Goal: Information Seeking & Learning: Understand process/instructions

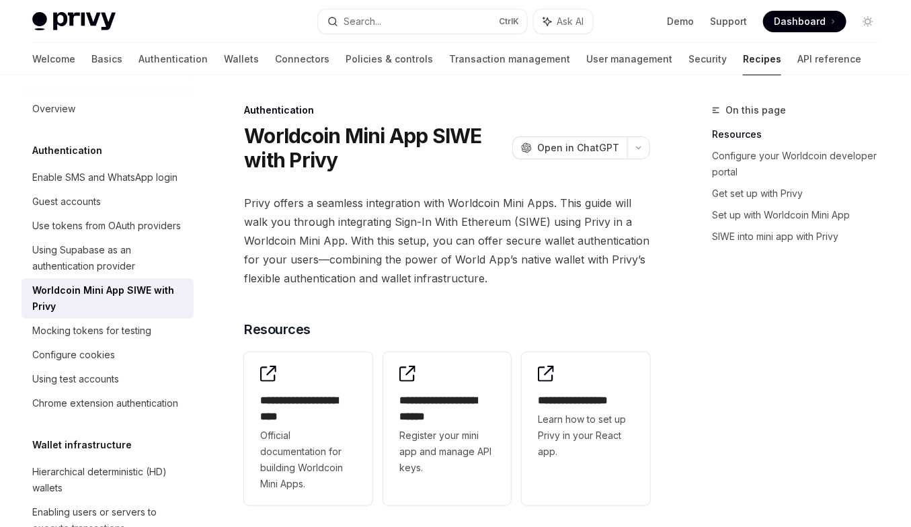
click at [338, 236] on span "Privy offers a seamless integration with Worldcoin Mini Apps. This guide will w…" at bounding box center [447, 241] width 406 height 94
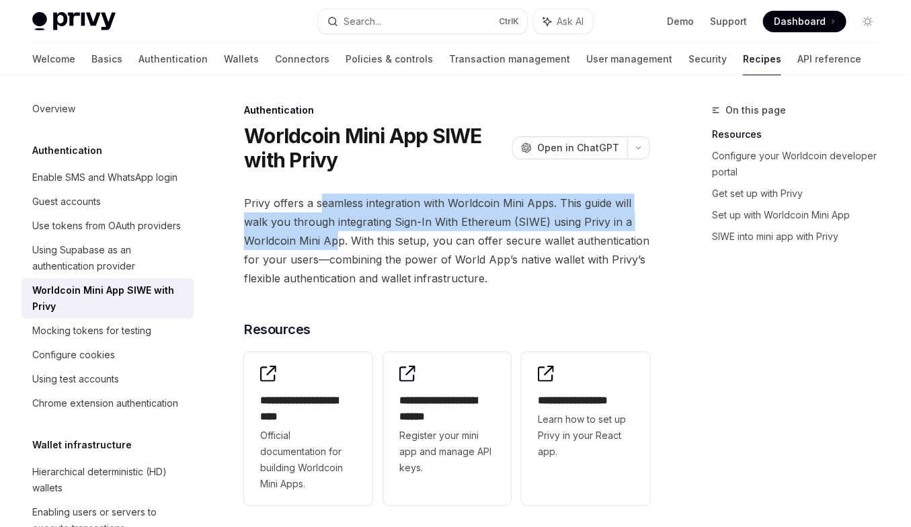
click at [320, 201] on span "Privy offers a seamless integration with Worldcoin Mini Apps. This guide will w…" at bounding box center [447, 241] width 406 height 94
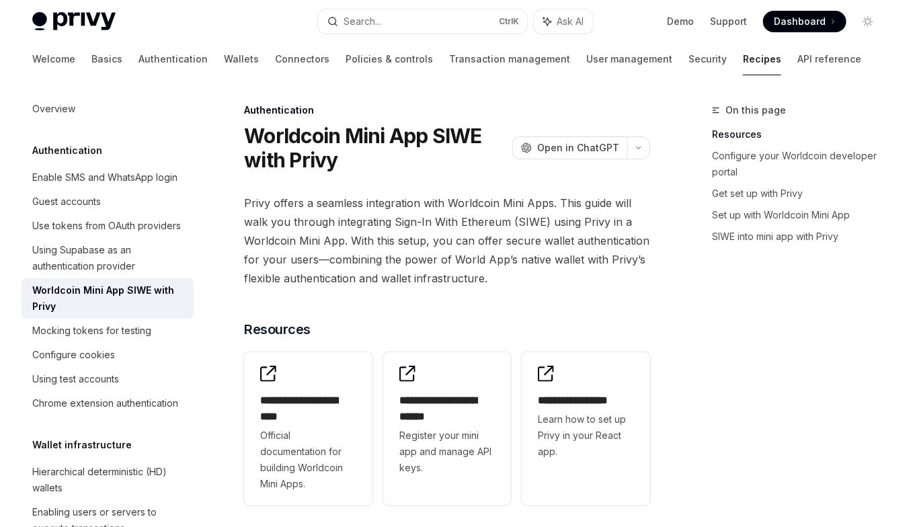
click at [320, 201] on span "Privy offers a seamless integration with Worldcoin Mini Apps. This guide will w…" at bounding box center [447, 241] width 406 height 94
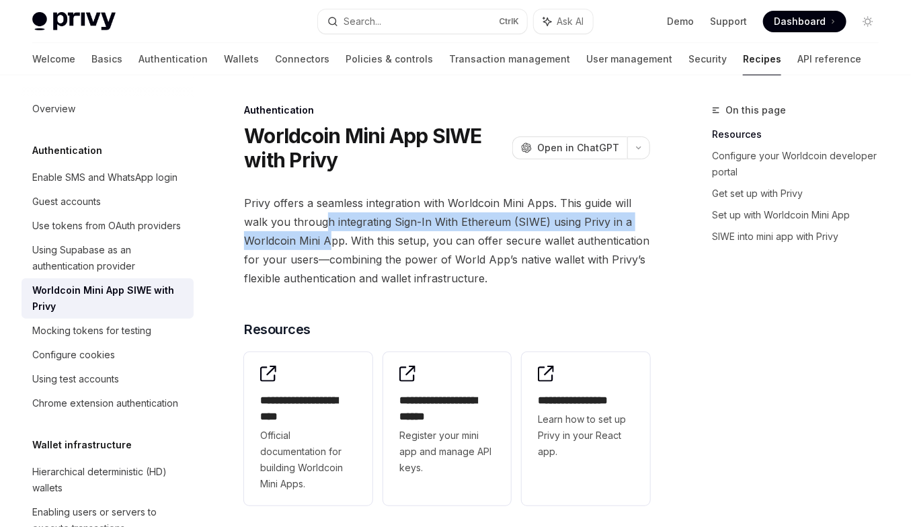
drag, startPoint x: 334, startPoint y: 246, endPoint x: 323, endPoint y: 228, distance: 20.8
click at [323, 228] on span "Privy offers a seamless integration with Worldcoin Mini Apps. This guide will w…" at bounding box center [447, 241] width 406 height 94
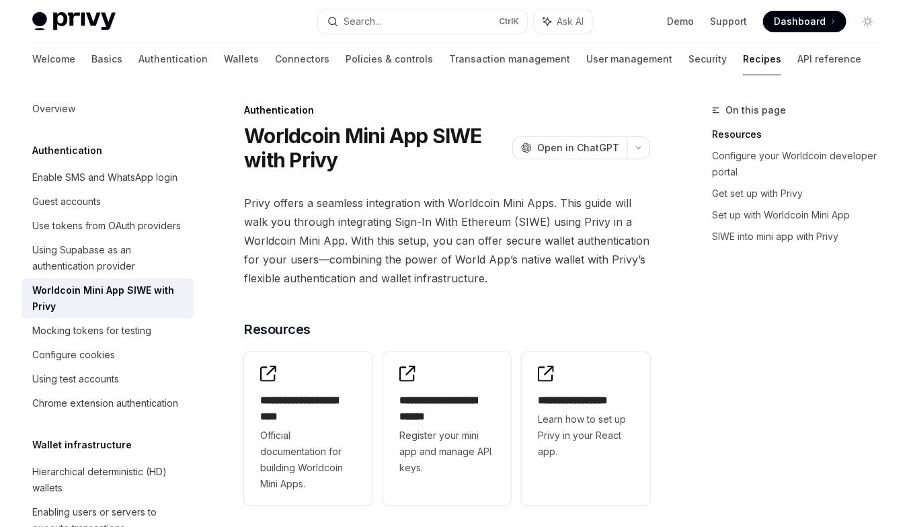
click at [323, 228] on span "Privy offers a seamless integration with Worldcoin Mini Apps. This guide will w…" at bounding box center [447, 241] width 406 height 94
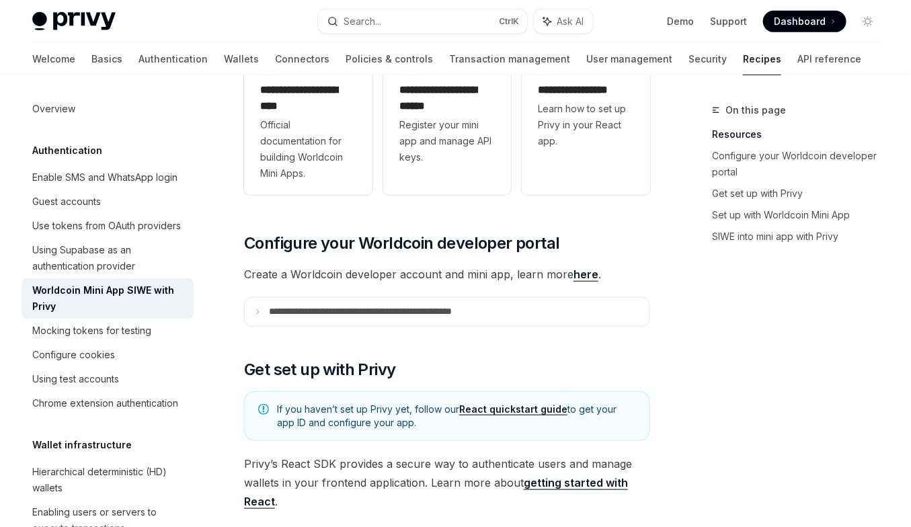
scroll to position [77, 0]
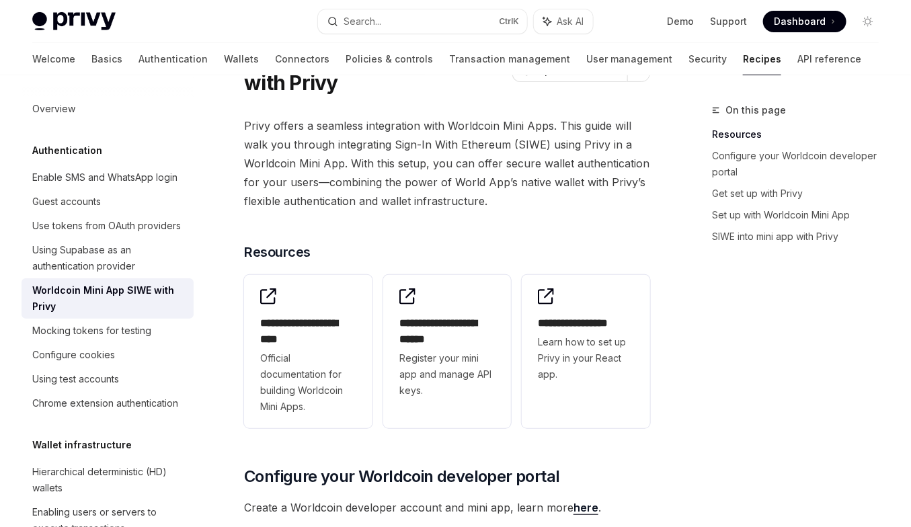
click at [318, 188] on span "Privy offers a seamless integration with Worldcoin Mini Apps. This guide will w…" at bounding box center [447, 163] width 406 height 94
click at [321, 173] on span "Privy offers a seamless integration with Worldcoin Mini Apps. This guide will w…" at bounding box center [447, 163] width 406 height 94
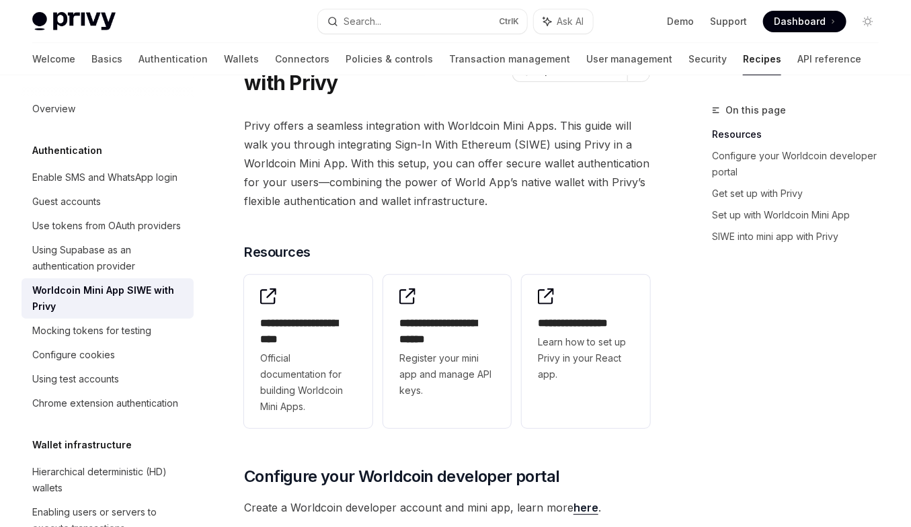
click at [325, 166] on span "Privy offers a seamless integration with Worldcoin Mini Apps. This guide will w…" at bounding box center [447, 163] width 406 height 94
click at [340, 159] on span "Privy offers a seamless integration with Worldcoin Mini Apps. This guide will w…" at bounding box center [447, 163] width 406 height 94
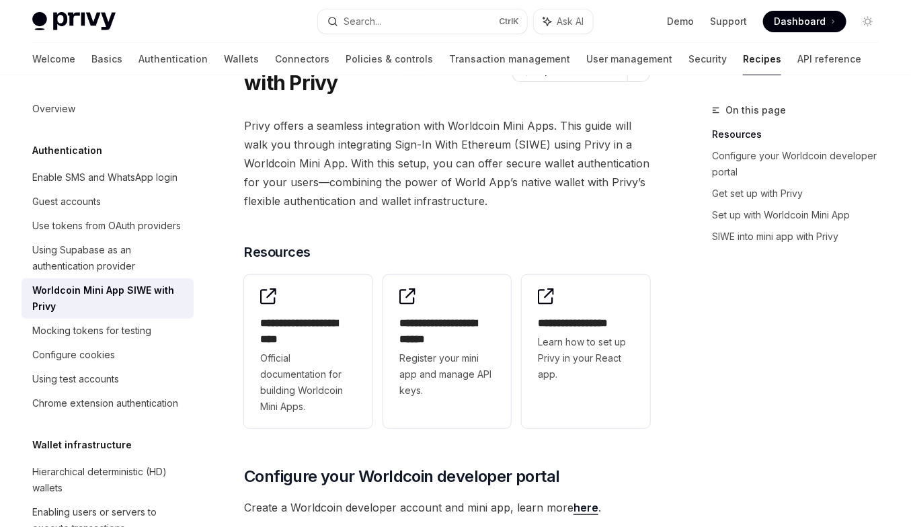
click at [327, 136] on span "Privy offers a seamless integration with Worldcoin Mini Apps. This guide will w…" at bounding box center [447, 163] width 406 height 94
click at [338, 160] on span "Privy offers a seamless integration with Worldcoin Mini Apps. This guide will w…" at bounding box center [447, 163] width 406 height 94
click at [334, 139] on span "Privy offers a seamless integration with Worldcoin Mini Apps. This guide will w…" at bounding box center [447, 163] width 406 height 94
click at [346, 165] on span "Privy offers a seamless integration with Worldcoin Mini Apps. This guide will w…" at bounding box center [447, 163] width 406 height 94
click at [360, 159] on span "Privy offers a seamless integration with Worldcoin Mini Apps. This guide will w…" at bounding box center [447, 163] width 406 height 94
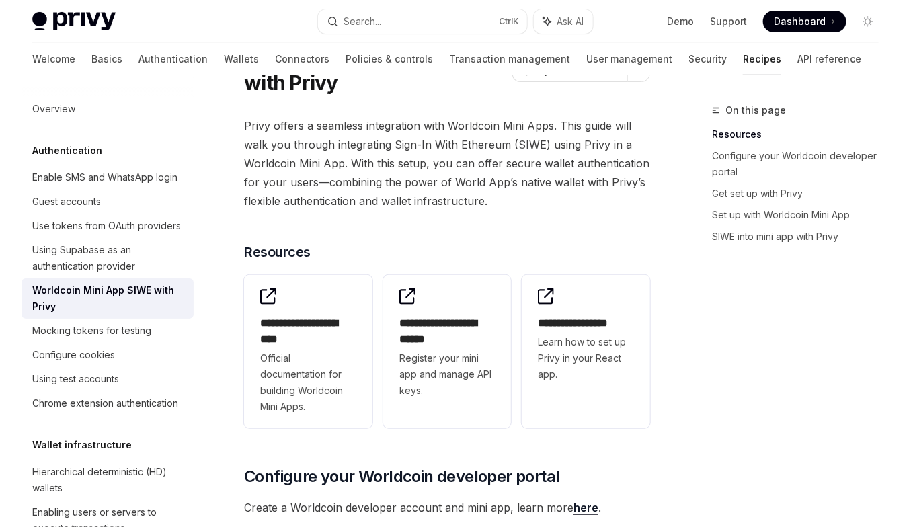
click at [391, 161] on span "Privy offers a seamless integration with Worldcoin Mini Apps. This guide will w…" at bounding box center [447, 163] width 406 height 94
click at [408, 159] on span "Privy offers a seamless integration with Worldcoin Mini Apps. This guide will w…" at bounding box center [447, 163] width 406 height 94
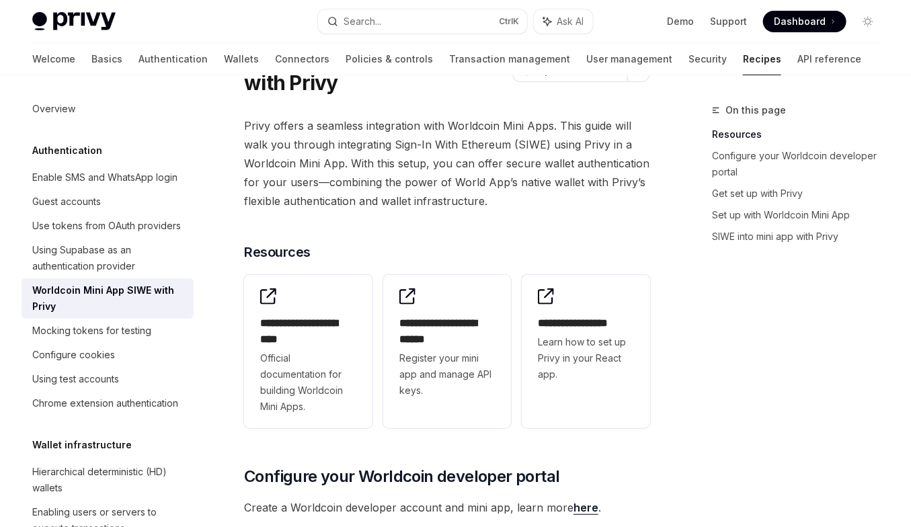
click at [408, 159] on span "Privy offers a seamless integration with Worldcoin Mini Apps. This guide will w…" at bounding box center [447, 163] width 406 height 94
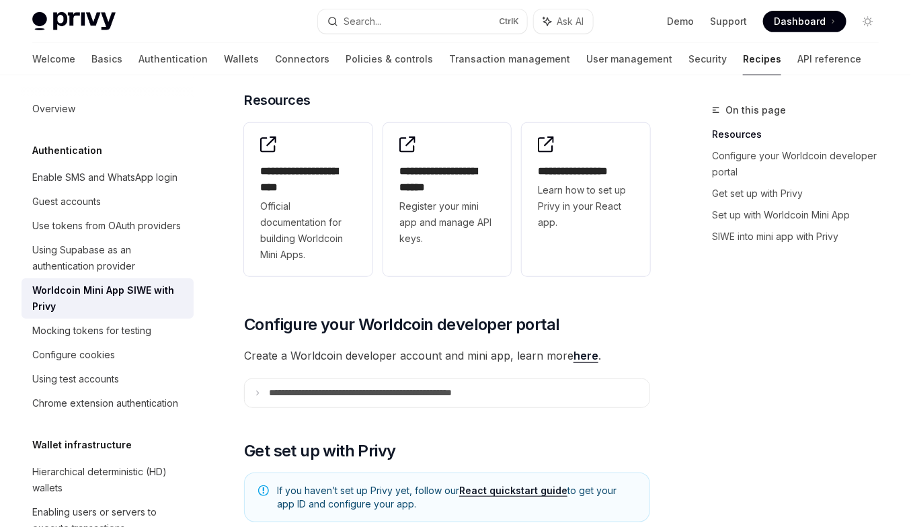
scroll to position [233, 0]
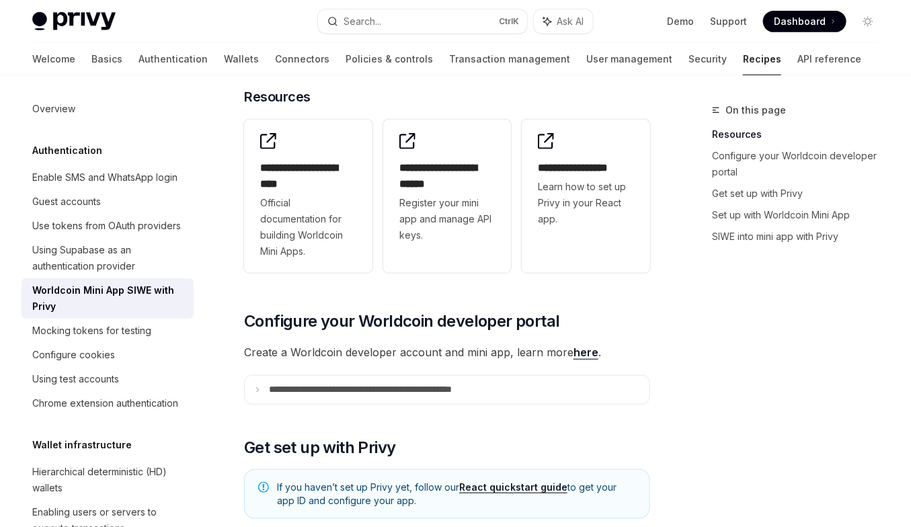
click at [432, 348] on span "Create a Worldcoin developer account and mini app, learn more here ." at bounding box center [447, 352] width 406 height 19
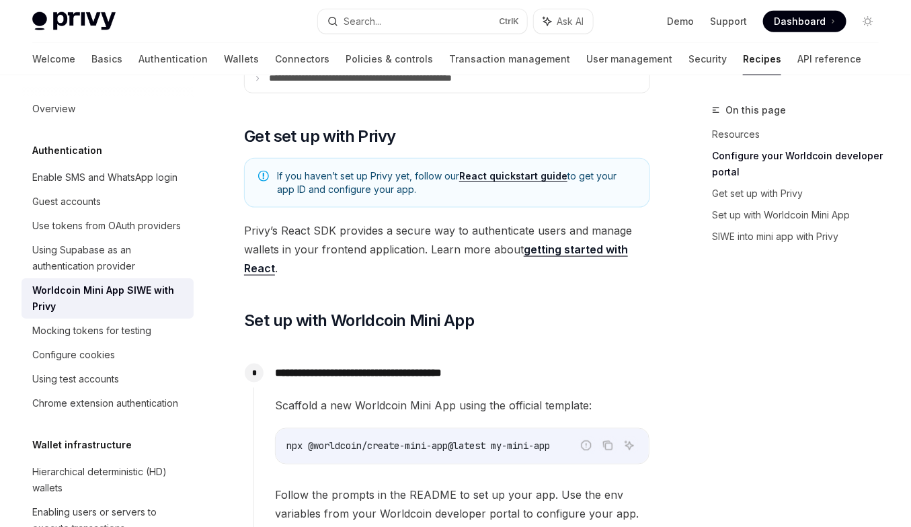
click at [428, 258] on span "Privy’s React SDK provides a secure way to authenticate users and manage wallet…" at bounding box center [447, 249] width 406 height 56
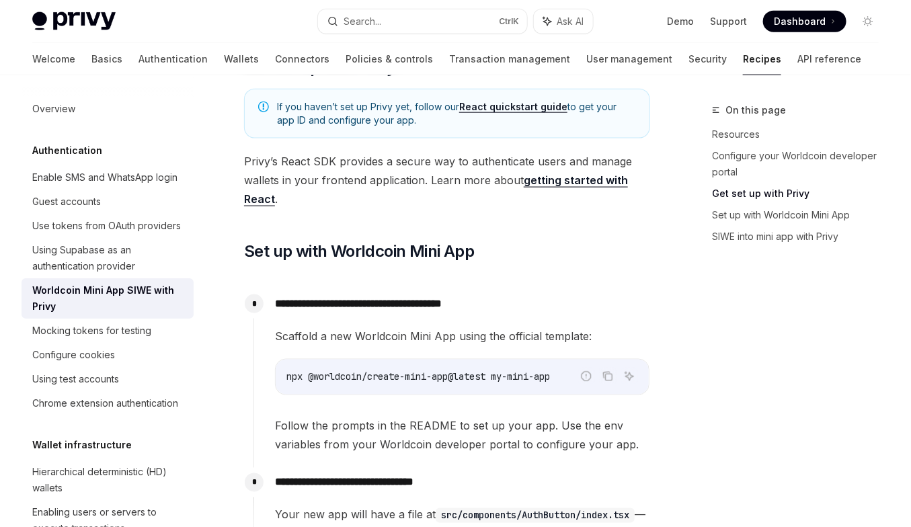
scroll to position [621, 0]
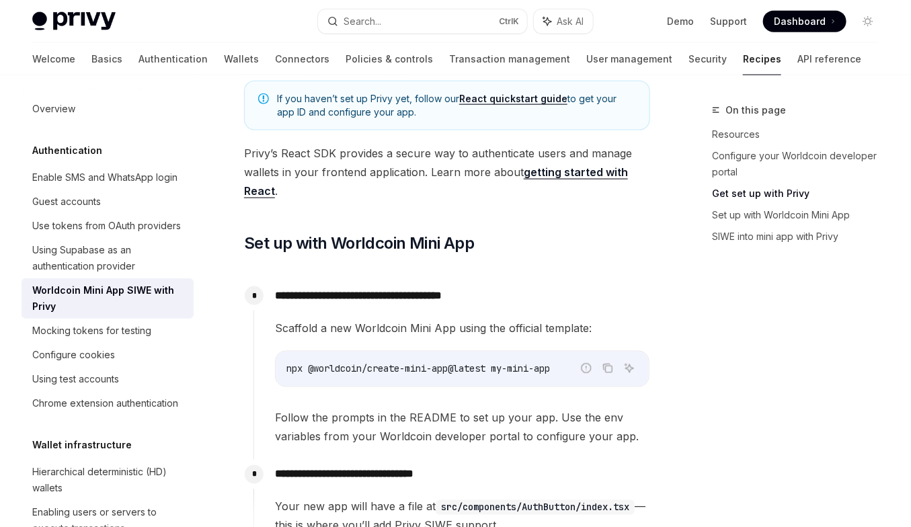
click at [414, 336] on div "Scaffold a new Worldcoin Mini App using the official template: Report incorrect…" at bounding box center [462, 383] width 375 height 128
click at [404, 426] on span "Follow the prompts in the README to set up your app. Use the env variables from…" at bounding box center [462, 428] width 375 height 38
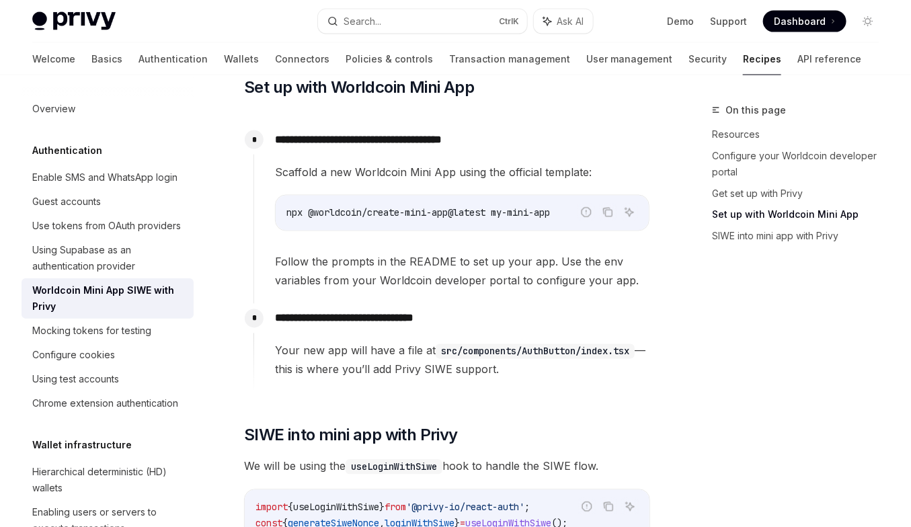
click at [404, 426] on span "SIWE into mini app with Privy" at bounding box center [351, 436] width 214 height 22
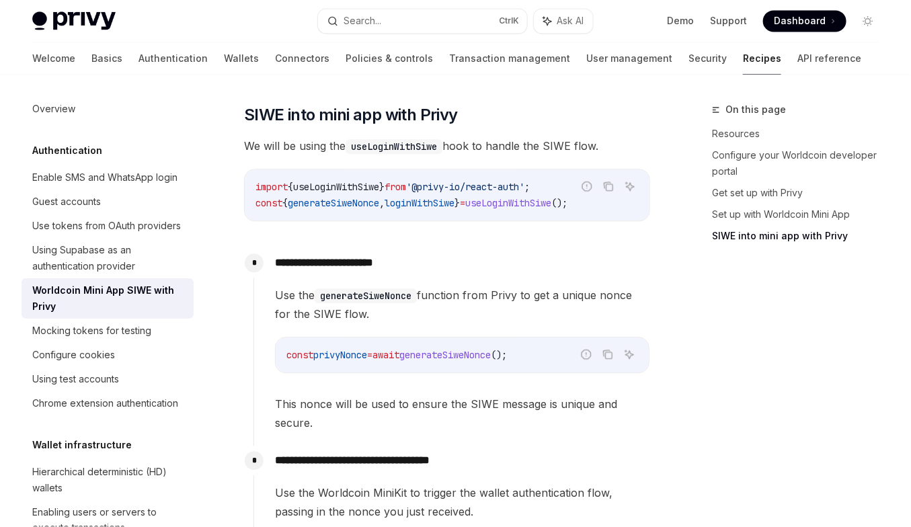
scroll to position [1098, 0]
click at [393, 319] on span "Use the generateSiweNonce function from Privy to get a unique nonce for the SIW…" at bounding box center [462, 305] width 375 height 38
click at [390, 301] on span "Use the generateSiweNonce function from Privy to get a unique nonce for the SIW…" at bounding box center [462, 305] width 375 height 38
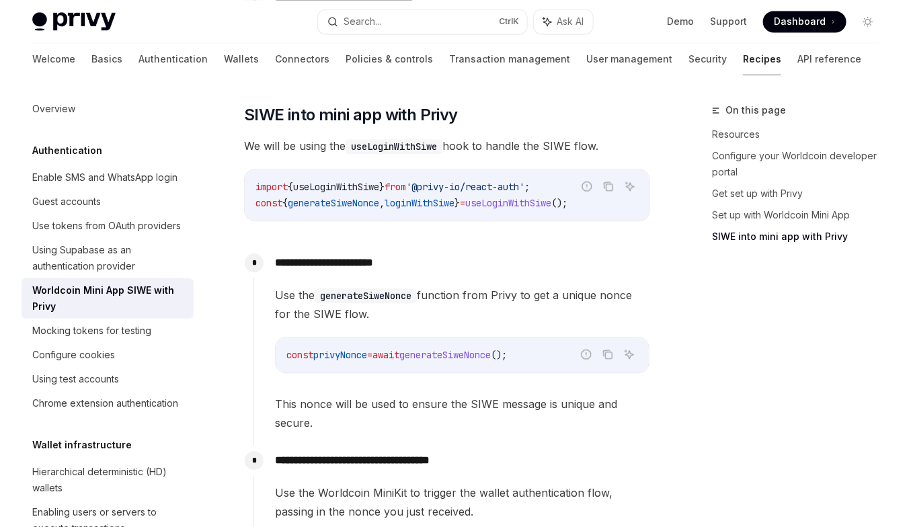
click at [362, 190] on span "useLoginWithSiwe" at bounding box center [336, 187] width 86 height 12
drag, startPoint x: 406, startPoint y: 219, endPoint x: 392, endPoint y: 196, distance: 26.9
click at [392, 196] on div "**********" at bounding box center [447, 96] width 406 height 2001
click at [385, 197] on span "," at bounding box center [381, 203] width 5 height 12
drag, startPoint x: 399, startPoint y: 278, endPoint x: 392, endPoint y: 267, distance: 12.7
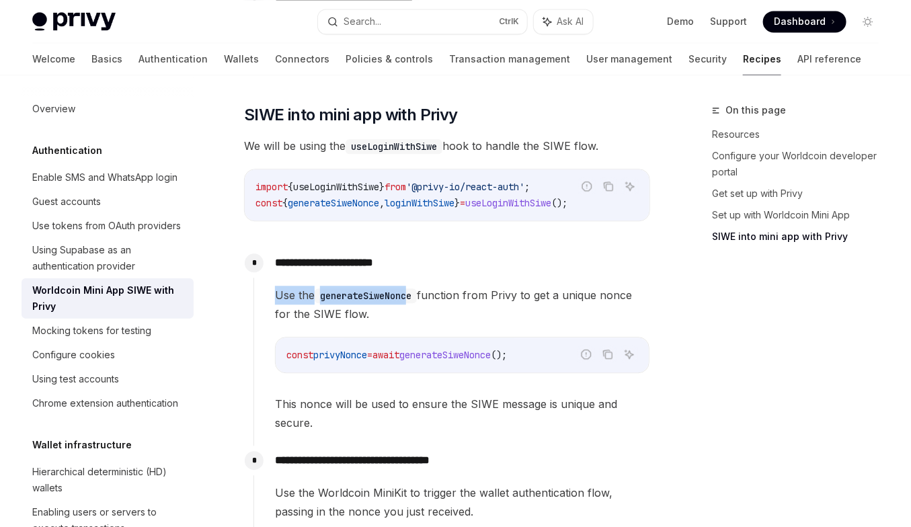
click at [392, 267] on div "**********" at bounding box center [451, 340] width 397 height 184
click at [392, 267] on p "**********" at bounding box center [462, 262] width 375 height 19
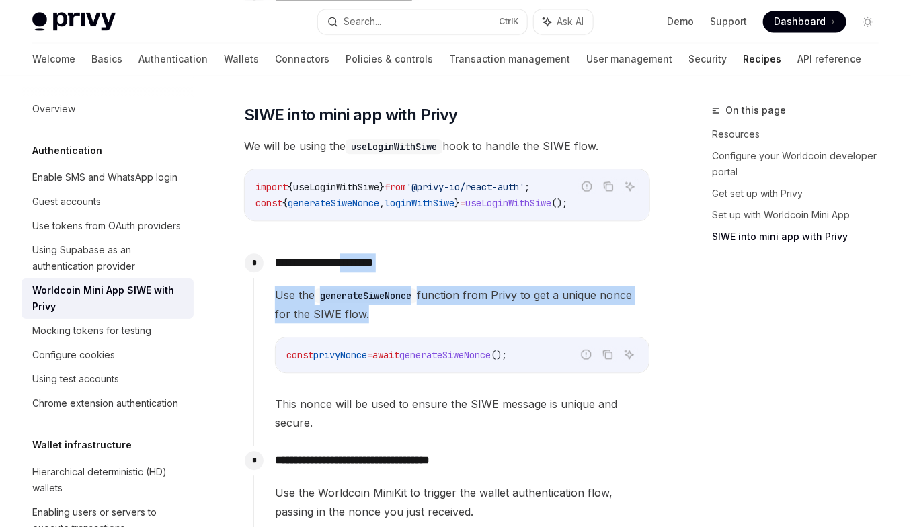
drag, startPoint x: 401, startPoint y: 366, endPoint x: 361, endPoint y: 263, distance: 110.9
click at [361, 338] on div "const privyNonce = await generateSiweNonce ();" at bounding box center [462, 355] width 373 height 35
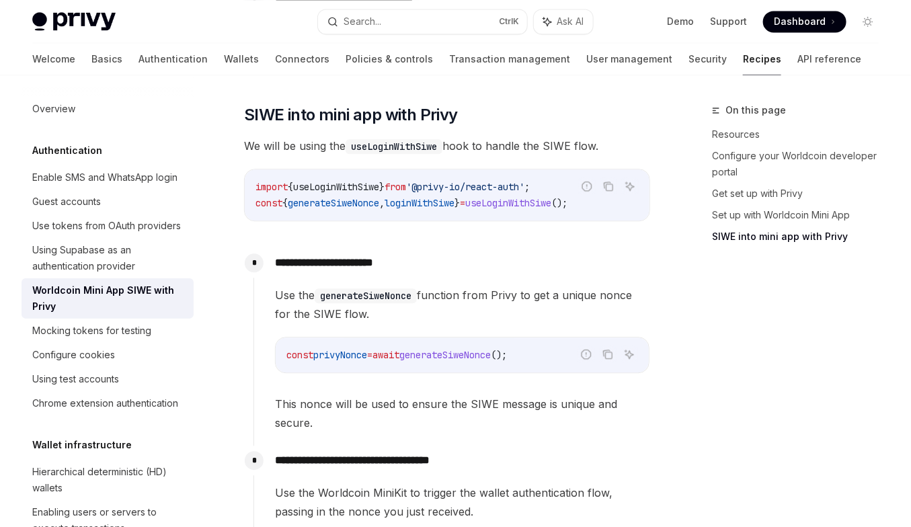
click at [361, 263] on p "**********" at bounding box center [462, 262] width 375 height 19
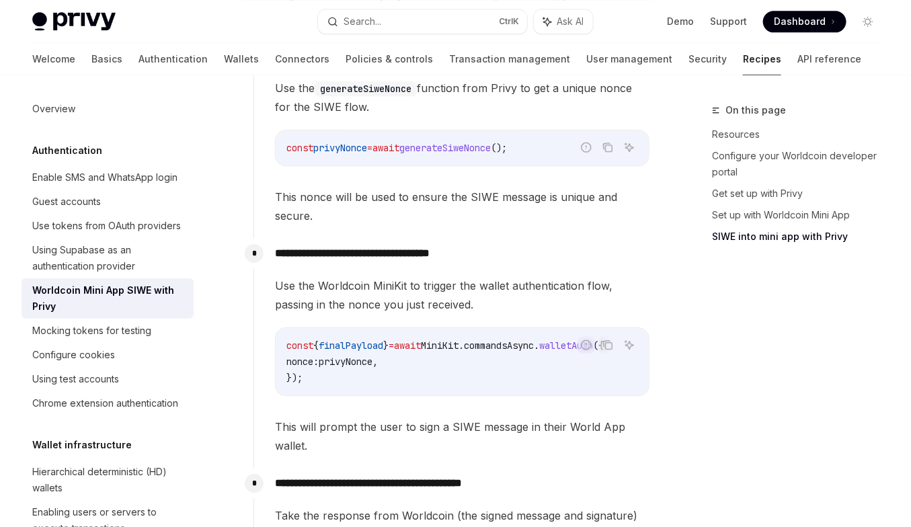
scroll to position [1331, 0]
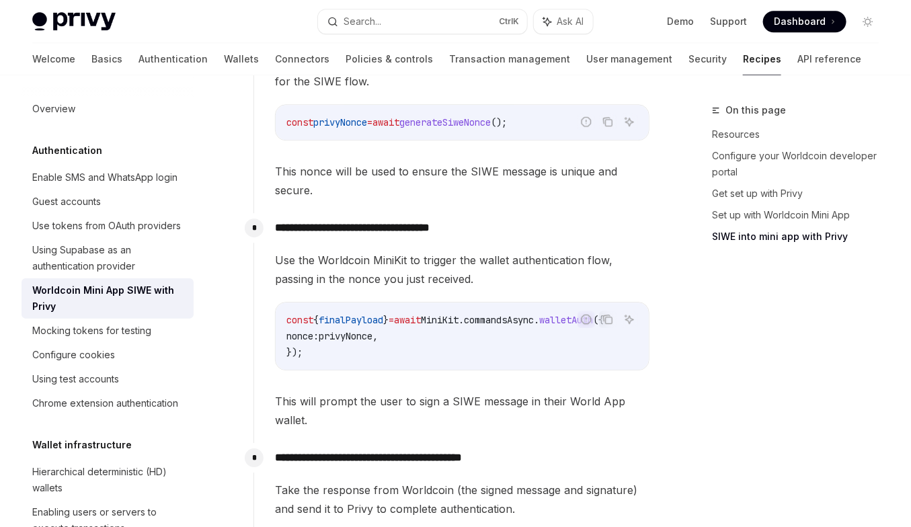
click at [372, 265] on span "Use the Worldcoin MiniKit to trigger the wallet authentication flow, passing in…" at bounding box center [462, 270] width 375 height 38
click at [391, 251] on span "Use the Worldcoin MiniKit to trigger the wallet authentication flow, passing in…" at bounding box center [462, 270] width 375 height 38
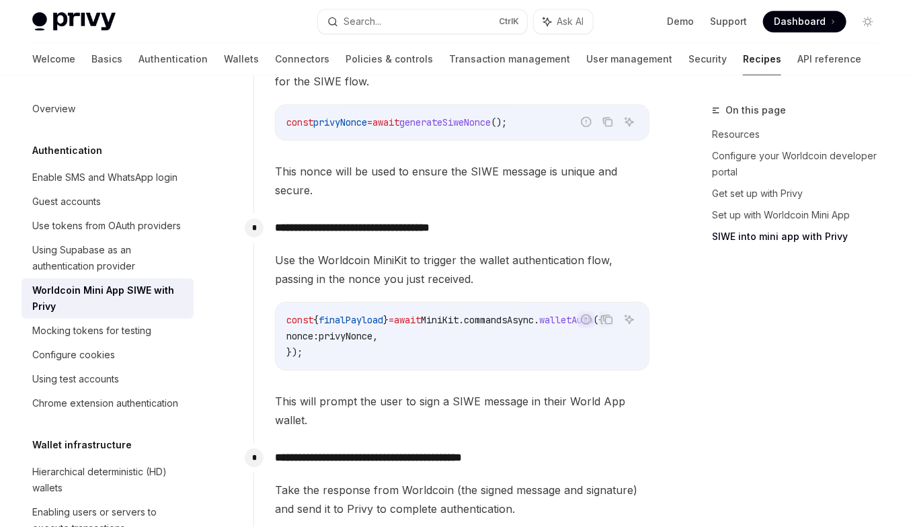
click at [381, 314] on span "finalPayload" at bounding box center [351, 320] width 65 height 12
click at [389, 314] on span "=" at bounding box center [391, 320] width 5 height 12
click at [389, 261] on span "Use the Worldcoin MiniKit to trigger the wallet authentication flow, passing in…" at bounding box center [462, 270] width 375 height 38
click at [398, 400] on span "This will prompt the user to sign a SIWE message in their World App wallet." at bounding box center [462, 411] width 375 height 38
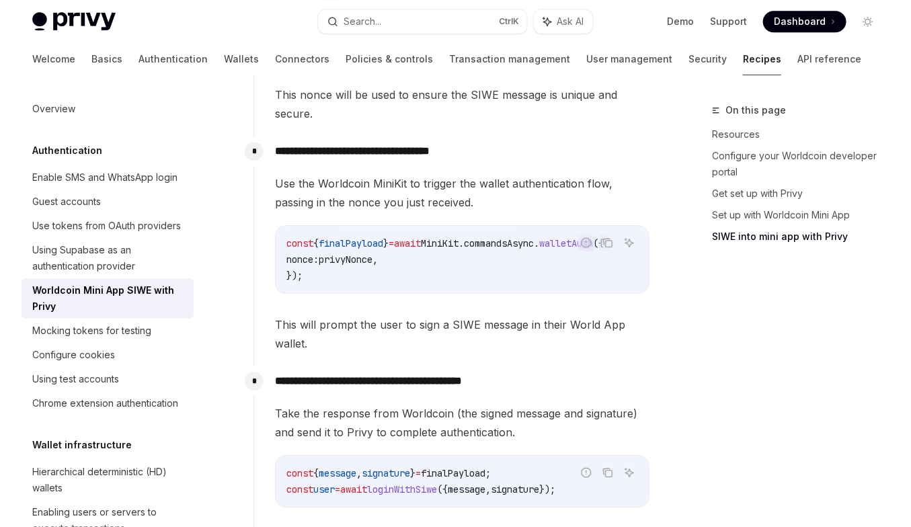
scroll to position [1409, 0]
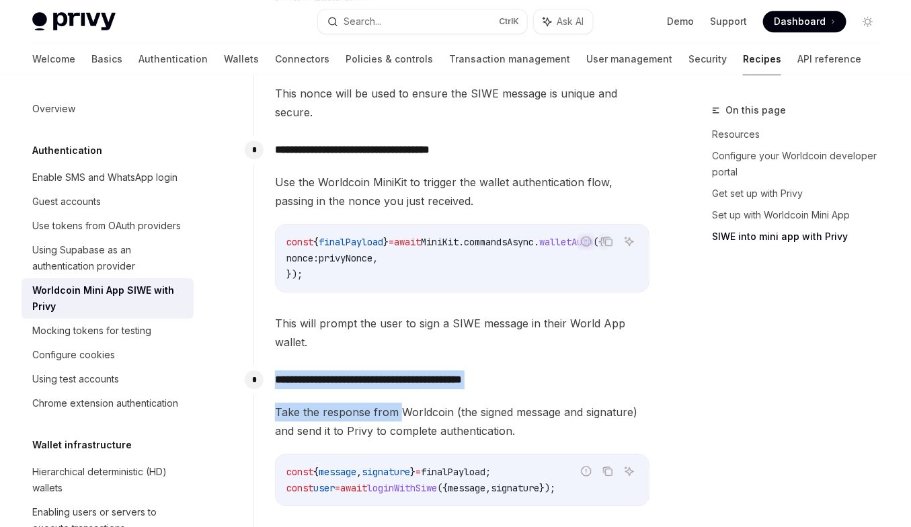
drag, startPoint x: 399, startPoint y: 401, endPoint x: 387, endPoint y: 349, distance: 53.2
click at [387, 365] on div "**********" at bounding box center [451, 456] width 397 height 182
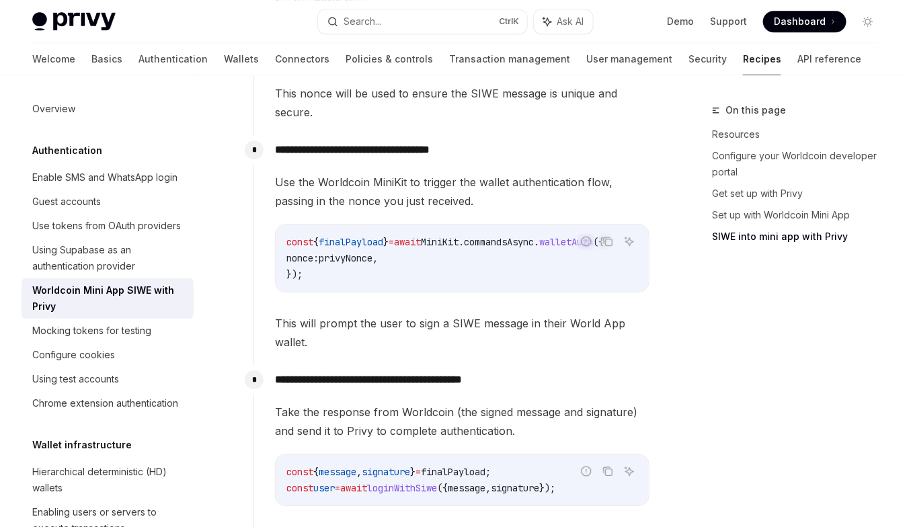
click at [387, 349] on div "**********" at bounding box center [451, 250] width 397 height 230
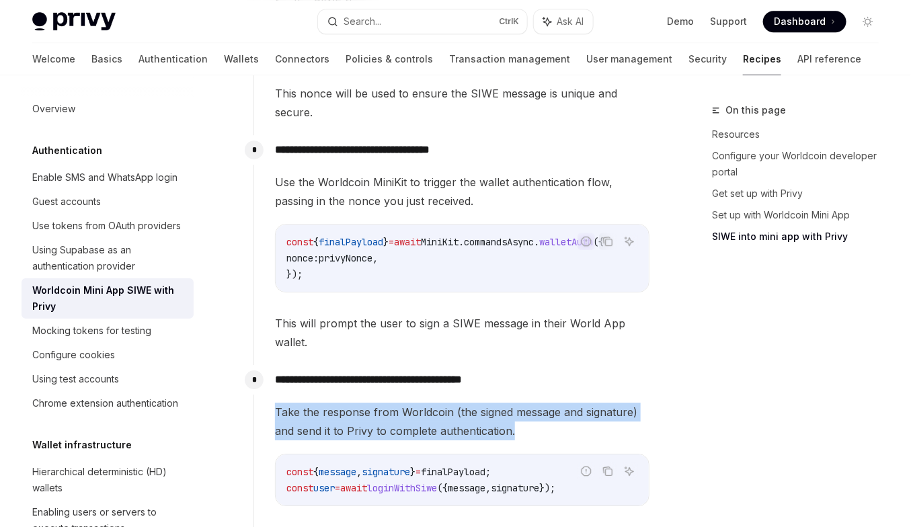
drag, startPoint x: 395, startPoint y: 437, endPoint x: 365, endPoint y: 391, distance: 55.0
click at [365, 391] on div "**********" at bounding box center [451, 456] width 397 height 182
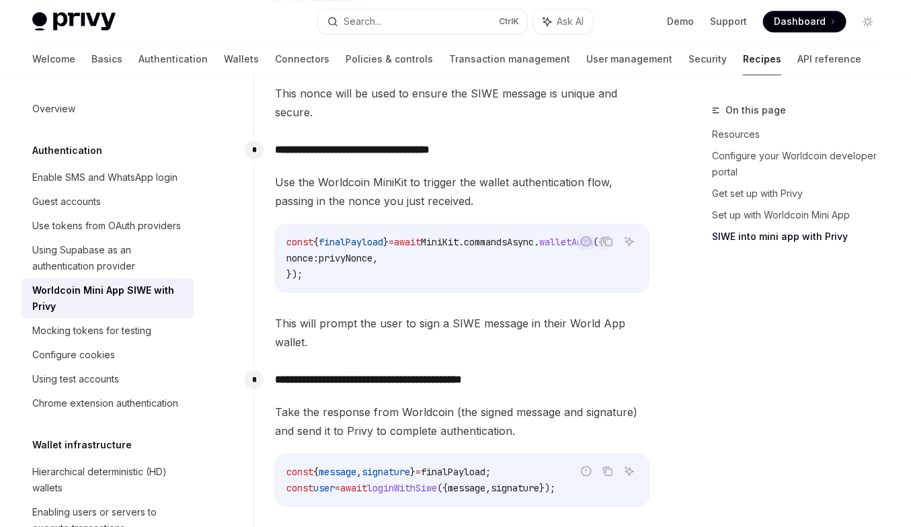
click at [365, 391] on div "**********" at bounding box center [451, 456] width 397 height 182
click at [377, 422] on span "Take the response from Worldcoin (the signed message and signature) and send it…" at bounding box center [462, 422] width 375 height 38
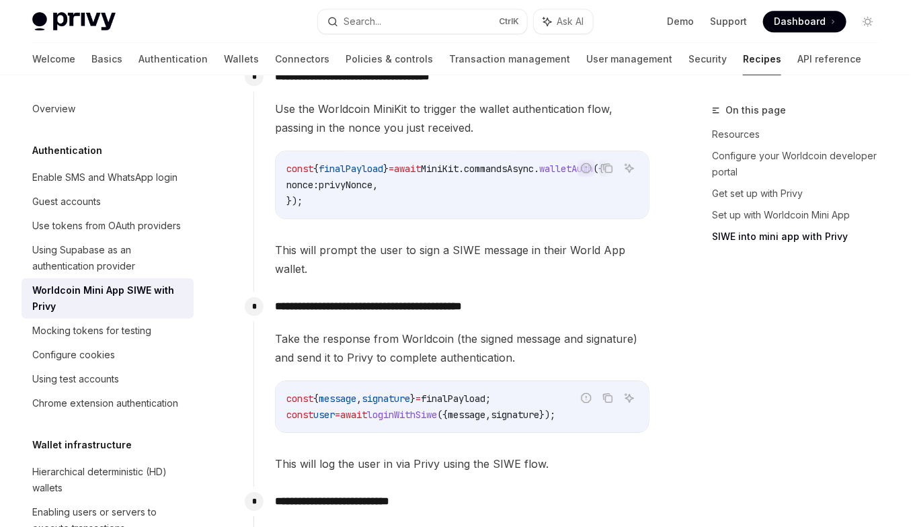
scroll to position [1487, 0]
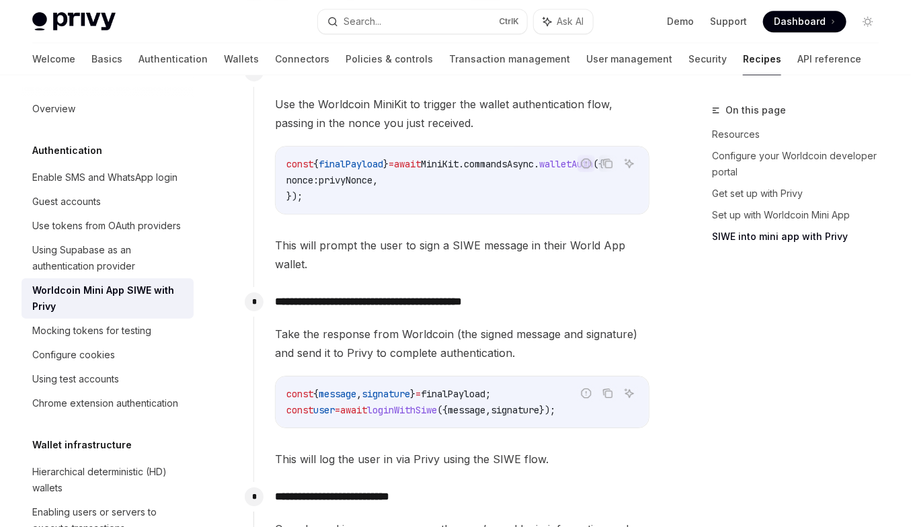
click at [407, 404] on span "loginWithSiwe" at bounding box center [402, 410] width 70 height 12
click at [407, 408] on span "loginWithSiwe" at bounding box center [402, 410] width 70 height 12
click at [404, 442] on div "Take the response from Worldcoin (the signed message and signature) and send it…" at bounding box center [462, 397] width 375 height 144
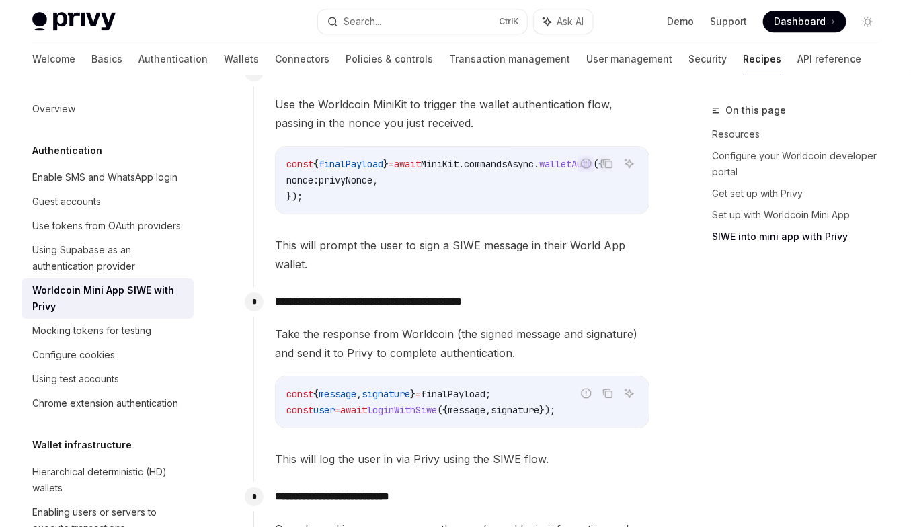
click at [408, 459] on span "This will log the user in via Privy using the SIWE flow." at bounding box center [462, 459] width 375 height 19
click at [409, 462] on span "This will log the user in via Privy using the SIWE flow." at bounding box center [462, 459] width 375 height 19
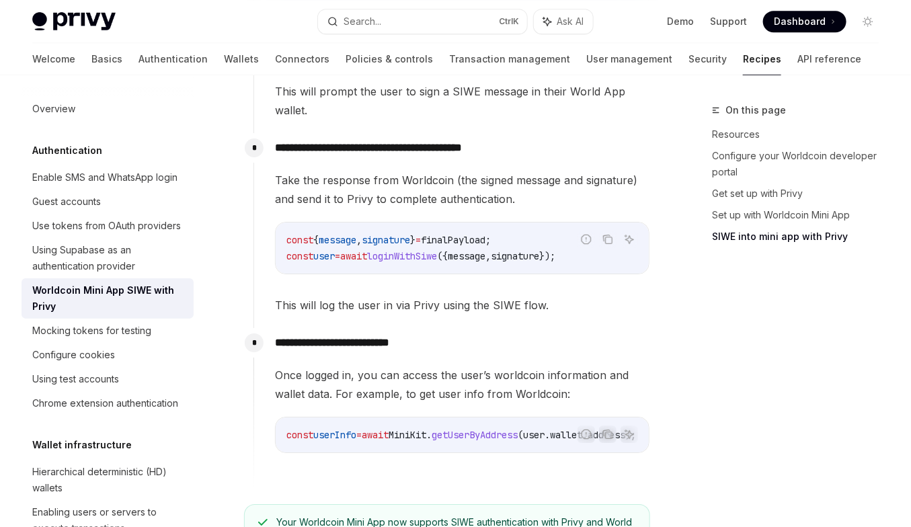
scroll to position [1642, 0]
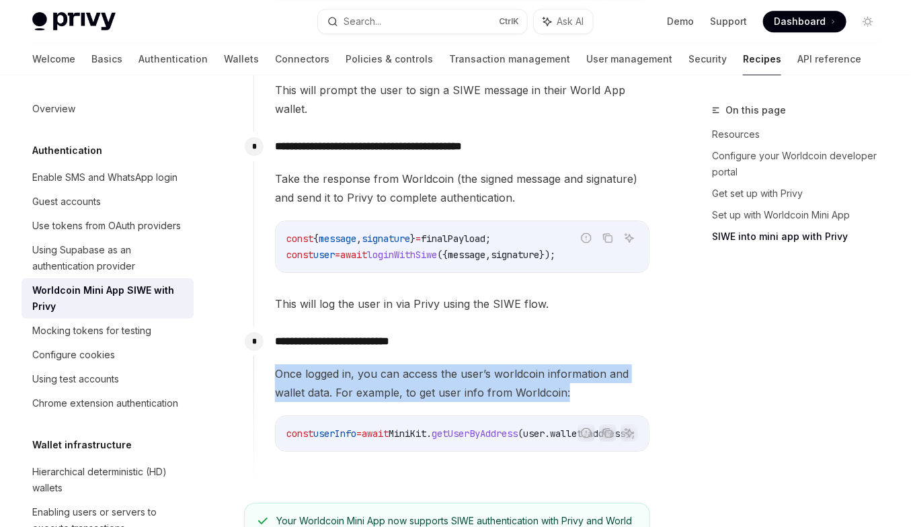
drag, startPoint x: 430, startPoint y: 399, endPoint x: 404, endPoint y: 352, distance: 53.6
click at [404, 352] on div "**********" at bounding box center [451, 400] width 397 height 147
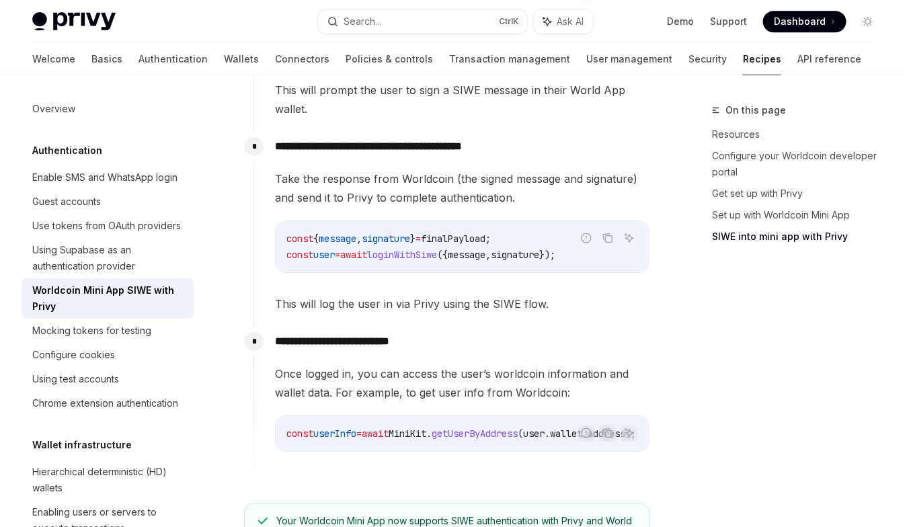
click at [404, 352] on div "**********" at bounding box center [451, 400] width 397 height 147
click at [424, 416] on div "const userInfo = await MiniKit . getUserByAddress ( user . wallet . address );" at bounding box center [462, 433] width 373 height 35
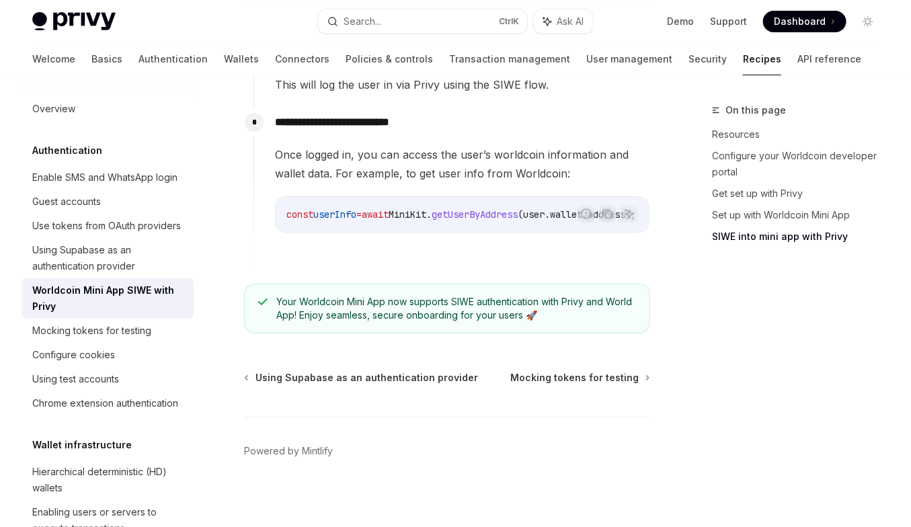
scroll to position [0, 58]
click at [402, 250] on div "**********" at bounding box center [451, 188] width 397 height 160
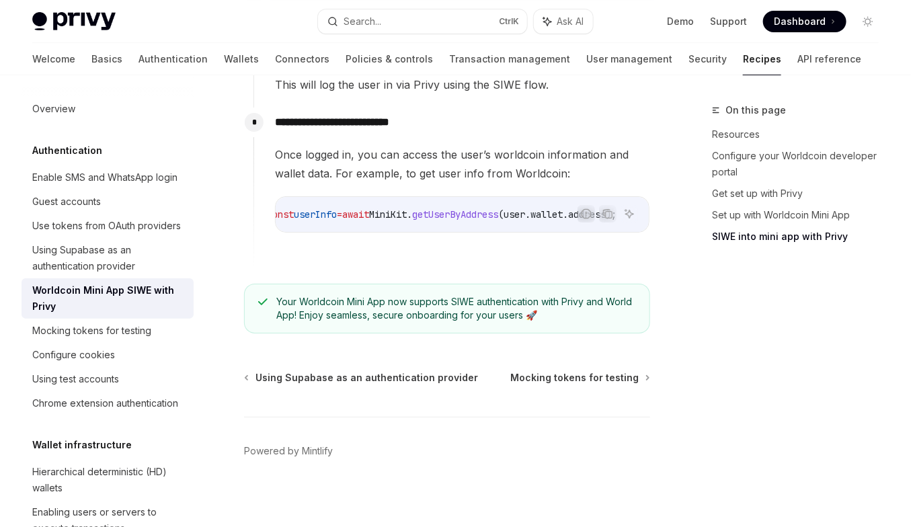
drag, startPoint x: 416, startPoint y: 304, endPoint x: 395, endPoint y: 259, distance: 49.6
click at [395, 284] on div "Your Worldcoin Mini App now supports SIWE authentication with Privy and World A…" at bounding box center [447, 309] width 406 height 50
click at [395, 259] on div "**********" at bounding box center [451, 188] width 397 height 160
click at [513, 290] on div "Your Worldcoin Mini App now supports SIWE authentication with Privy and World A…" at bounding box center [447, 309] width 406 height 50
click at [543, 371] on span "Mocking tokens for testing" at bounding box center [574, 377] width 128 height 13
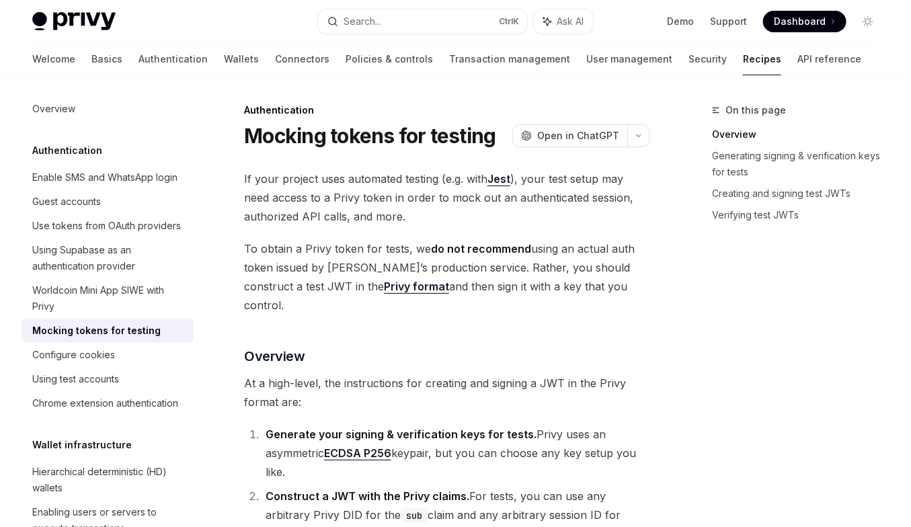
click at [454, 276] on span "To obtain a Privy token for tests, we do not recommend using an actual auth tok…" at bounding box center [447, 276] width 406 height 75
click at [453, 250] on strong "do not recommend" at bounding box center [481, 248] width 100 height 13
click at [451, 281] on span "To obtain a Privy token for tests, we do not recommend using an actual auth tok…" at bounding box center [447, 276] width 406 height 75
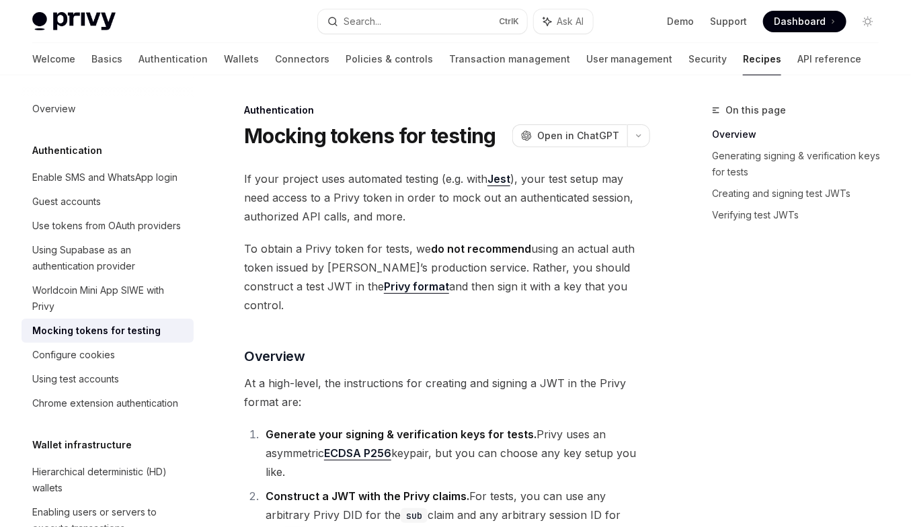
drag, startPoint x: 442, startPoint y: 287, endPoint x: 432, endPoint y: 272, distance: 17.9
click at [432, 272] on span "To obtain a Privy token for tests, we do not recommend using an actual auth tok…" at bounding box center [447, 276] width 406 height 75
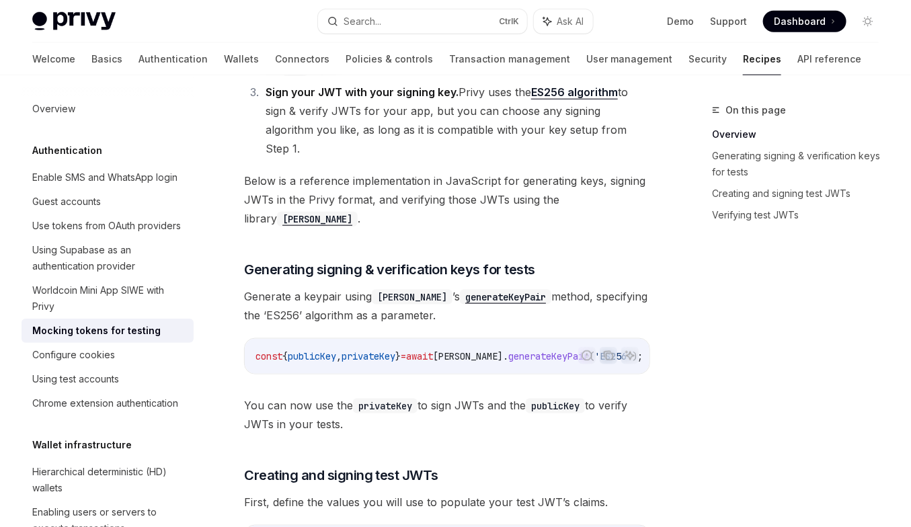
click at [431, 348] on code "const { publicKey , privateKey } = await [PERSON_NAME] . generateKeyPair ( 'ES2…" at bounding box center [466, 356] width 420 height 16
click at [429, 339] on div "const { publicKey , privateKey } = await [PERSON_NAME] . generateKeyPair ( 'ES2…" at bounding box center [447, 356] width 405 height 35
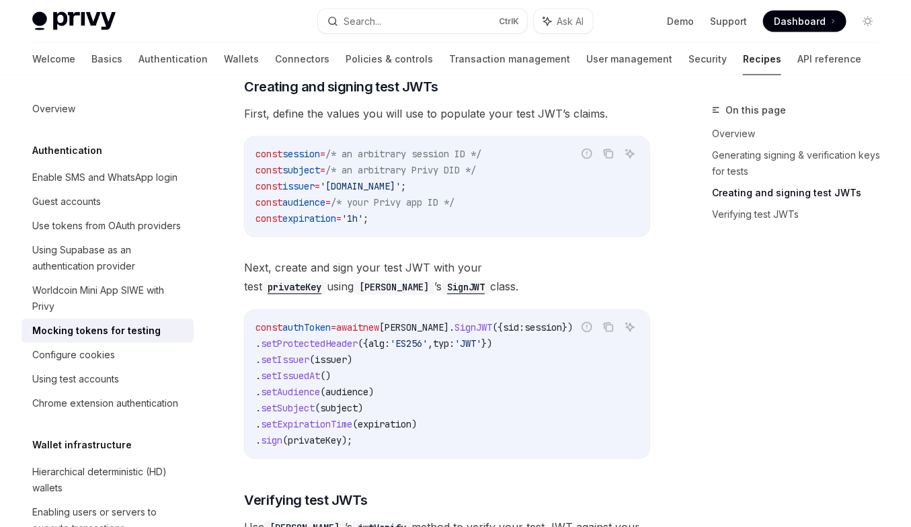
click at [429, 320] on code "const authToken = await [GEOGRAPHIC_DATA][PERSON_NAME] . SignJWT ({ sid: sessio…" at bounding box center [447, 384] width 383 height 129
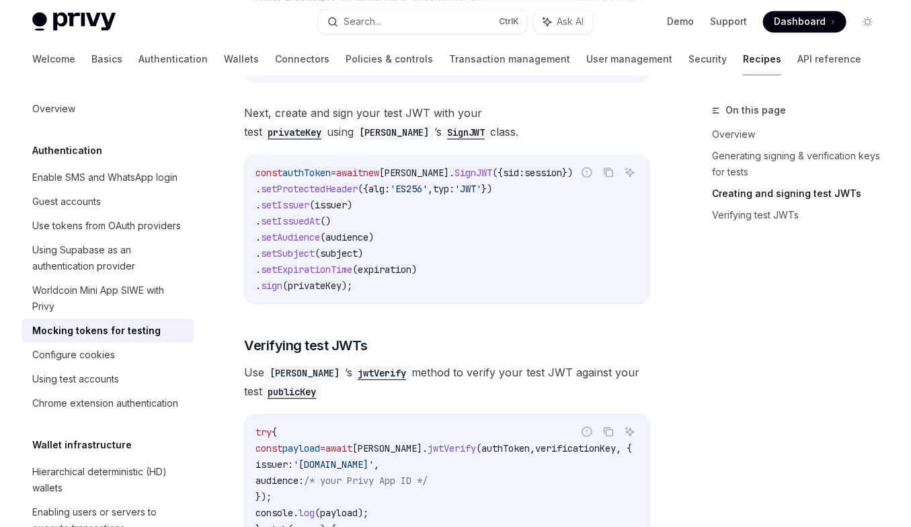
click at [429, 363] on span "Use [PERSON_NAME] ’s jwtVerify method to verify your test JWT against your test…" at bounding box center [447, 382] width 406 height 38
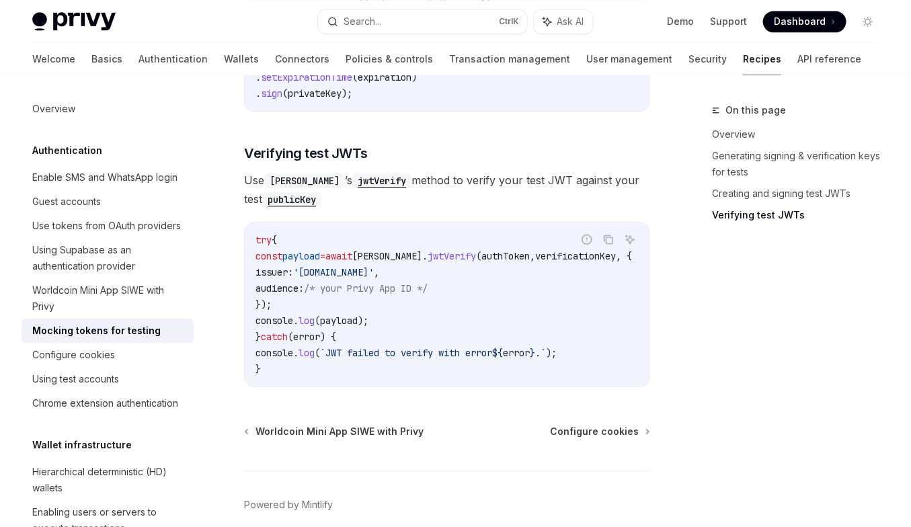
click at [429, 312] on code "try { const payload = [PERSON_NAME] . jwtVerify ( authToken , verificationKey ,…" at bounding box center [460, 304] width 409 height 145
click at [308, 425] on span "Worldcoin Mini App SIWE with Privy" at bounding box center [340, 431] width 168 height 13
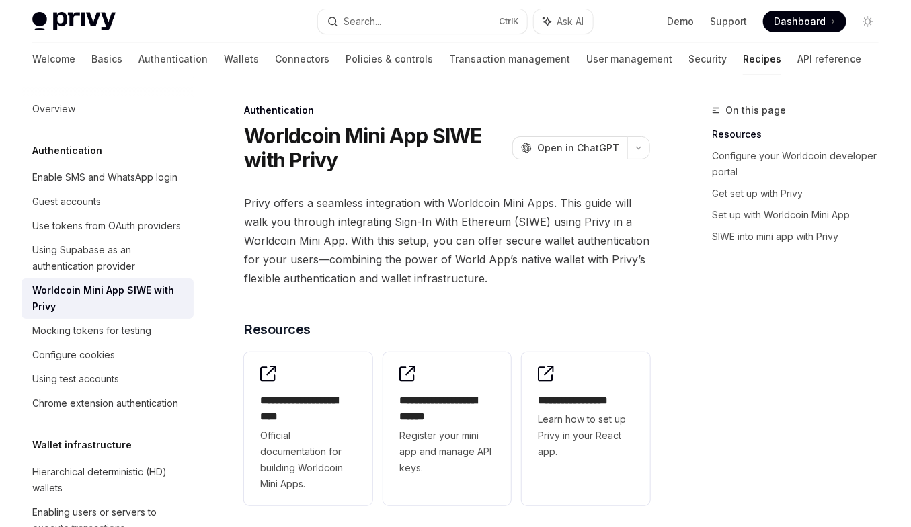
click at [335, 284] on span "Privy offers a seamless integration with Worldcoin Mini Apps. This guide will w…" at bounding box center [447, 241] width 406 height 94
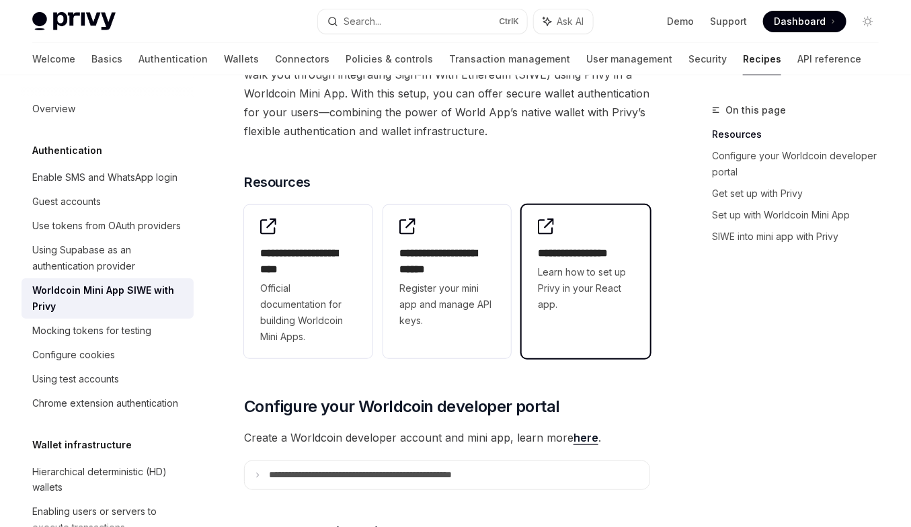
scroll to position [155, 0]
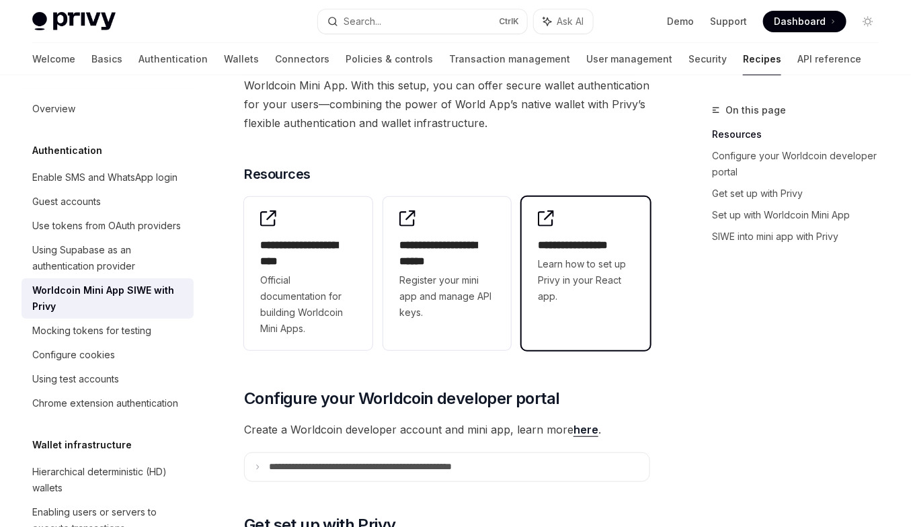
click at [593, 272] on span "Learn how to set up Privy in your React app." at bounding box center [586, 280] width 96 height 48
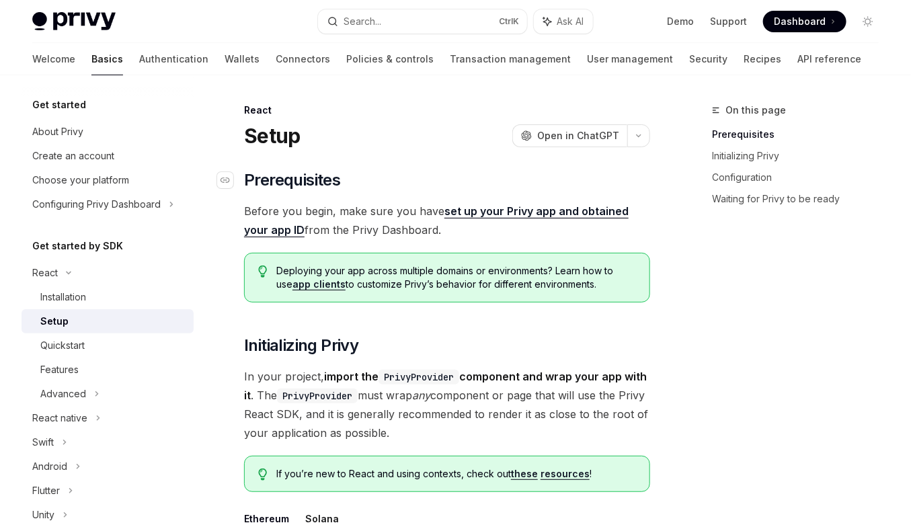
click at [364, 173] on h2 "​ Prerequisites" at bounding box center [447, 180] width 406 height 22
click at [366, 202] on span "Before you begin, make sure you have set up your Privy app and obtained your ap…" at bounding box center [447, 221] width 406 height 38
click at [381, 220] on span "Before you begin, make sure you have set up your Privy app and obtained your ap…" at bounding box center [447, 221] width 406 height 38
click at [383, 235] on span "Before you begin, make sure you have set up your Privy app and obtained your ap…" at bounding box center [447, 221] width 406 height 38
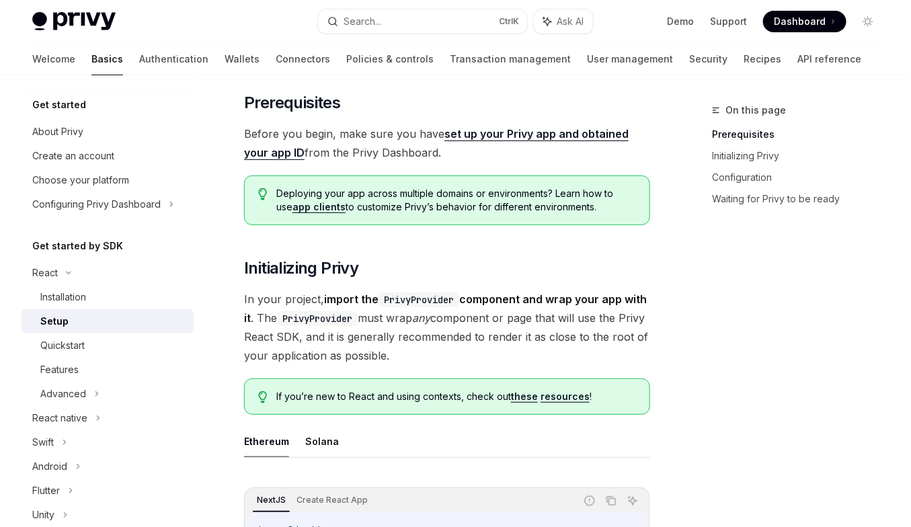
click at [405, 319] on span "In your project, import the PrivyProvider component and wrap your app with it .…" at bounding box center [447, 327] width 406 height 75
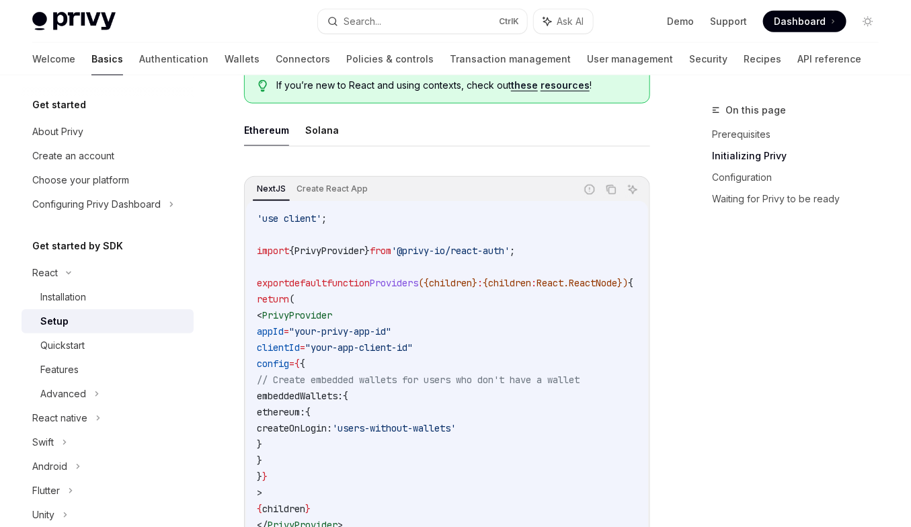
click at [404, 315] on code "'use client' ; import { PrivyProvider } from '@privy-io/react-auth' ; export de…" at bounding box center [461, 387] width 409 height 355
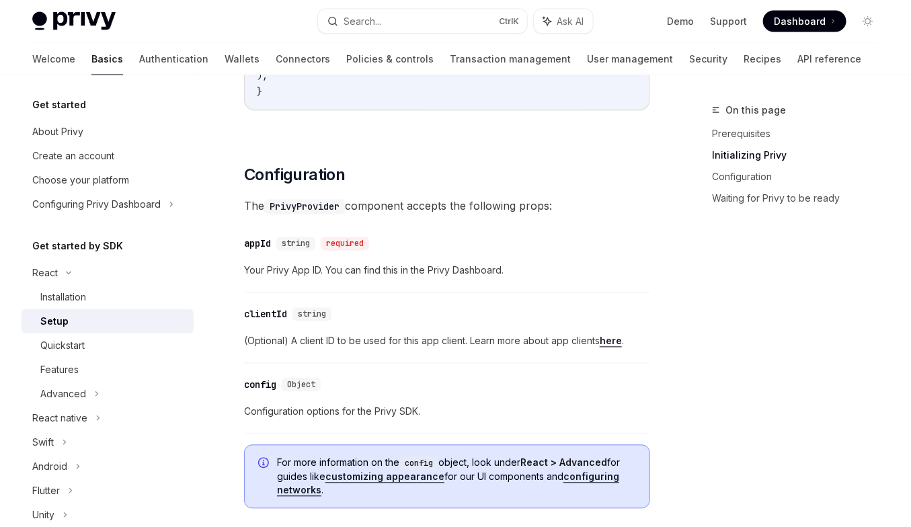
click at [404, 315] on div "​ clientId string" at bounding box center [440, 315] width 393 height 16
click at [401, 359] on div "​ clientId string (Optional) A client ID to be used for this app client. Learn …" at bounding box center [447, 332] width 406 height 64
click at [399, 355] on div "​ clientId string (Optional) A client ID to be used for this app client. Learn …" at bounding box center [447, 332] width 406 height 64
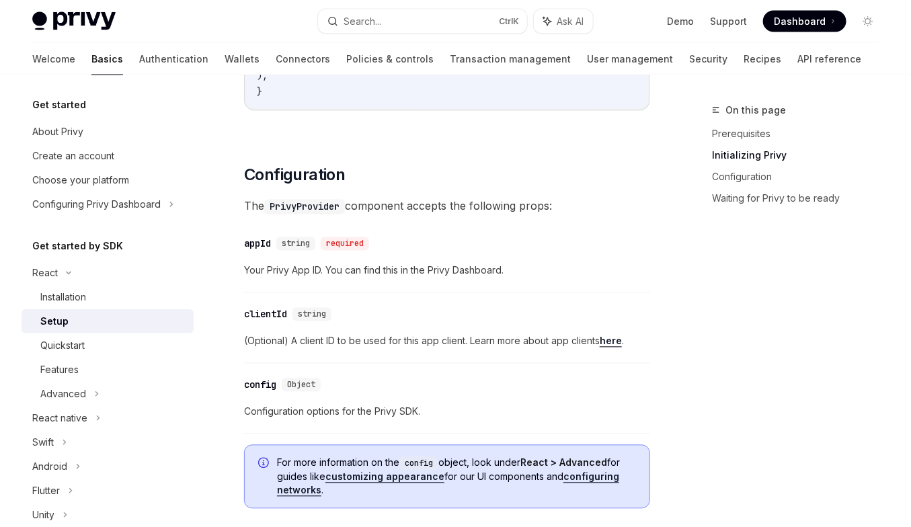
click at [411, 404] on span "Configuration options for the Privy SDK." at bounding box center [447, 412] width 406 height 16
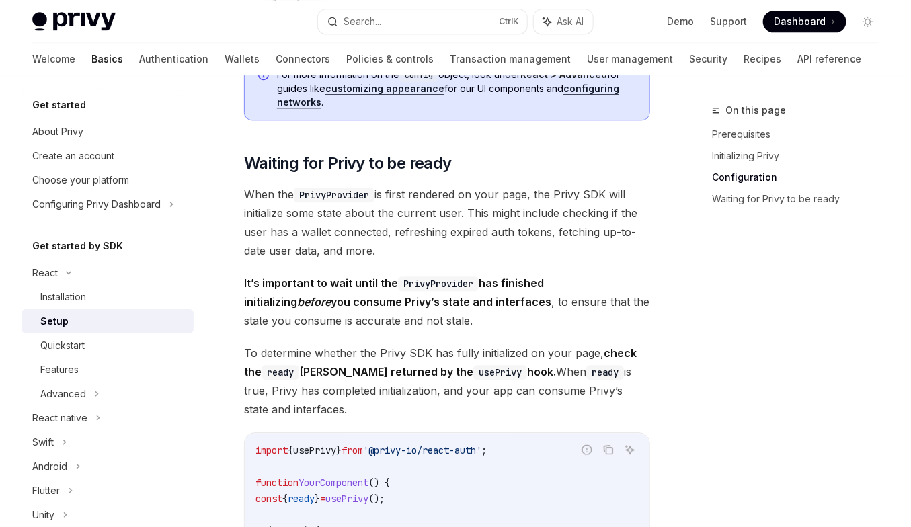
click at [411, 401] on span "To determine whether the Privy SDK has fully initialized on your page, check th…" at bounding box center [447, 381] width 406 height 75
click at [393, 216] on span "When the PrivyProvider is first rendered on your page, the Privy SDK will initi…" at bounding box center [447, 222] width 406 height 75
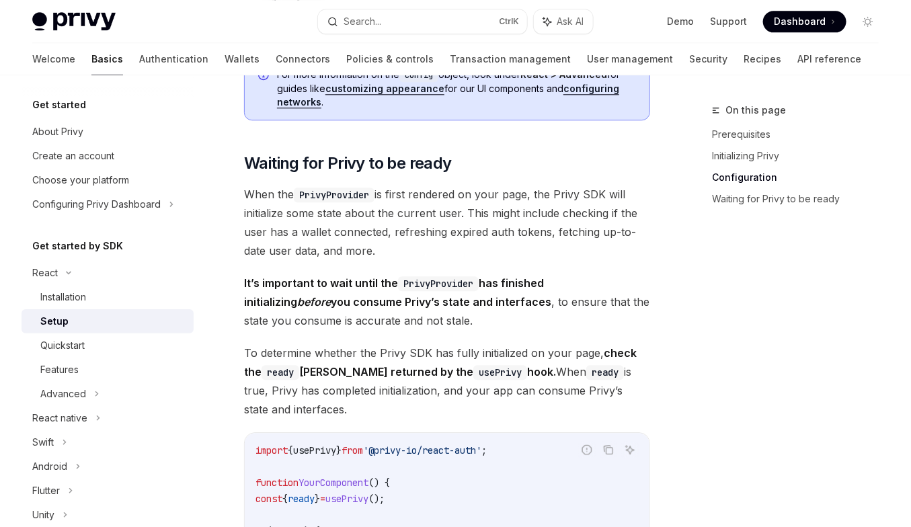
click at [393, 216] on span "When the PrivyProvider is first rendered on your page, the Privy SDK will initi…" at bounding box center [447, 222] width 406 height 75
click at [393, 229] on span "When the PrivyProvider is first rendered on your page, the Privy SDK will initi…" at bounding box center [447, 222] width 406 height 75
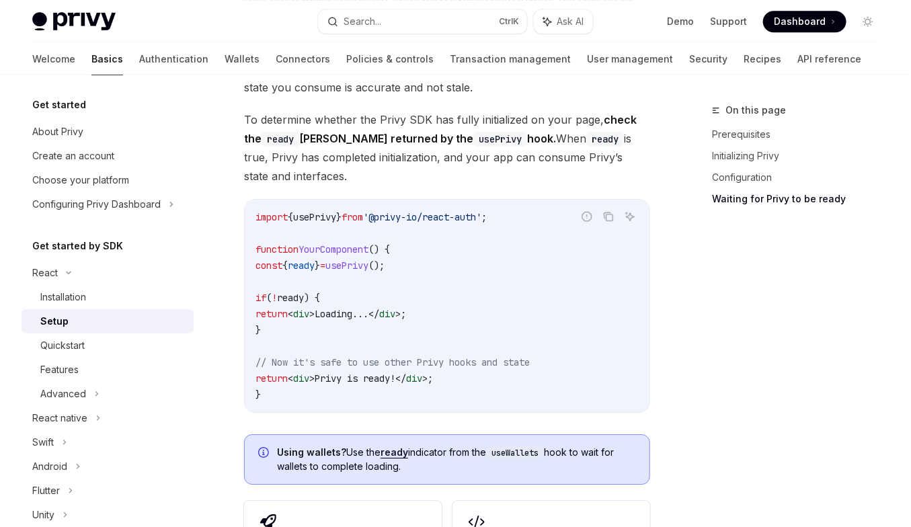
click at [393, 229] on code "import { usePrivy } from '@privy-io/react-auth' ; function YourComponent () { c…" at bounding box center [447, 306] width 383 height 194
click at [393, 270] on code "import { usePrivy } from '@privy-io/react-auth' ; function YourComponent () { c…" at bounding box center [447, 306] width 383 height 194
click at [392, 271] on code "import { usePrivy } from '@privy-io/react-auth' ; function YourComponent () { c…" at bounding box center [447, 306] width 383 height 194
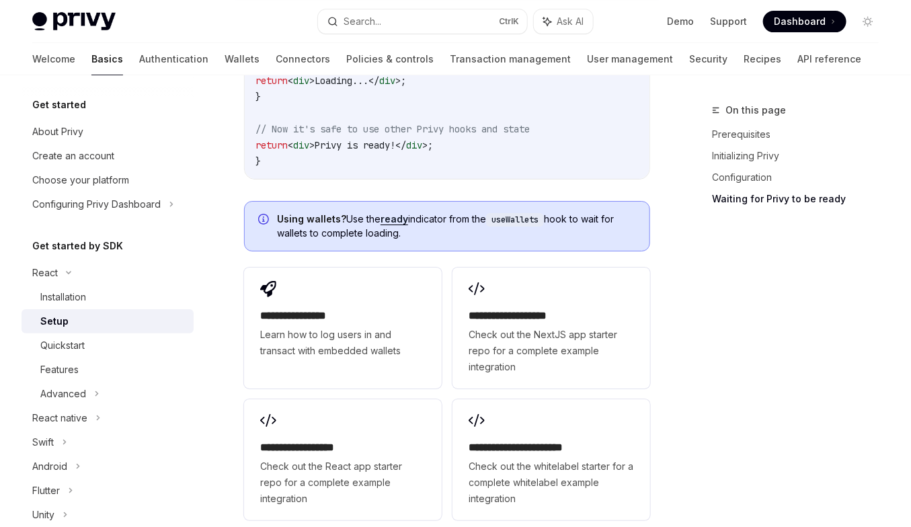
scroll to position [1710, 0]
click at [342, 102] on code "import { usePrivy } from '@privy-io/react-auth' ; function YourComponent () { c…" at bounding box center [447, 73] width 383 height 194
click at [350, 164] on code "import { usePrivy } from '@privy-io/react-auth' ; function YourComponent () { c…" at bounding box center [447, 73] width 383 height 194
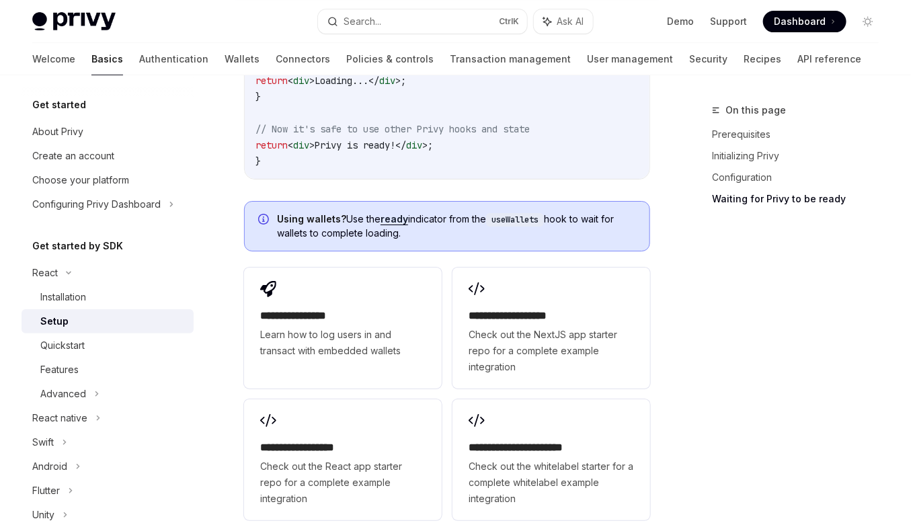
click at [350, 164] on code "import { usePrivy } from '@privy-io/react-auth' ; function YourComponent () { c…" at bounding box center [447, 73] width 383 height 194
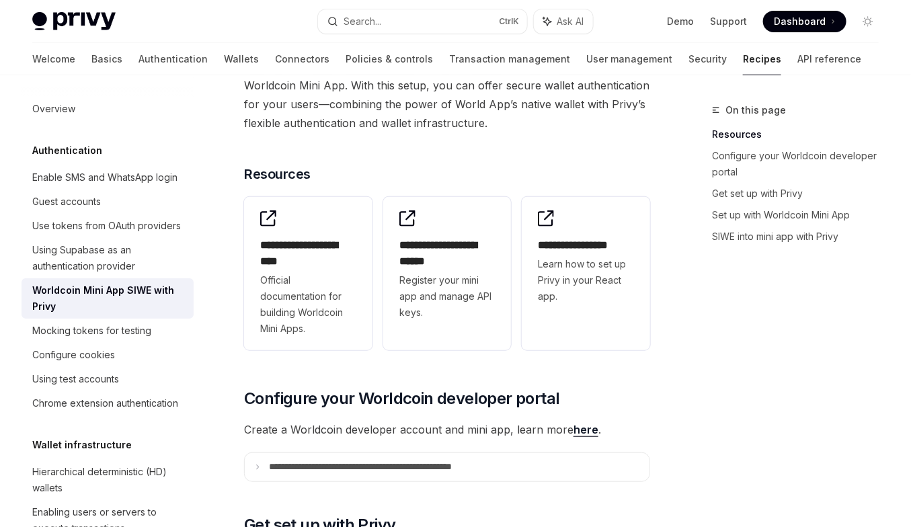
scroll to position [155, 0]
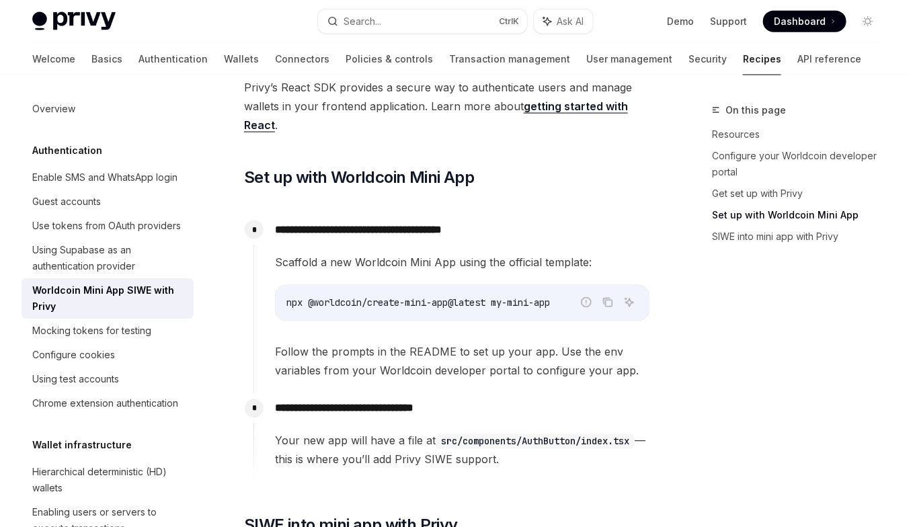
scroll to position [777, 0]
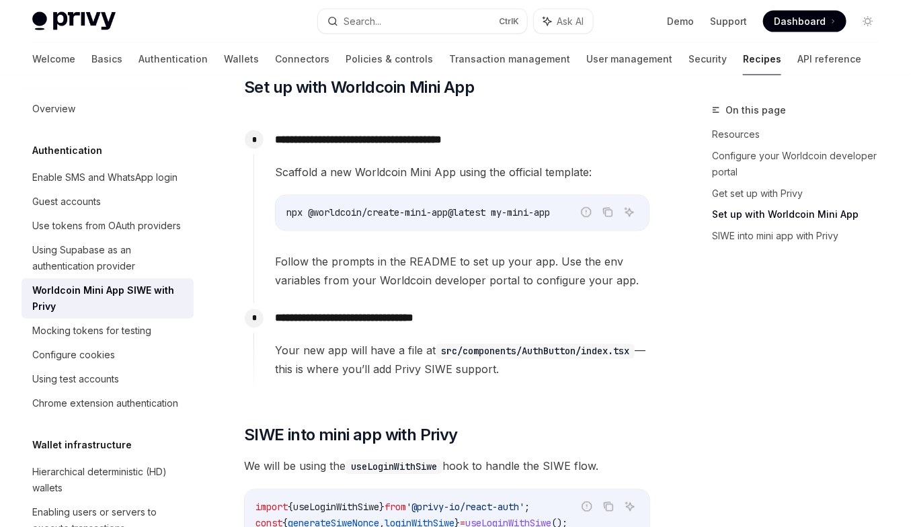
click at [290, 367] on span "Your new app will have a file at src/components/AuthButton/index.tsx —this is w…" at bounding box center [462, 361] width 375 height 38
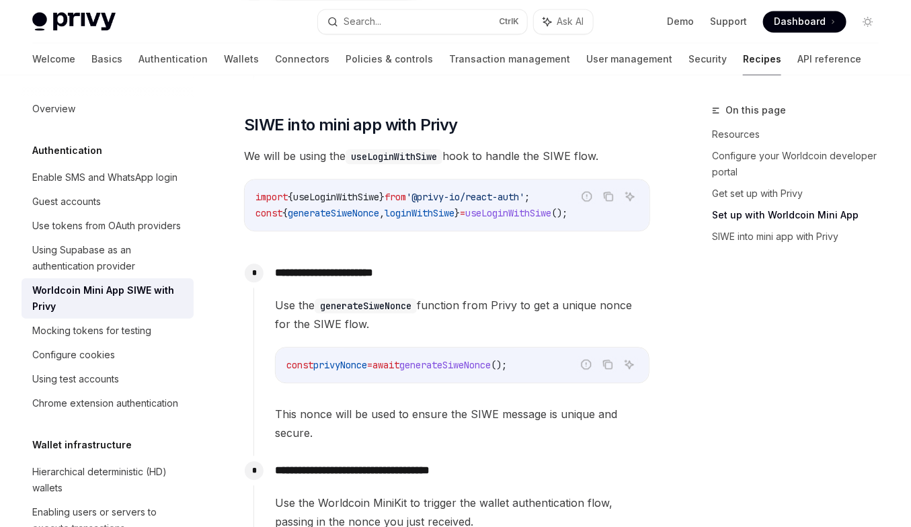
click at [290, 367] on span "const" at bounding box center [299, 365] width 27 height 12
click at [539, 221] on div "import { useLoginWithSiwe } from '@privy-io/react-auth' ; const { generateSiweN…" at bounding box center [447, 205] width 405 height 51
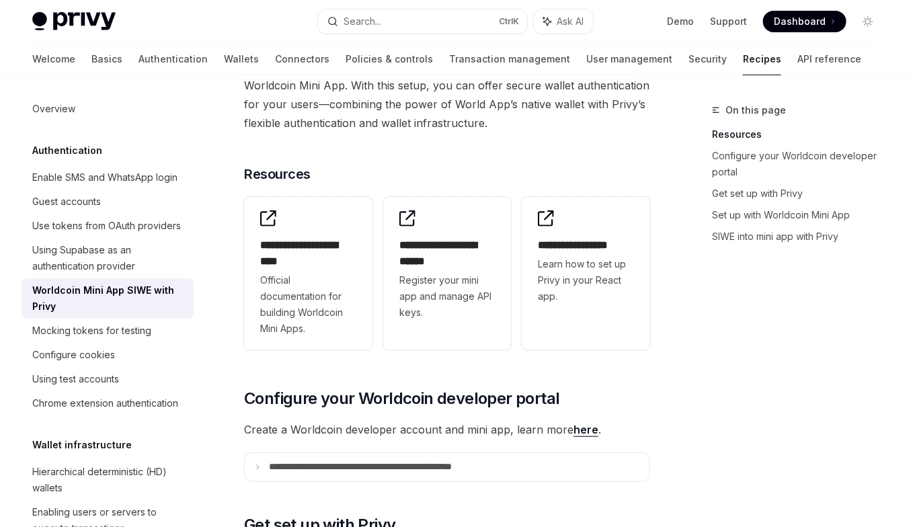
scroll to position [0, 0]
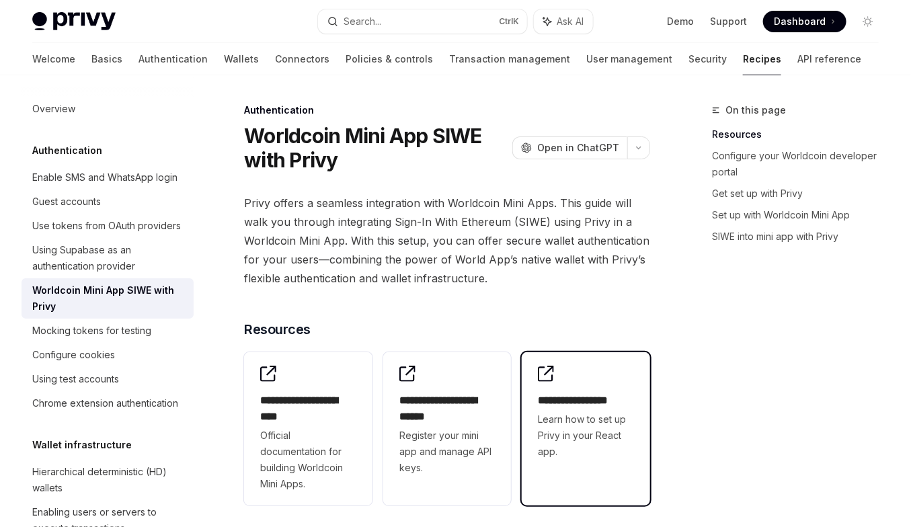
click at [567, 427] on span "Learn how to set up Privy in your React app." at bounding box center [586, 435] width 96 height 48
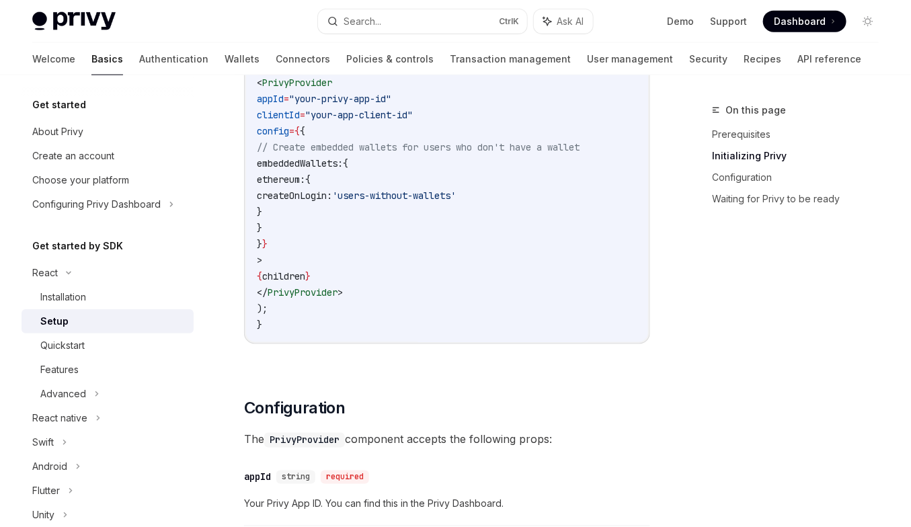
click at [449, 210] on code "'use client' ; import { PrivyProvider } from '@privy-io/react-auth' ; export de…" at bounding box center [461, 155] width 409 height 355
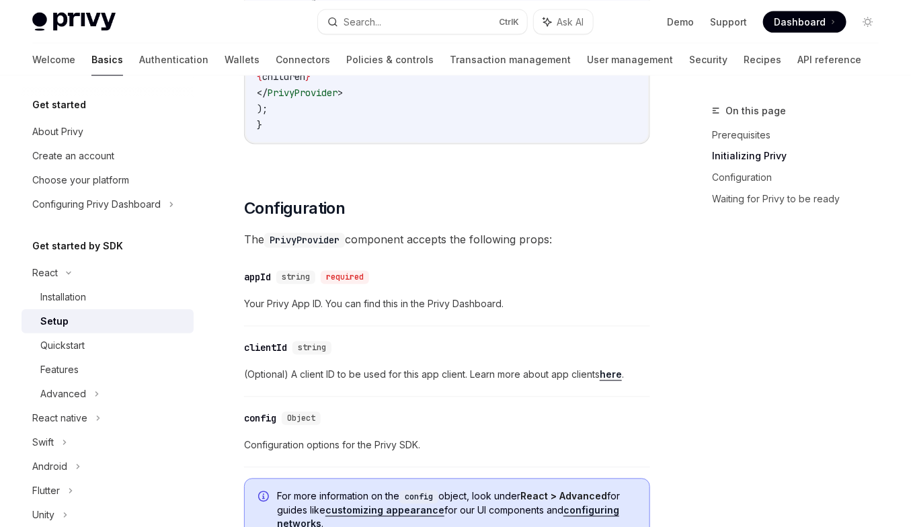
scroll to position [777, 0]
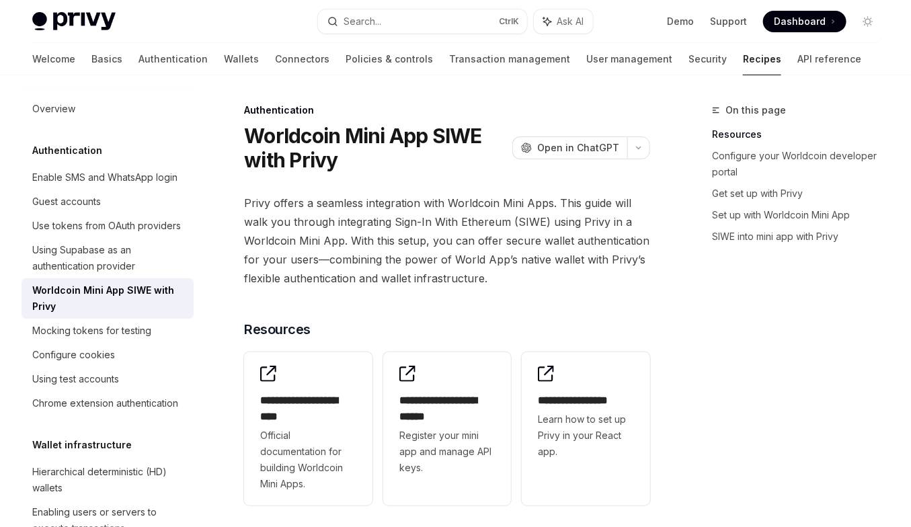
click at [492, 282] on span "Privy offers a seamless integration with Worldcoin Mini Apps. This guide will w…" at bounding box center [447, 241] width 406 height 94
click at [487, 273] on span "Privy offers a seamless integration with Worldcoin Mini Apps. This guide will w…" at bounding box center [447, 241] width 406 height 94
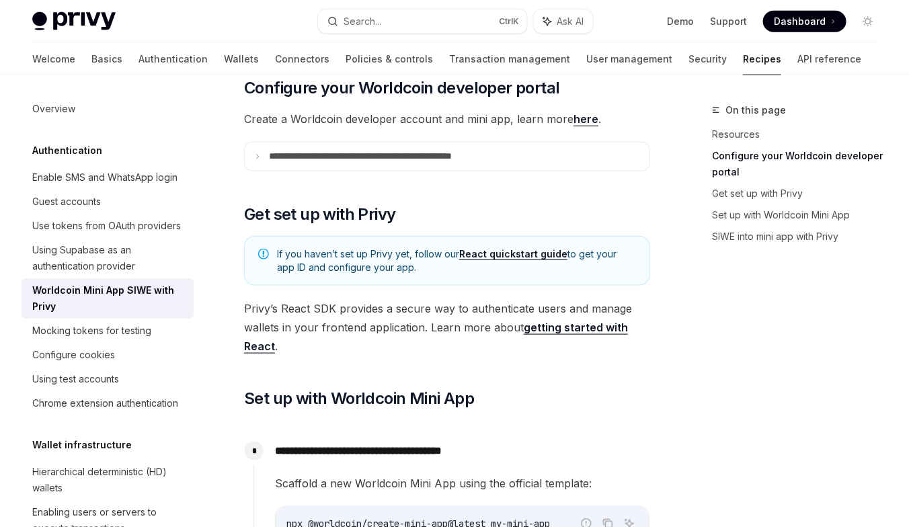
click at [489, 312] on span "Privy’s React SDK provides a secure way to authenticate users and manage wallet…" at bounding box center [447, 327] width 406 height 56
click at [482, 336] on span "Privy’s React SDK provides a secure way to authenticate users and manage wallet…" at bounding box center [447, 327] width 406 height 56
click at [481, 338] on span "Privy’s React SDK provides a secure way to authenticate users and manage wallet…" at bounding box center [447, 327] width 406 height 56
click at [486, 312] on span "Privy’s React SDK provides a secure way to authenticate users and manage wallet…" at bounding box center [447, 327] width 406 height 56
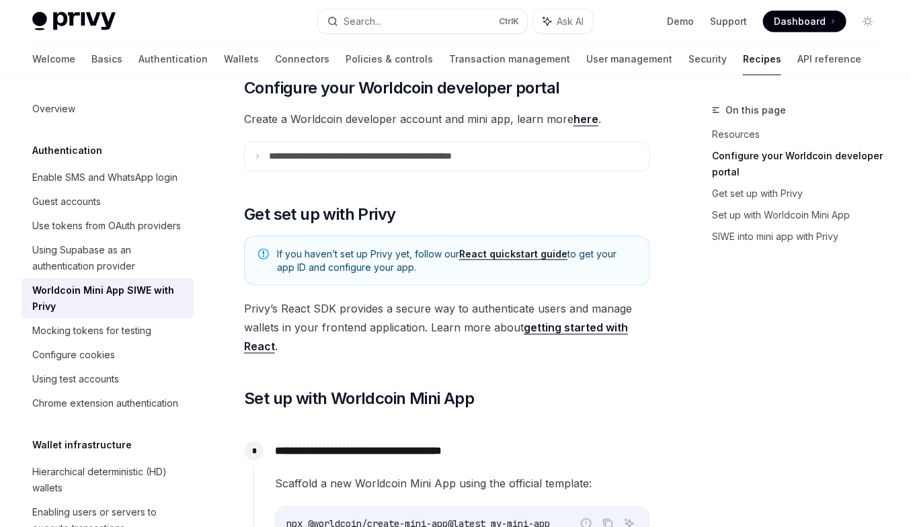
click at [480, 325] on span "Privy’s React SDK provides a secure way to authenticate users and manage wallet…" at bounding box center [447, 327] width 406 height 56
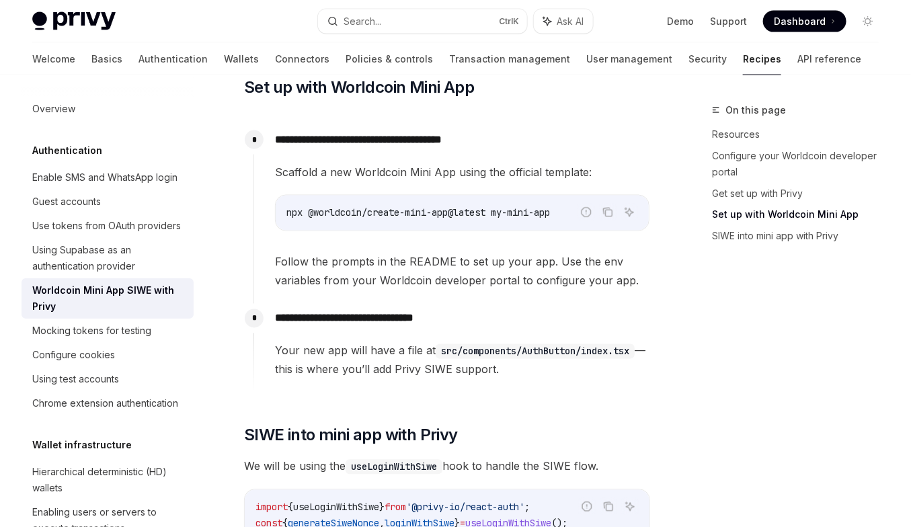
click at [480, 325] on p "**********" at bounding box center [462, 318] width 375 height 19
click at [479, 317] on p "**********" at bounding box center [462, 318] width 375 height 19
click at [473, 348] on code "src/components/AuthButton/index.tsx" at bounding box center [535, 351] width 199 height 15
click at [477, 359] on span "Your new app will have a file at src/components/AuthButton/index.tsx —this is w…" at bounding box center [462, 361] width 375 height 38
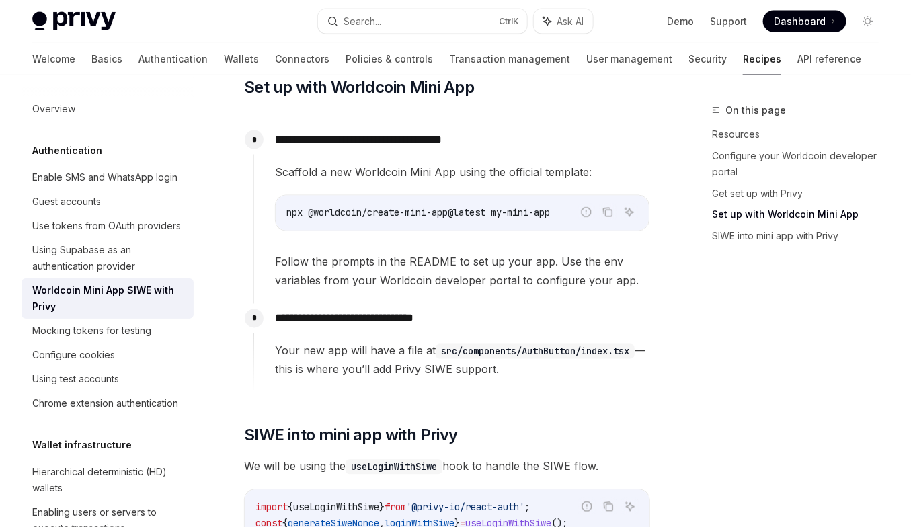
click at [477, 359] on span "Your new app will have a file at src/components/AuthButton/index.tsx —this is w…" at bounding box center [462, 361] width 375 height 38
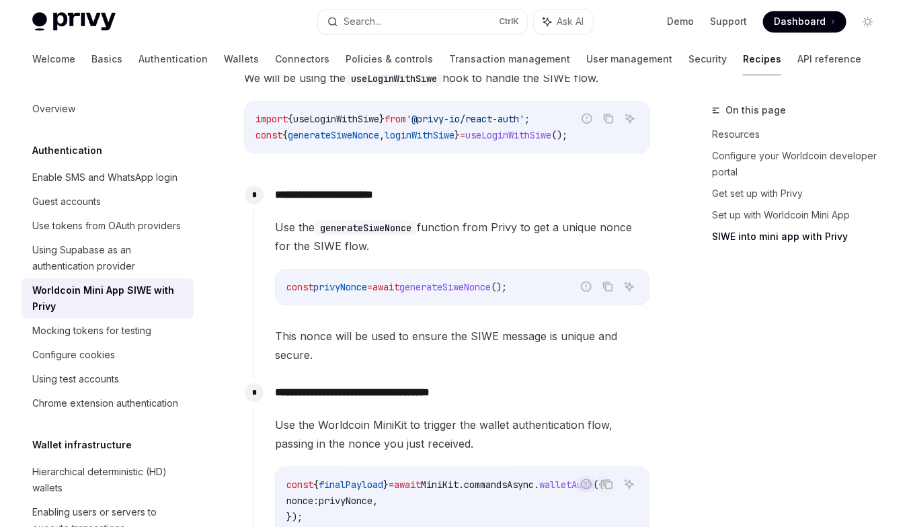
click at [477, 359] on span "This nonce will be used to ensure the SIWE message is unique and secure." at bounding box center [462, 346] width 375 height 38
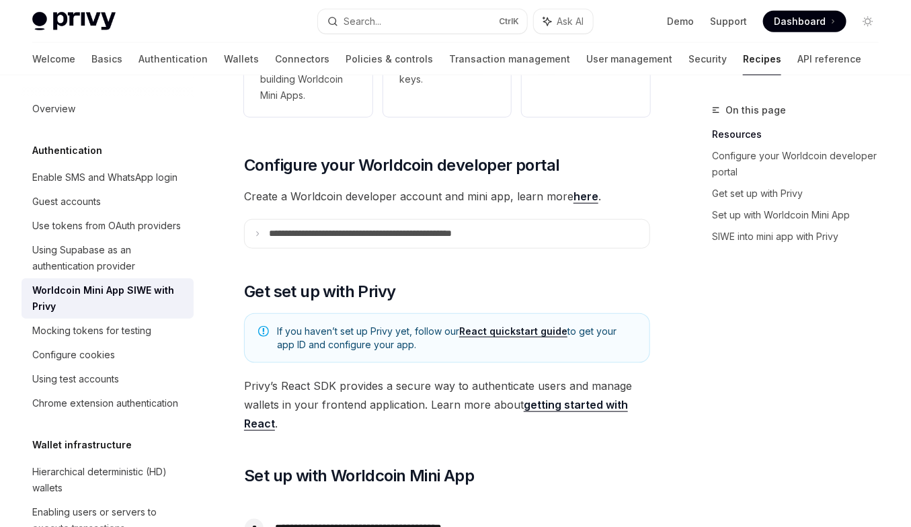
scroll to position [77, 0]
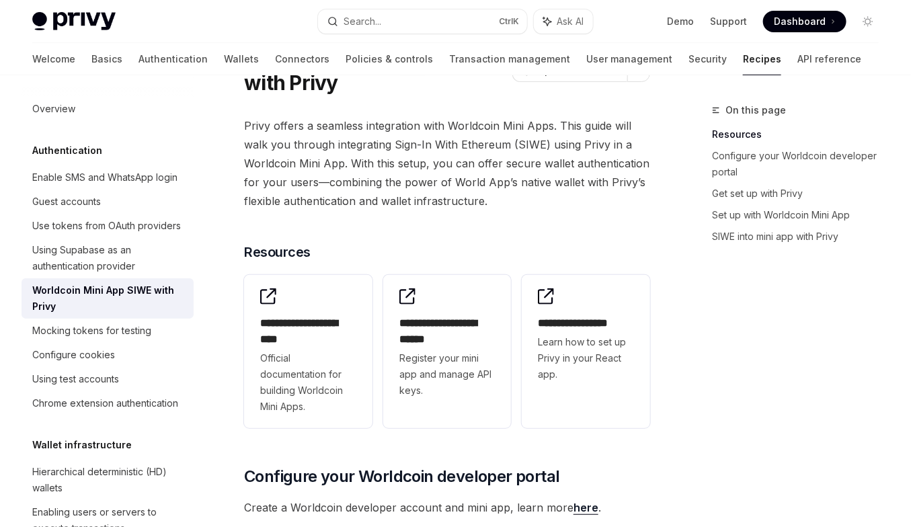
click at [532, 185] on span "Privy offers a seamless integration with Worldcoin Mini Apps. This guide will w…" at bounding box center [447, 163] width 406 height 94
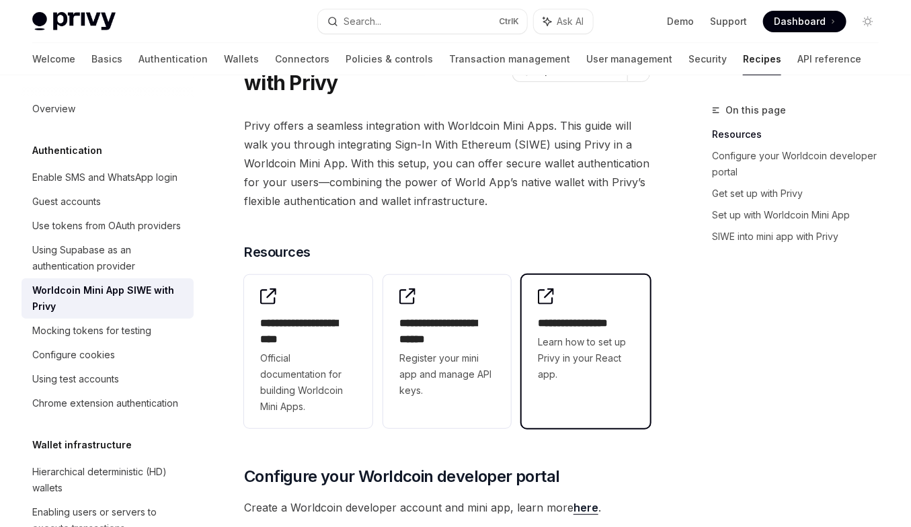
click at [582, 310] on div "**********" at bounding box center [586, 335] width 128 height 121
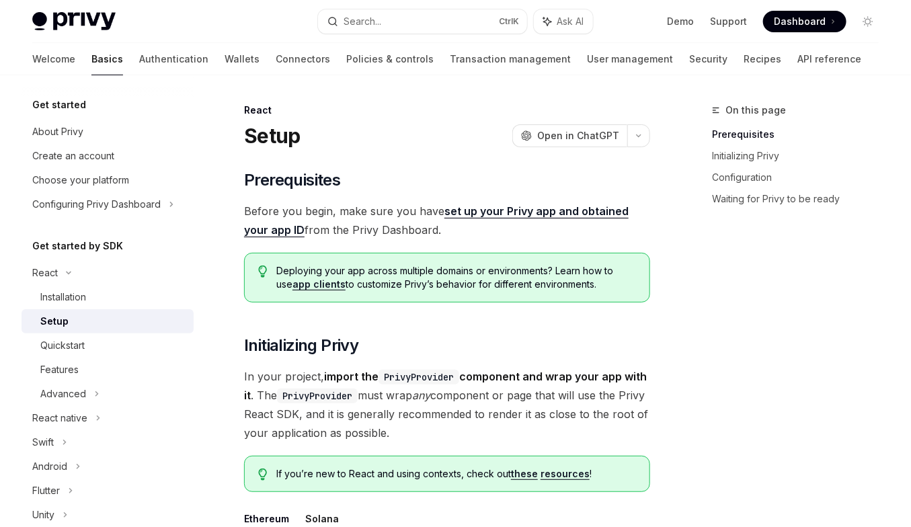
click at [473, 256] on div "Deploying your app across multiple domains or environments? Learn how to use ap…" at bounding box center [447, 278] width 406 height 50
click at [448, 266] on span "Deploying your app across multiple domains or environments? Learn how to use ap…" at bounding box center [456, 277] width 360 height 27
click at [446, 275] on span "Deploying your app across multiple domains or environments? Learn how to use ap…" at bounding box center [456, 277] width 360 height 27
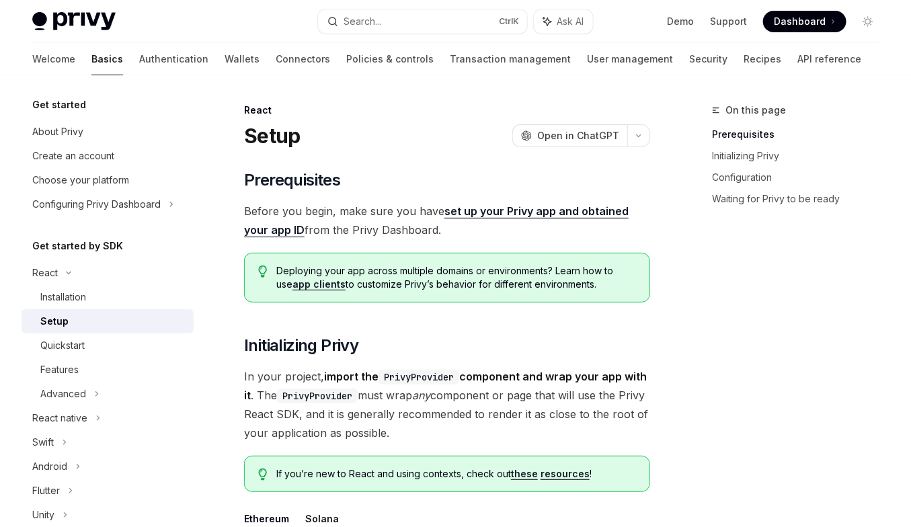
click at [446, 275] on span "Deploying your app across multiple domains or environments? Learn how to use ap…" at bounding box center [456, 277] width 360 height 27
click at [481, 430] on span "In your project, import the PrivyProvider component and wrap your app with it .…" at bounding box center [447, 404] width 406 height 75
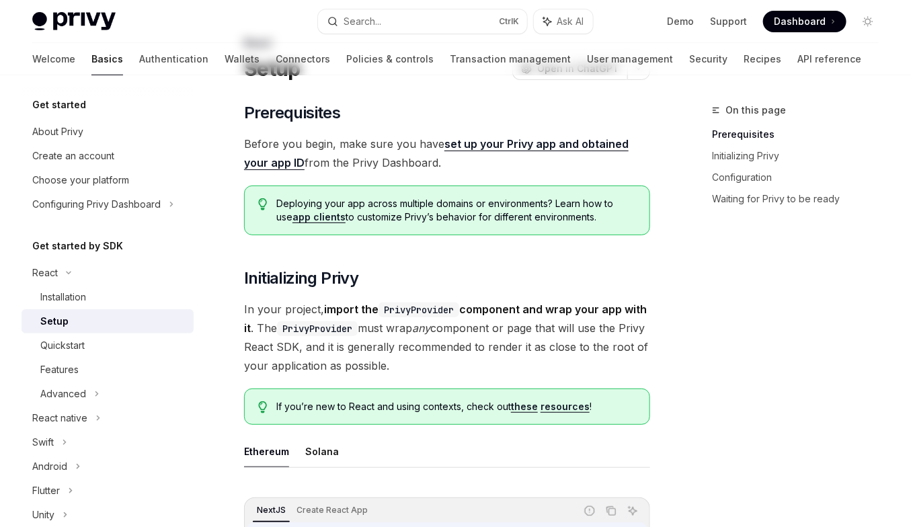
scroll to position [155, 0]
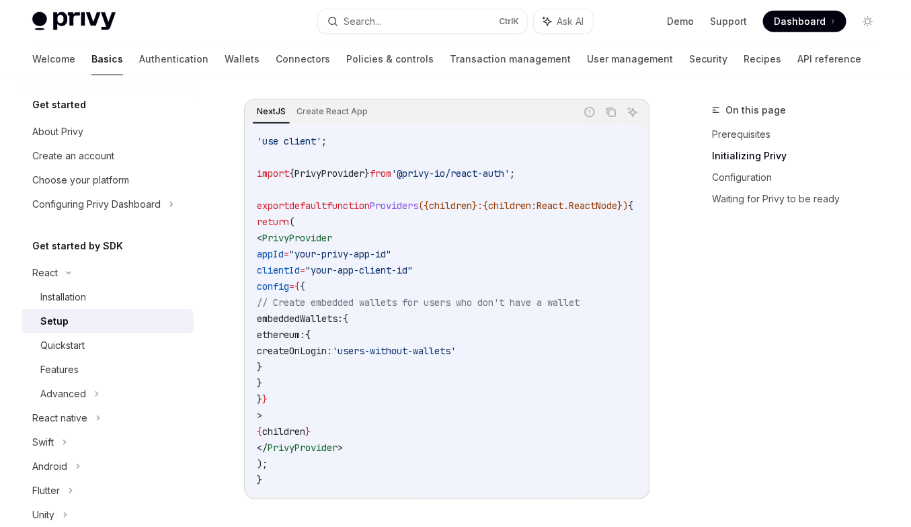
click at [421, 292] on code "'use client' ; import { PrivyProvider } from '@privy-io/react-auth' ; export de…" at bounding box center [461, 310] width 409 height 355
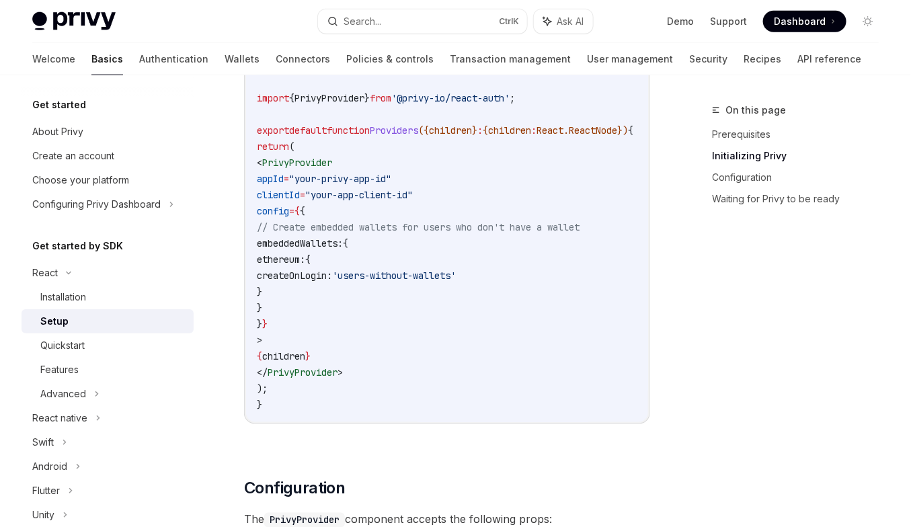
scroll to position [544, 0]
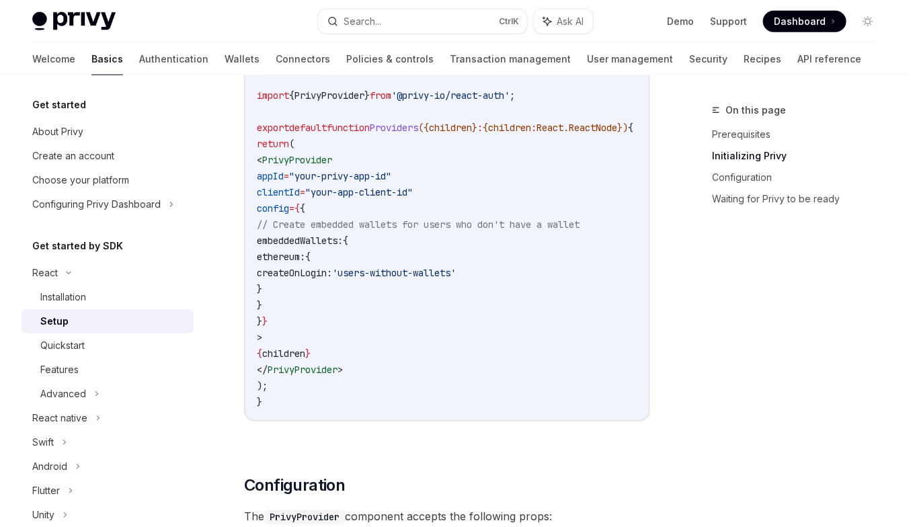
click at [421, 292] on code "'use client' ; import { PrivyProvider } from '@privy-io/react-auth' ; export de…" at bounding box center [461, 232] width 409 height 355
click at [430, 271] on span "'users-without-wallets'" at bounding box center [394, 273] width 124 height 12
click at [414, 315] on code "'use client' ; import { PrivyProvider } from '@privy-io/react-auth' ; export de…" at bounding box center [461, 232] width 409 height 355
click at [411, 339] on code "'use client' ; import { PrivyProvider } from '@privy-io/react-auth' ; export de…" at bounding box center [461, 232] width 409 height 355
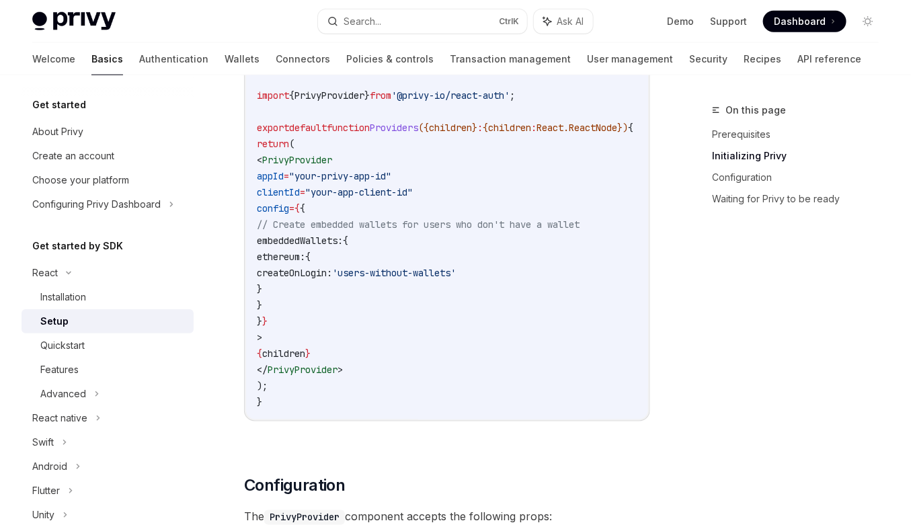
click at [411, 338] on code "'use client' ; import { PrivyProvider } from '@privy-io/react-auth' ; export de…" at bounding box center [461, 232] width 409 height 355
click at [418, 319] on code "'use client' ; import { PrivyProvider } from '@privy-io/react-auth' ; export de…" at bounding box center [461, 232] width 409 height 355
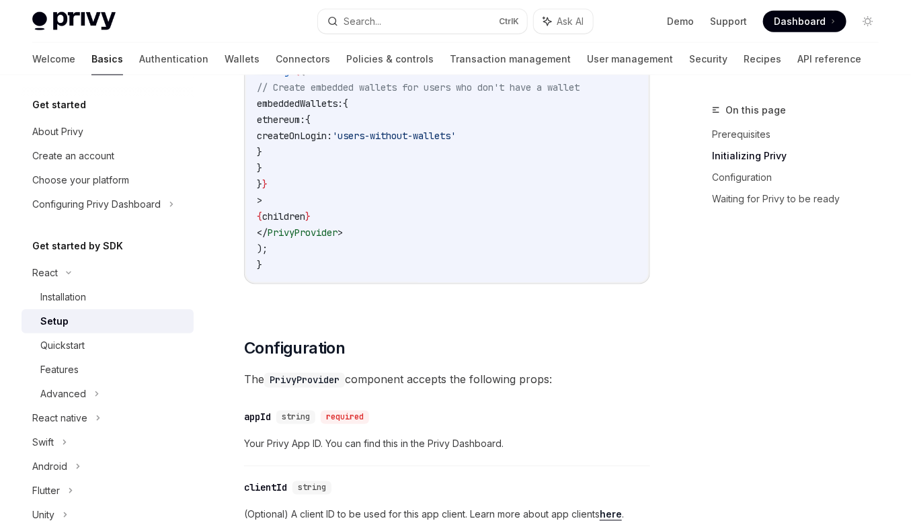
scroll to position [777, 0]
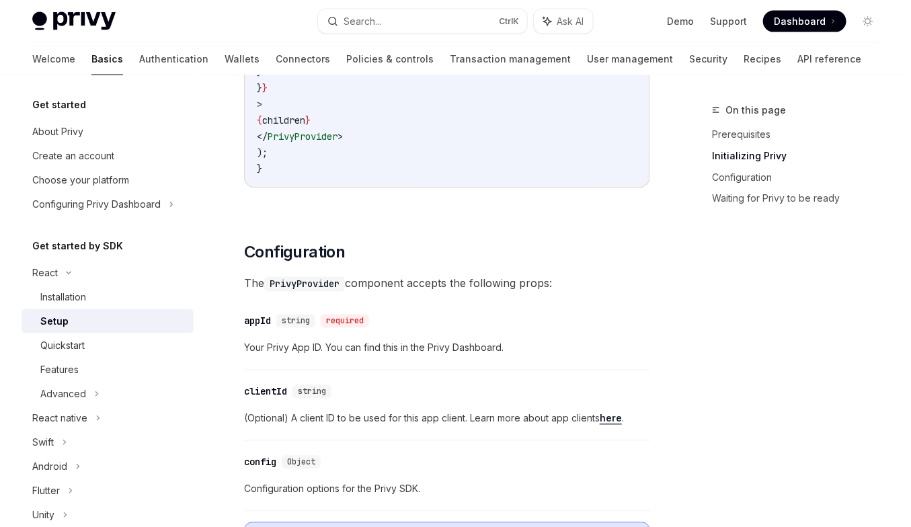
click at [418, 319] on div "​ appId string required" at bounding box center [440, 321] width 393 height 16
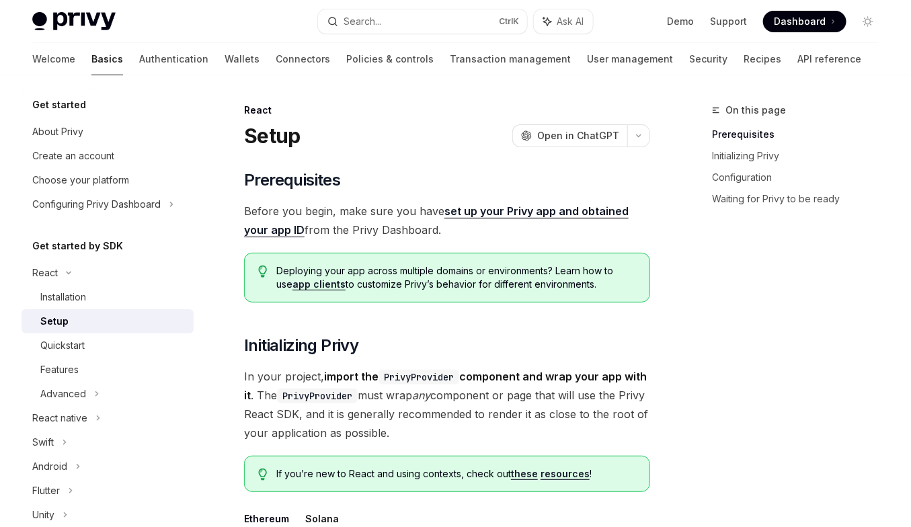
click at [495, 270] on span "Deploying your app across multiple domains or environments? Learn how to use ap…" at bounding box center [456, 277] width 360 height 27
click at [498, 262] on div "Deploying your app across multiple domains or environments? Learn how to use ap…" at bounding box center [447, 278] width 406 height 50
click at [476, 290] on span "Deploying your app across multiple domains or environments? Learn how to use ap…" at bounding box center [456, 277] width 360 height 27
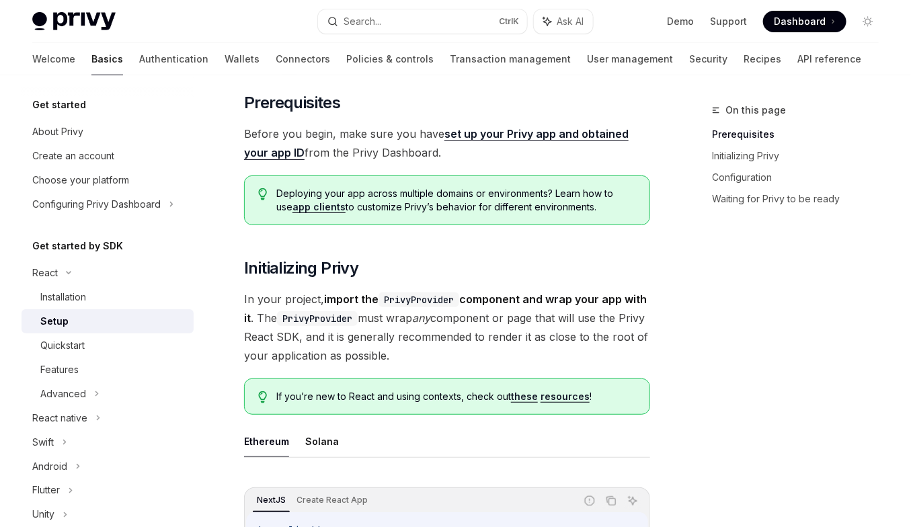
scroll to position [77, 0]
click at [467, 354] on span "In your project, import the PrivyProvider component and wrap your app with it .…" at bounding box center [447, 327] width 406 height 75
click at [468, 349] on span "In your project, import the PrivyProvider component and wrap your app with it .…" at bounding box center [447, 327] width 406 height 75
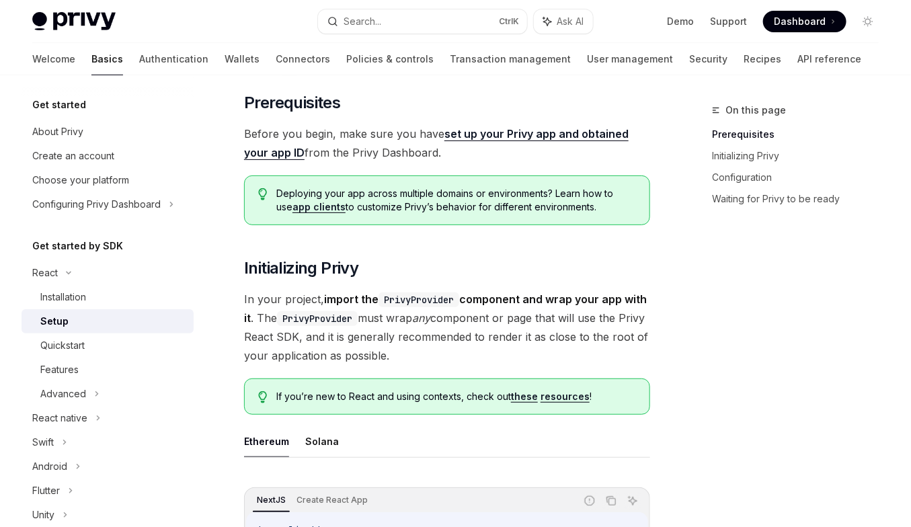
click at [482, 312] on span "In your project, import the PrivyProvider component and wrap your app with it .…" at bounding box center [447, 327] width 406 height 75
click at [496, 342] on span "In your project, import the PrivyProvider component and wrap your app with it .…" at bounding box center [447, 327] width 406 height 75
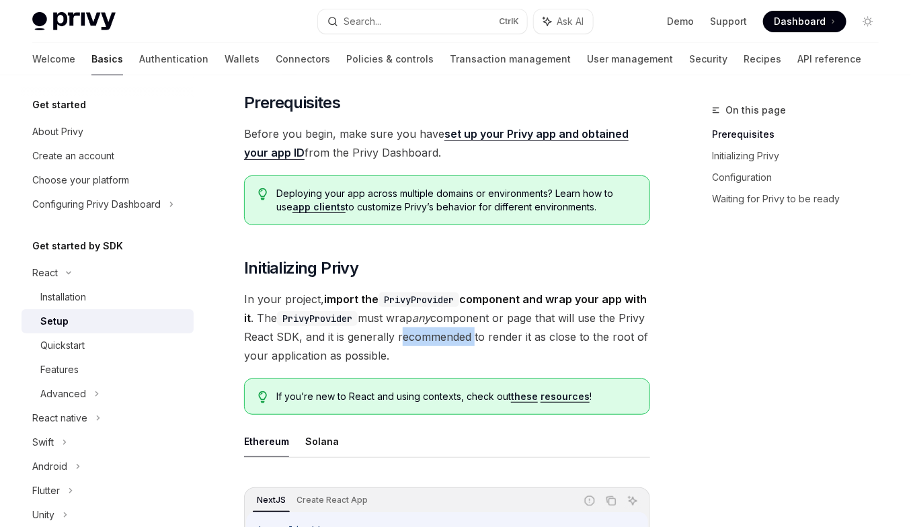
click at [496, 342] on span "In your project, import the PrivyProvider component and wrap your app with it .…" at bounding box center [447, 327] width 406 height 75
click at [496, 340] on span "In your project, import the PrivyProvider component and wrap your app with it .…" at bounding box center [447, 327] width 406 height 75
click at [498, 329] on span "In your project, import the PrivyProvider component and wrap your app with it .…" at bounding box center [447, 327] width 406 height 75
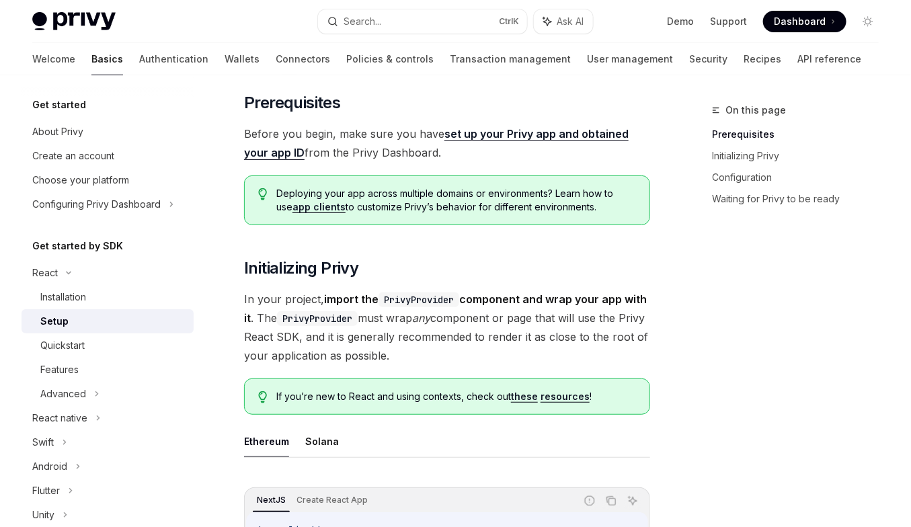
click at [498, 327] on span "In your project, import the PrivyProvider component and wrap your app with it .…" at bounding box center [447, 327] width 406 height 75
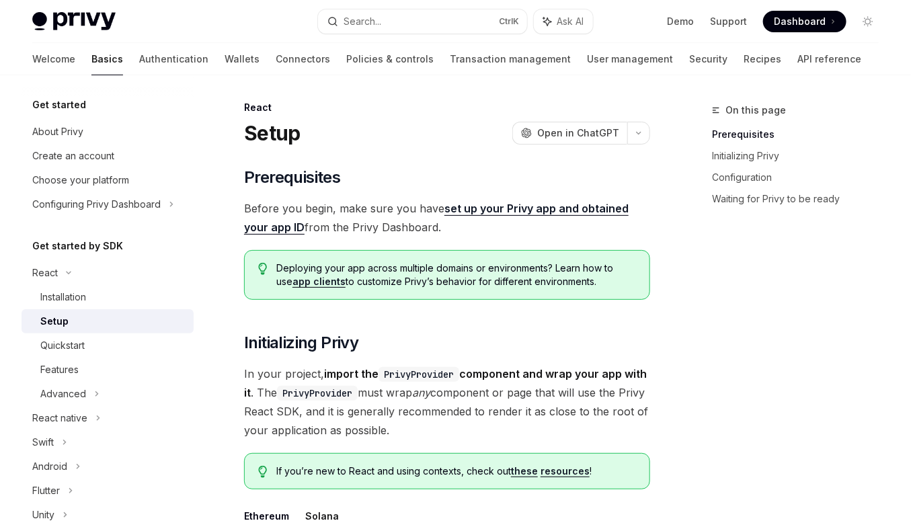
scroll to position [0, 0]
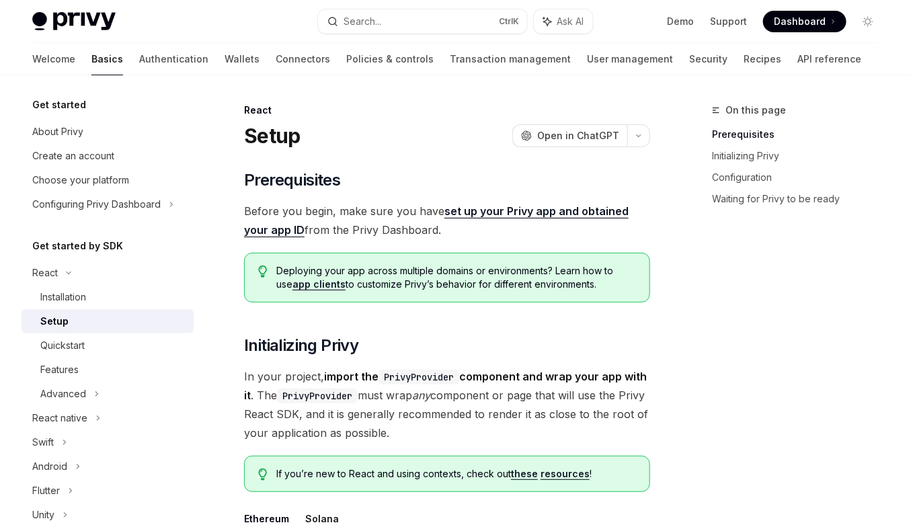
click at [496, 297] on div "Deploying your app across multiple domains or environments? Learn how to use ap…" at bounding box center [447, 278] width 406 height 50
click at [496, 216] on link "set up your Privy app and obtained your app ID" at bounding box center [436, 220] width 385 height 33
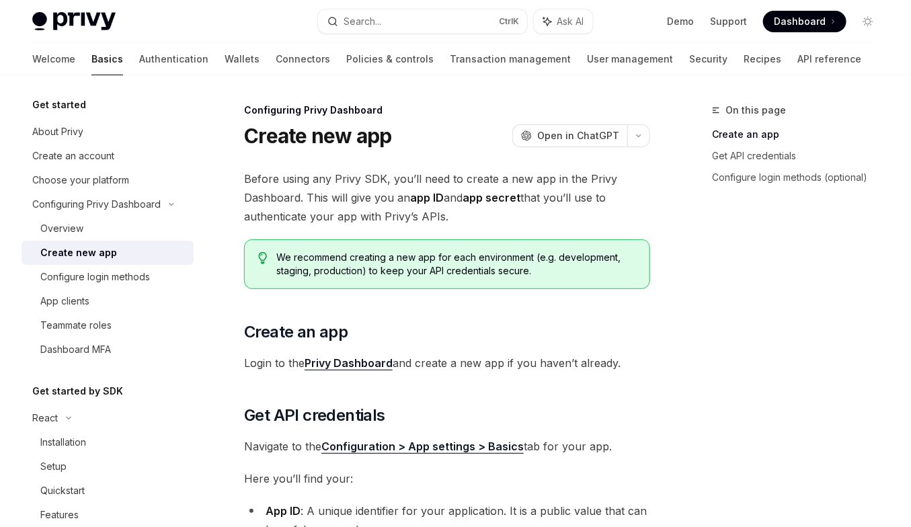
click at [496, 216] on span "Before using any Privy SDK, you’ll need to create a new app in the Privy Dashbo…" at bounding box center [447, 197] width 406 height 56
click at [489, 208] on span "Before using any Privy SDK, you’ll need to create a new app in the Privy Dashbo…" at bounding box center [447, 197] width 406 height 56
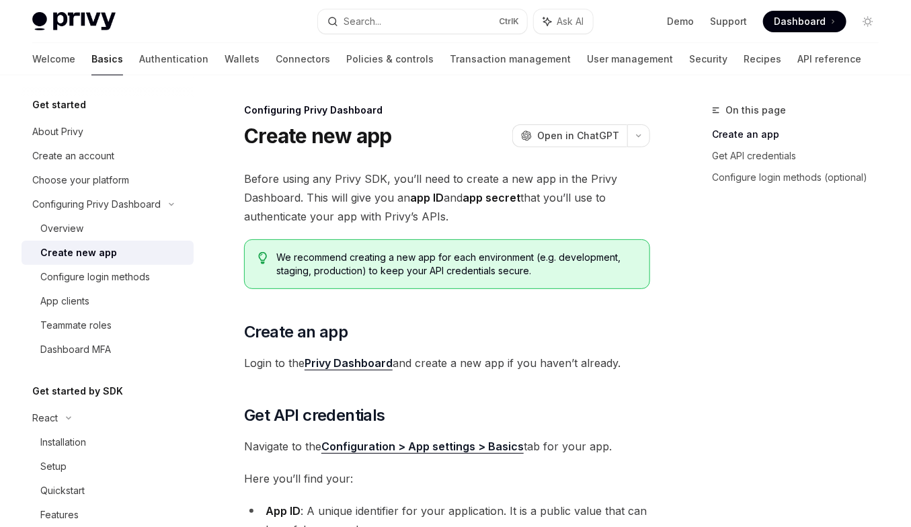
click at [482, 196] on strong "app secret" at bounding box center [492, 197] width 58 height 13
click at [467, 233] on div "Before using any Privy SDK, you’ll need to create a new app in the Privy Dashbo…" at bounding box center [447, 477] width 406 height 616
click at [469, 208] on span "Before using any Privy SDK, you’ll need to create a new app in the Privy Dashbo…" at bounding box center [447, 197] width 406 height 56
drag, startPoint x: 469, startPoint y: 208, endPoint x: 453, endPoint y: 177, distance: 35.5
click at [453, 177] on span "Before using any Privy SDK, you’ll need to create a new app in the Privy Dashbo…" at bounding box center [447, 197] width 406 height 56
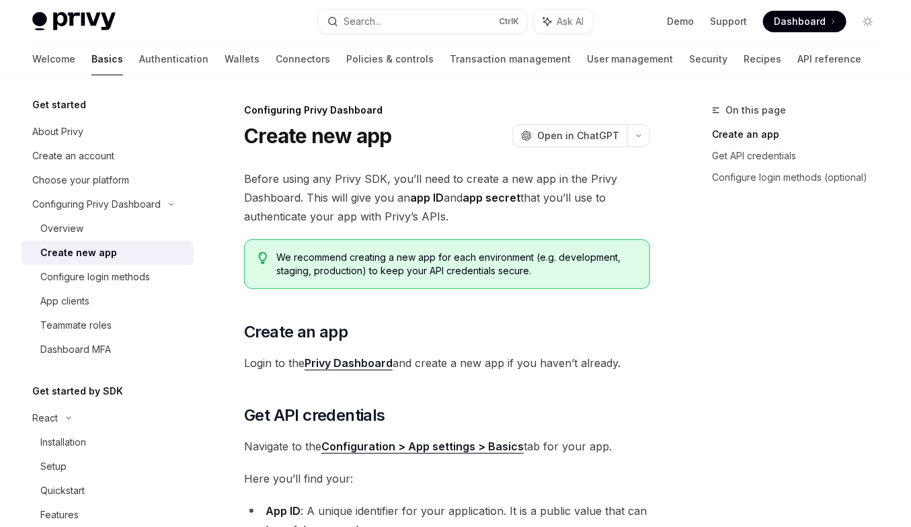
click at [453, 177] on span "Before using any Privy SDK, you’ll need to create a new app in the Privy Dashbo…" at bounding box center [447, 197] width 406 height 56
drag, startPoint x: 470, startPoint y: 227, endPoint x: 444, endPoint y: 182, distance: 52.4
click at [444, 182] on div "Before using any Privy SDK, you’ll need to create a new app in the Privy Dashbo…" at bounding box center [447, 477] width 406 height 616
click at [444, 182] on span "Before using any Privy SDK, you’ll need to create a new app in the Privy Dashbo…" at bounding box center [447, 197] width 406 height 56
drag, startPoint x: 465, startPoint y: 222, endPoint x: 439, endPoint y: 170, distance: 57.7
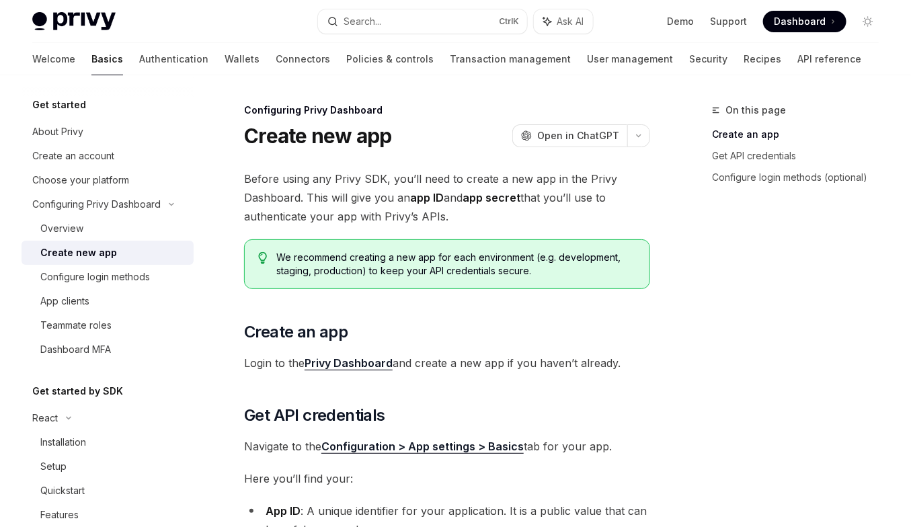
click at [439, 170] on span "Before using any Privy SDK, you’ll need to create a new app in the Privy Dashbo…" at bounding box center [447, 197] width 406 height 56
click at [453, 198] on span "Before using any Privy SDK, you’ll need to create a new app in the Privy Dashbo…" at bounding box center [447, 197] width 406 height 56
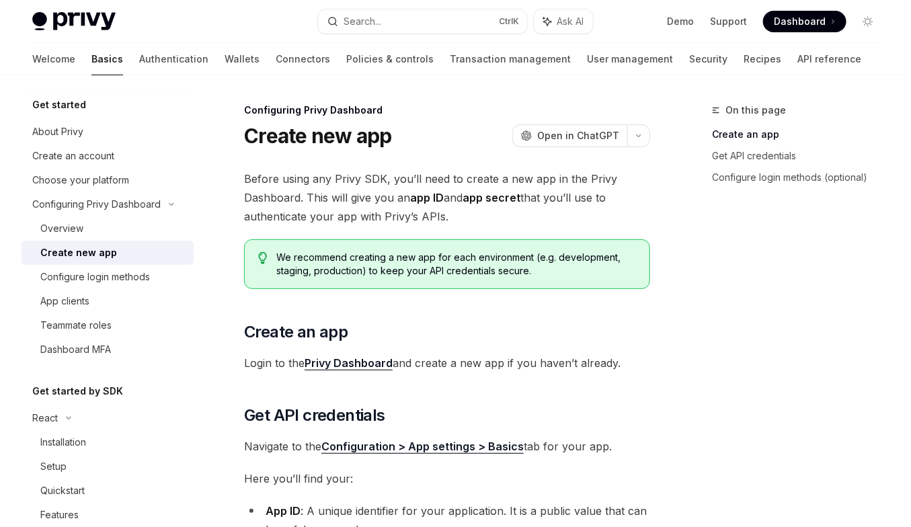
click at [453, 198] on span "Before using any Privy SDK, you’ll need to create a new app in the Privy Dashbo…" at bounding box center [447, 197] width 406 height 56
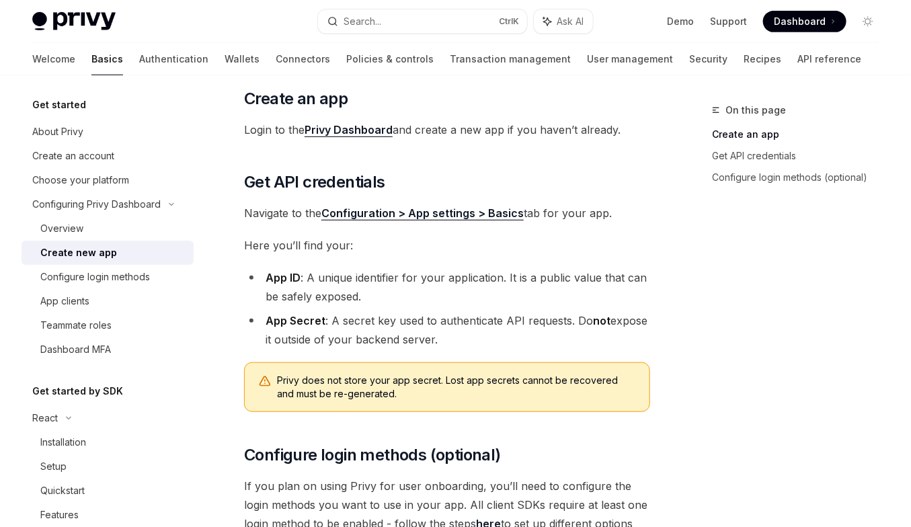
click at [460, 277] on li "App ID : A unique identifier for your application. It is a public value that ca…" at bounding box center [447, 287] width 406 height 38
click at [455, 314] on li "App Secret : A secret key used to authenticate API requests. Do not expose it o…" at bounding box center [447, 330] width 406 height 38
drag, startPoint x: 469, startPoint y: 339, endPoint x: 453, endPoint y: 305, distance: 37.9
click at [453, 305] on ul "App ID : A unique identifier for your application. It is a public value that ca…" at bounding box center [447, 308] width 406 height 81
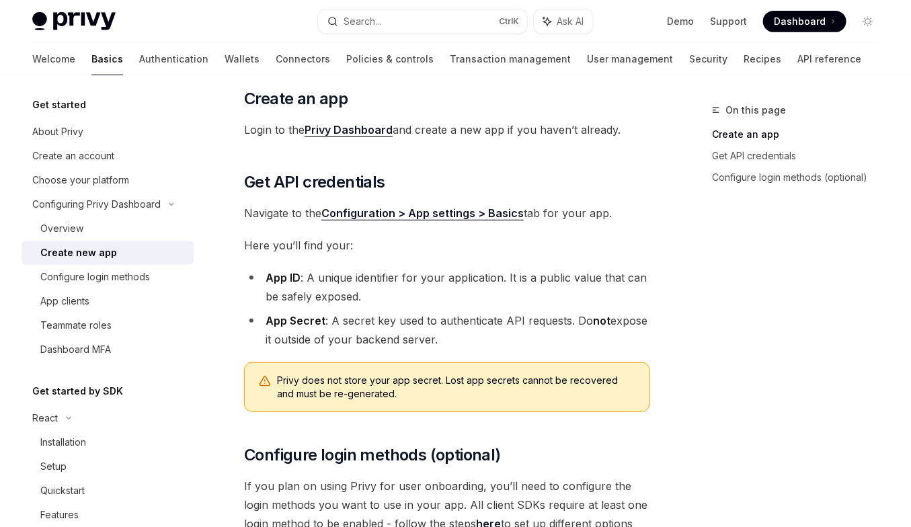
click at [453, 305] on li "App ID : A unique identifier for your application. It is a public value that ca…" at bounding box center [447, 287] width 406 height 38
click at [464, 327] on li "App Secret : A secret key used to authenticate API requests. Do not expose it o…" at bounding box center [447, 330] width 406 height 38
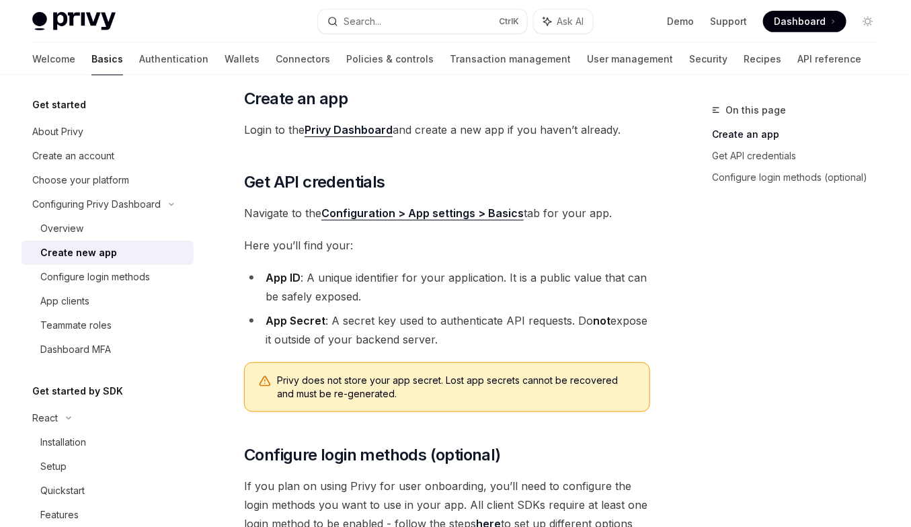
click at [464, 327] on li "App Secret : A secret key used to authenticate API requests. Do not expose it o…" at bounding box center [447, 330] width 406 height 38
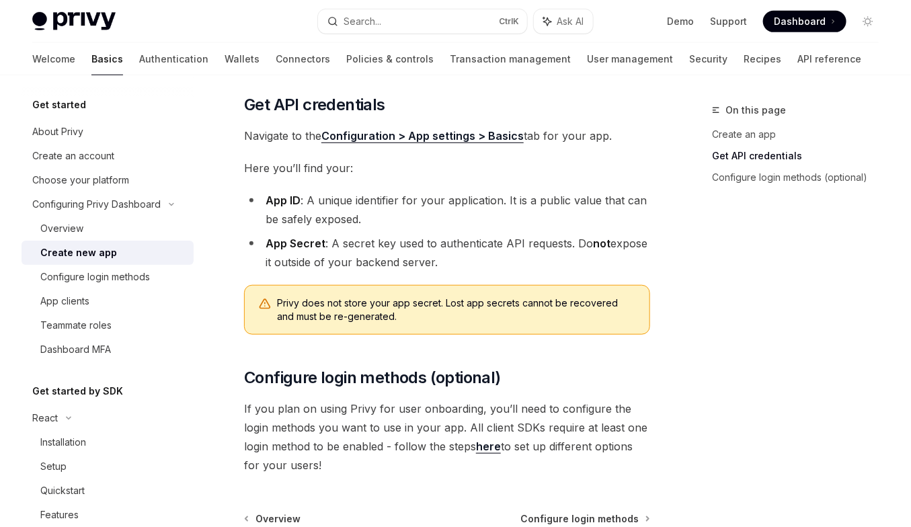
click at [464, 327] on div "Privy does not store your app secret. Lost app secrets cannot be recovered and …" at bounding box center [447, 310] width 406 height 50
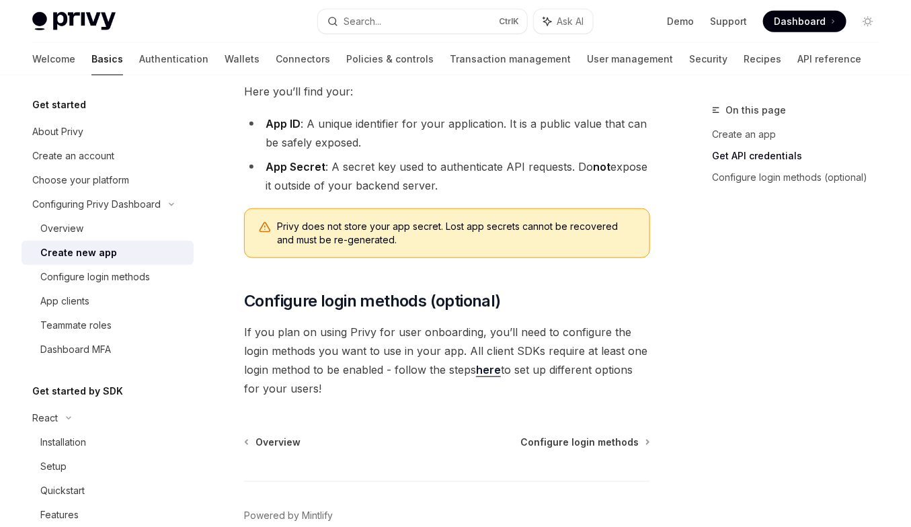
scroll to position [456, 0]
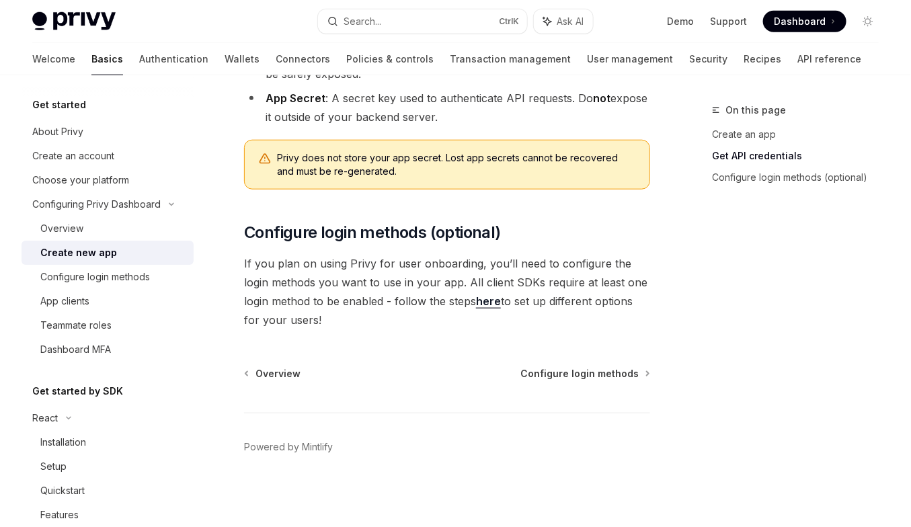
click at [464, 327] on span "If you plan on using Privy for user onboarding, you’ll need to configure the lo…" at bounding box center [447, 291] width 406 height 75
click at [504, 290] on span "If you plan on using Privy for user onboarding, you’ll need to configure the lo…" at bounding box center [447, 291] width 406 height 75
click at [517, 301] on span "If you plan on using Privy for user onboarding, you’ll need to configure the lo…" at bounding box center [447, 291] width 406 height 75
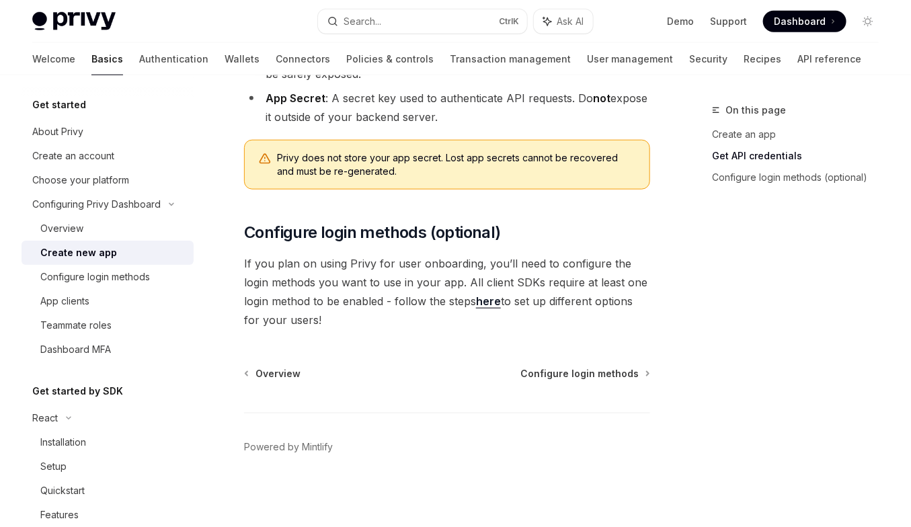
click at [520, 292] on span "If you plan on using Privy for user onboarding, you’ll need to configure the lo…" at bounding box center [447, 291] width 406 height 75
click at [520, 290] on span "If you plan on using Privy for user onboarding, you’ll need to configure the lo…" at bounding box center [447, 291] width 406 height 75
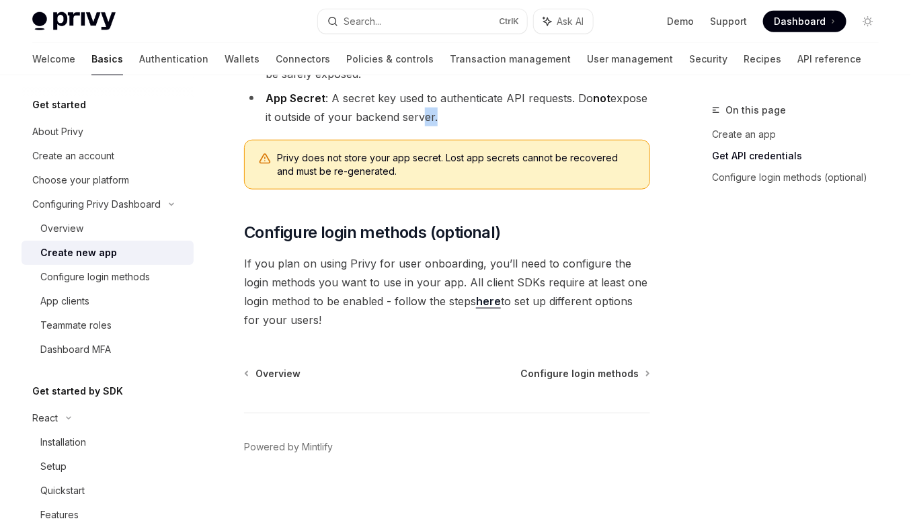
drag, startPoint x: 441, startPoint y: 182, endPoint x: 420, endPoint y: 121, distance: 64.2
click at [420, 140] on div "Privy does not store your app secret. Lost app secrets cannot be recovered and …" at bounding box center [447, 165] width 406 height 50
click at [321, 172] on span "Privy does not store your app secret. Lost app secrets cannot be recovered and …" at bounding box center [456, 164] width 359 height 27
click at [319, 160] on span "Privy does not store your app secret. Lost app secrets cannot be recovered and …" at bounding box center [456, 164] width 359 height 27
click at [329, 131] on div "Before using any Privy SDK, you’ll need to create a new app in the Privy Dashbo…" at bounding box center [447, 22] width 406 height 616
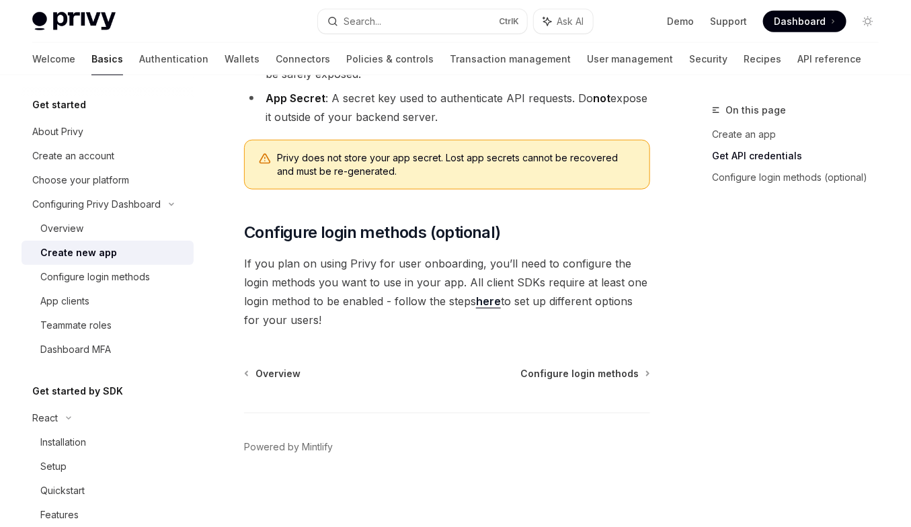
click at [336, 109] on li "App Secret : A secret key used to authenticate API requests. Do not expose it o…" at bounding box center [447, 108] width 406 height 38
click at [350, 126] on div "Before using any Privy SDK, you’ll need to create a new app in the Privy Dashbo…" at bounding box center [447, 22] width 406 height 616
click at [356, 122] on li "App Secret : A secret key used to authenticate API requests. Do not expose it o…" at bounding box center [447, 108] width 406 height 38
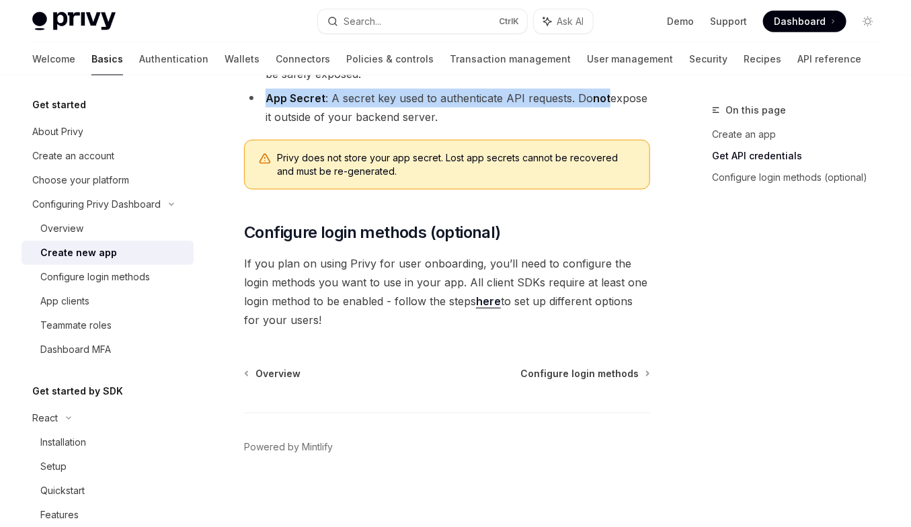
click at [356, 122] on li "App Secret : A secret key used to authenticate API requests. Do not expose it o…" at bounding box center [447, 108] width 406 height 38
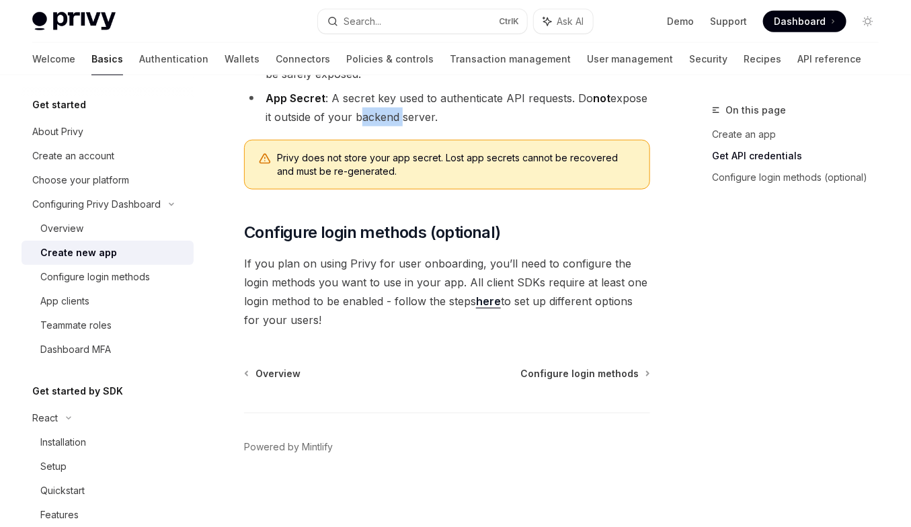
click at [356, 122] on li "App Secret : A secret key used to authenticate API requests. Do not expose it o…" at bounding box center [447, 108] width 406 height 38
click at [353, 128] on div "Before using any Privy SDK, you’ll need to create a new app in the Privy Dashbo…" at bounding box center [447, 22] width 406 height 616
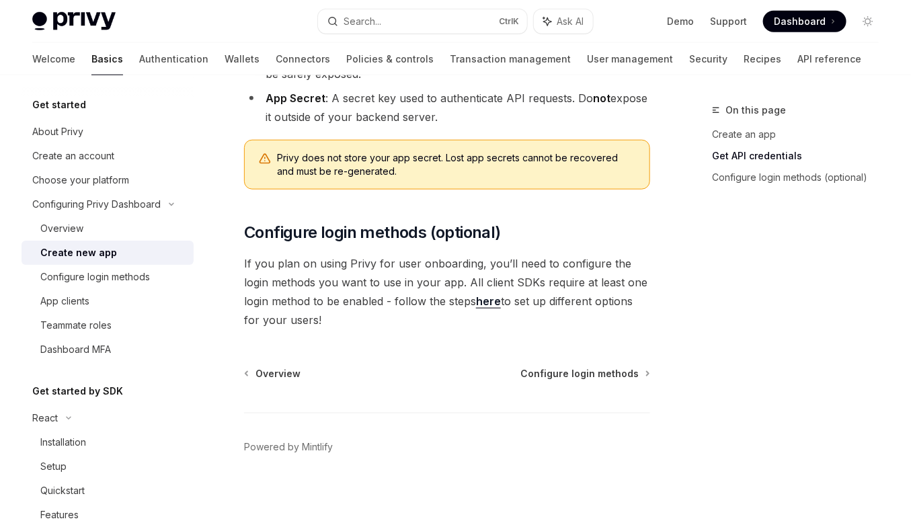
click at [353, 128] on div "Before using any Privy SDK, you’ll need to create a new app in the Privy Dashbo…" at bounding box center [447, 22] width 406 height 616
click at [350, 155] on span "Privy does not store your app secret. Lost app secrets cannot be recovered and …" at bounding box center [456, 164] width 359 height 27
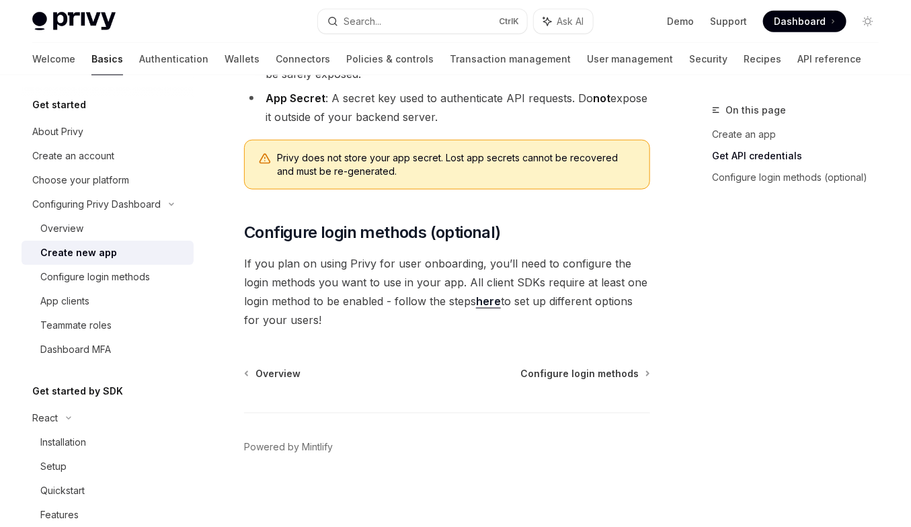
click at [350, 155] on span "Privy does not store your app secret. Lost app secrets cannot be recovered and …" at bounding box center [456, 164] width 359 height 27
click at [385, 79] on li "App ID : A unique identifier for your application. It is a public value that ca…" at bounding box center [447, 65] width 406 height 38
click at [379, 139] on div "Before using any Privy SDK, you’ll need to create a new app in the Privy Dashbo…" at bounding box center [447, 22] width 406 height 616
click at [377, 140] on div "Privy does not store your app secret. Lost app secrets cannot be recovered and …" at bounding box center [447, 165] width 406 height 50
click at [373, 140] on div "Privy does not store your app secret. Lost app secrets cannot be recovered and …" at bounding box center [447, 165] width 406 height 50
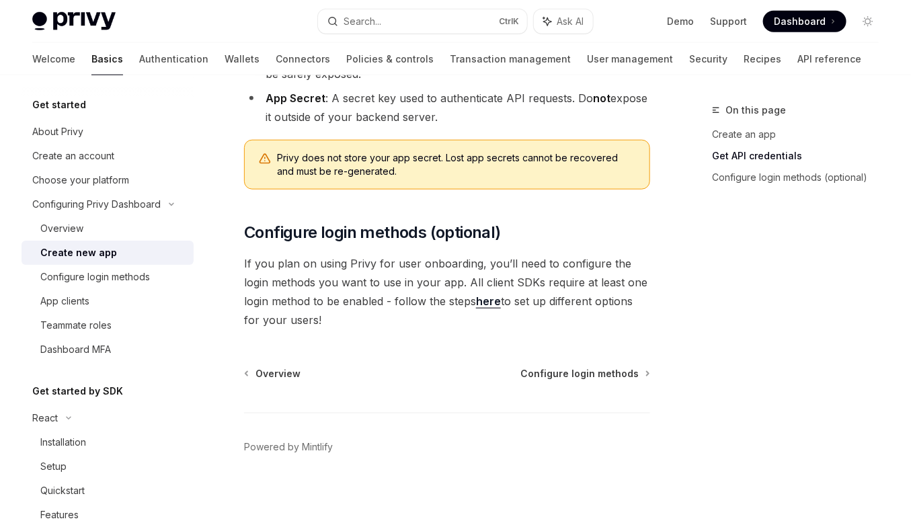
click at [371, 133] on div "Before using any Privy SDK, you’ll need to create a new app in the Privy Dashbo…" at bounding box center [447, 22] width 406 height 616
click at [370, 134] on div "Before using any Privy SDK, you’ll need to create a new app in the Privy Dashbo…" at bounding box center [447, 22] width 406 height 616
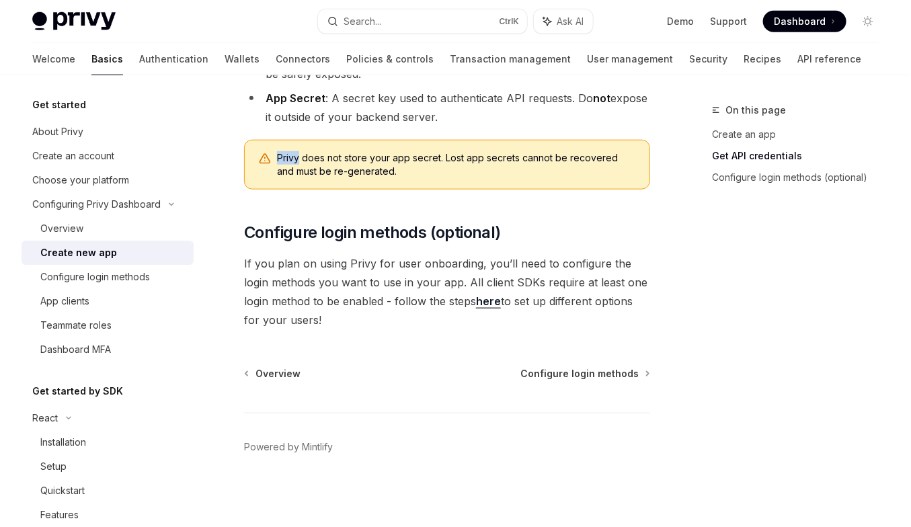
click at [370, 134] on div "Before using any Privy SDK, you’ll need to create a new app in the Privy Dashbo…" at bounding box center [447, 22] width 406 height 616
click at [366, 183] on div "Privy does not store your app secret. Lost app secrets cannot be recovered and …" at bounding box center [447, 165] width 406 height 50
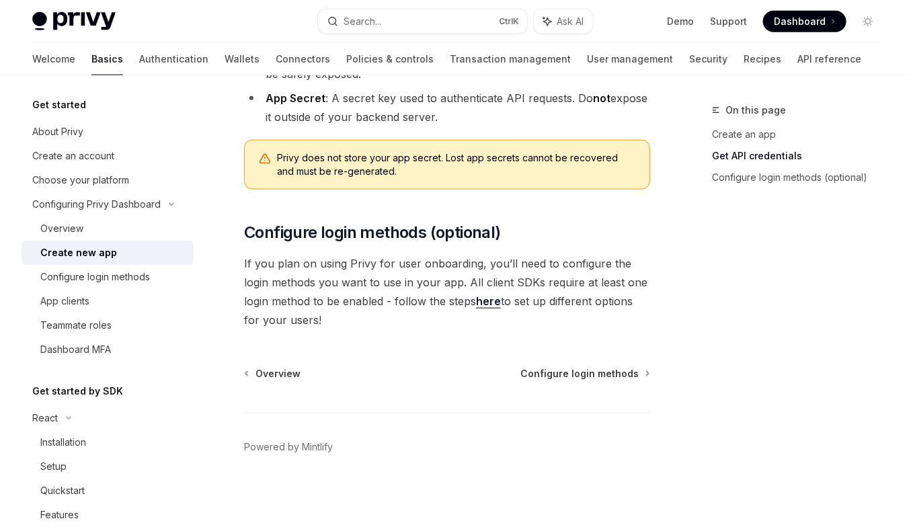
click at [412, 294] on span "If you plan on using Privy for user onboarding, you’ll need to configure the lo…" at bounding box center [447, 291] width 406 height 75
click at [476, 306] on link "here" at bounding box center [488, 302] width 25 height 14
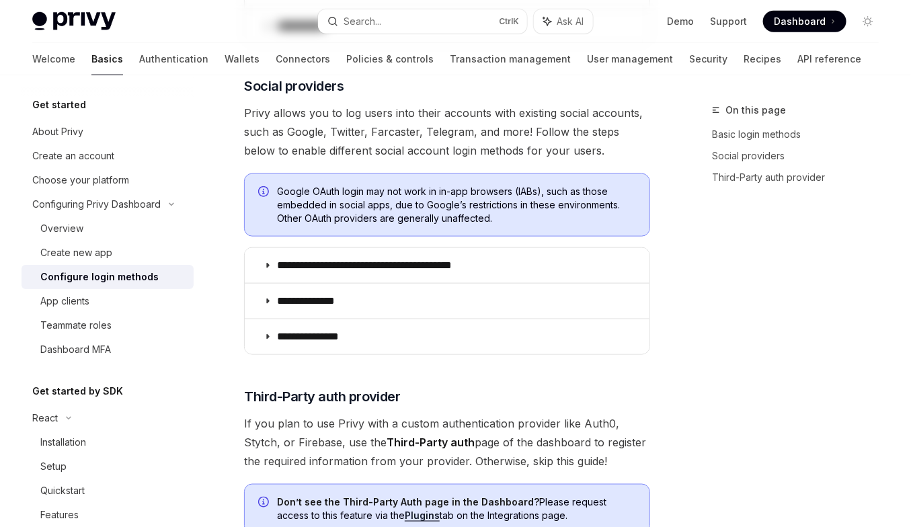
type textarea "*"
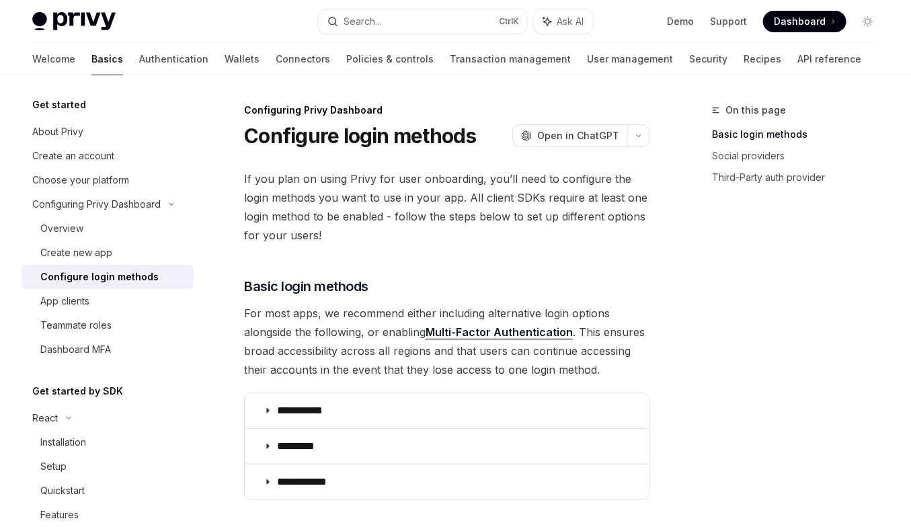
click at [388, 345] on span "For most apps, we recommend either including alternative login options alongsid…" at bounding box center [447, 341] width 406 height 75
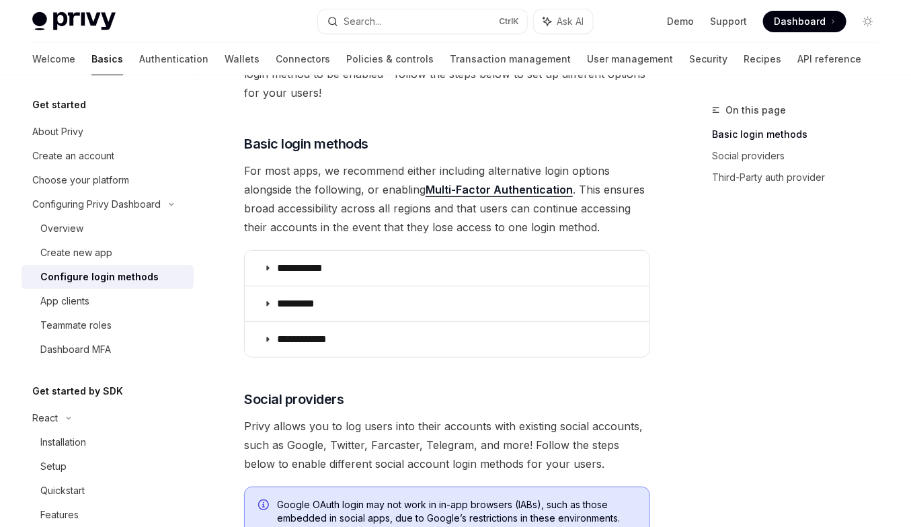
scroll to position [233, 0]
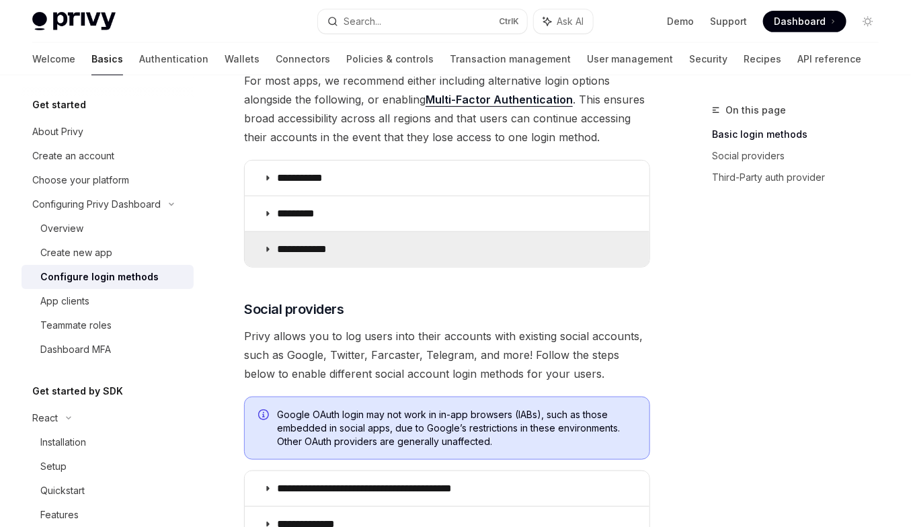
click at [316, 247] on p "**********" at bounding box center [307, 249] width 60 height 13
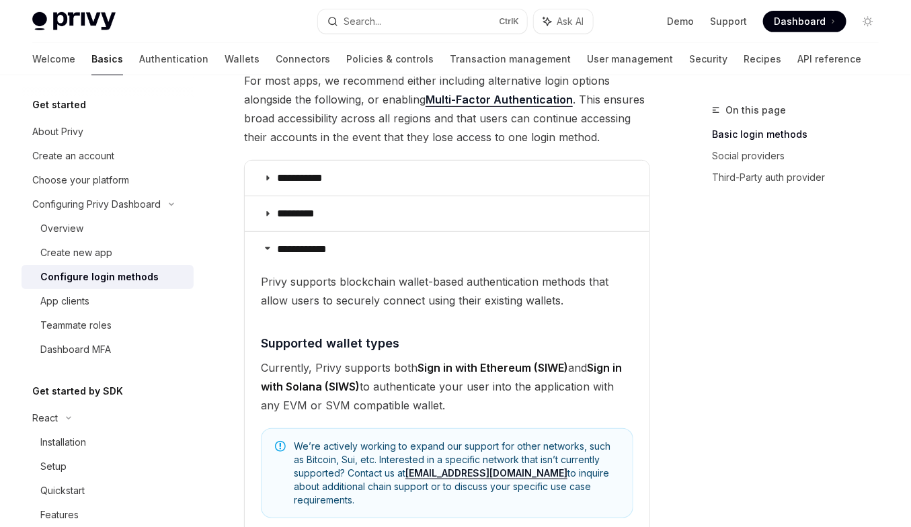
click at [329, 358] on span "Currently, Privy supports both Sign in with Ethereum (SIWE) and Sign in with So…" at bounding box center [447, 386] width 373 height 56
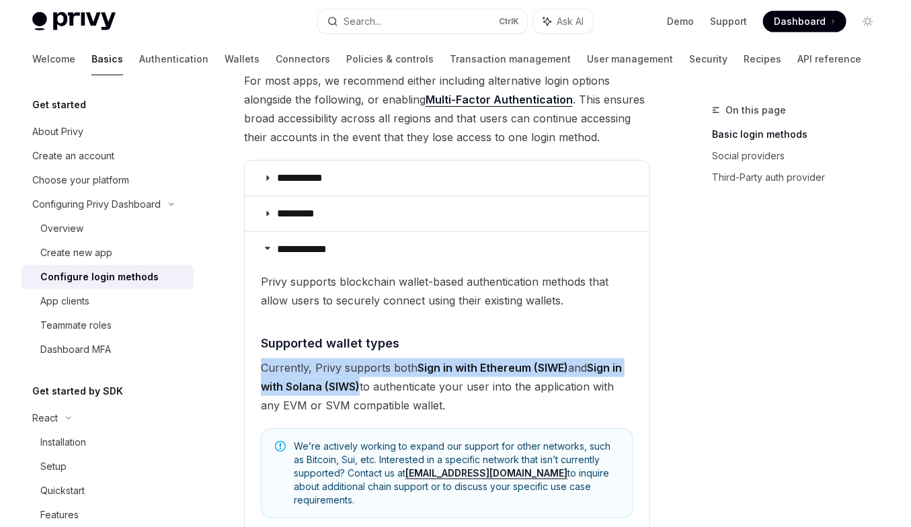
click at [329, 358] on span "Currently, Privy supports both Sign in with Ethereum (SIWE) and Sign in with So…" at bounding box center [447, 386] width 373 height 56
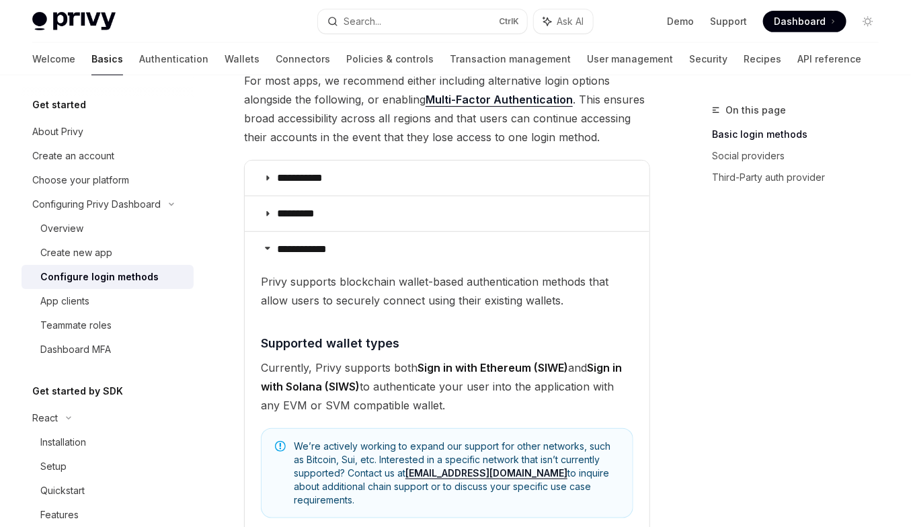
click at [340, 294] on span "Privy supports blockchain wallet-based authentication methods that allow users …" at bounding box center [447, 291] width 373 height 38
click at [346, 319] on children "Privy supports blockchain wallet-based authentication methods that allow users …" at bounding box center [447, 473] width 373 height 402
click at [346, 320] on children "Privy supports blockchain wallet-based authentication methods that allow users …" at bounding box center [447, 473] width 373 height 402
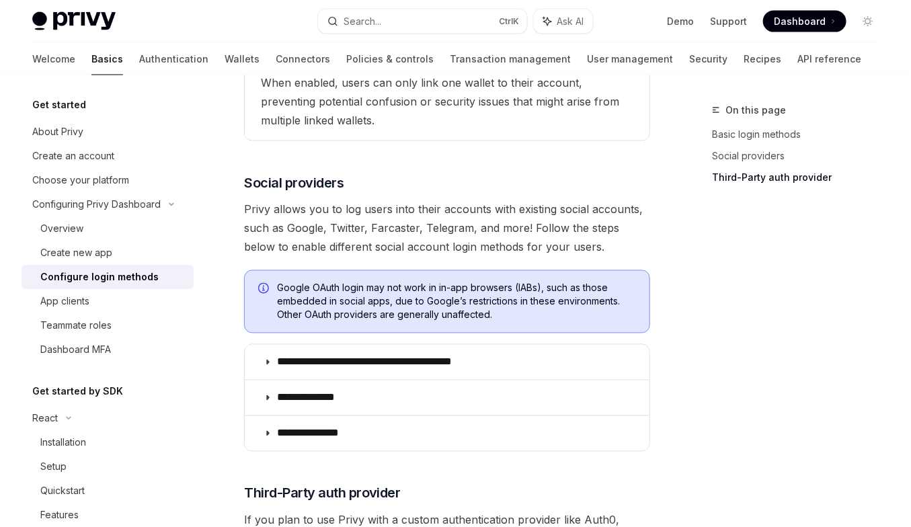
click at [362, 225] on span "Privy allows you to log users into their accounts with existing social accounts…" at bounding box center [447, 228] width 406 height 56
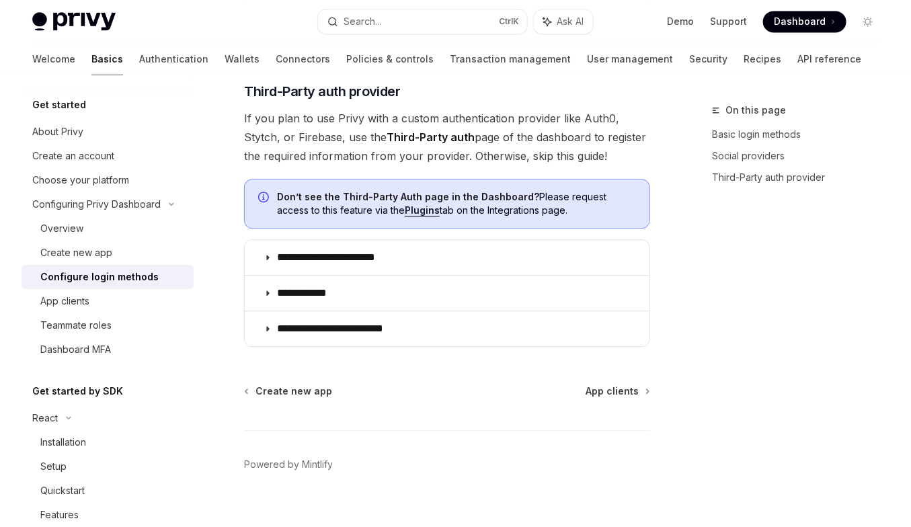
scroll to position [791, 0]
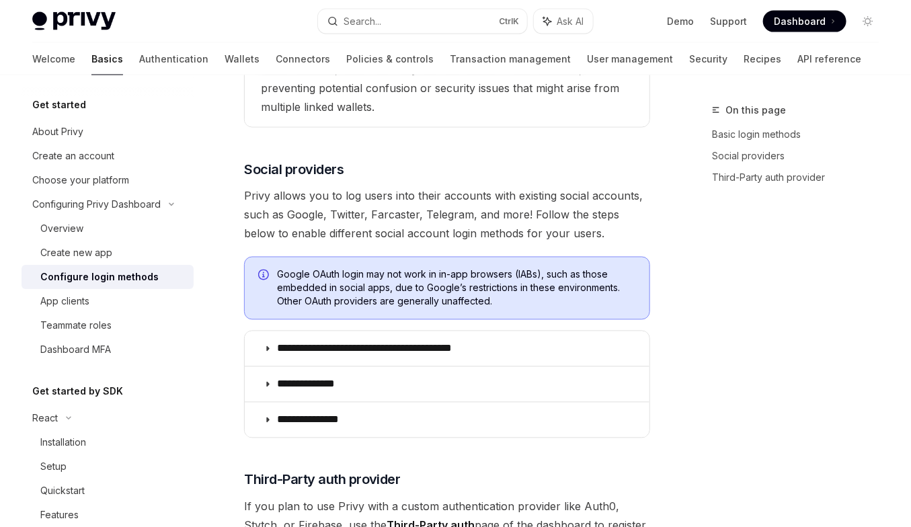
click at [345, 202] on span "Privy allows you to log users into their accounts with existing social accounts…" at bounding box center [447, 215] width 406 height 56
click at [385, 214] on span "Privy allows you to log users into their accounts with existing social accounts…" at bounding box center [447, 215] width 406 height 56
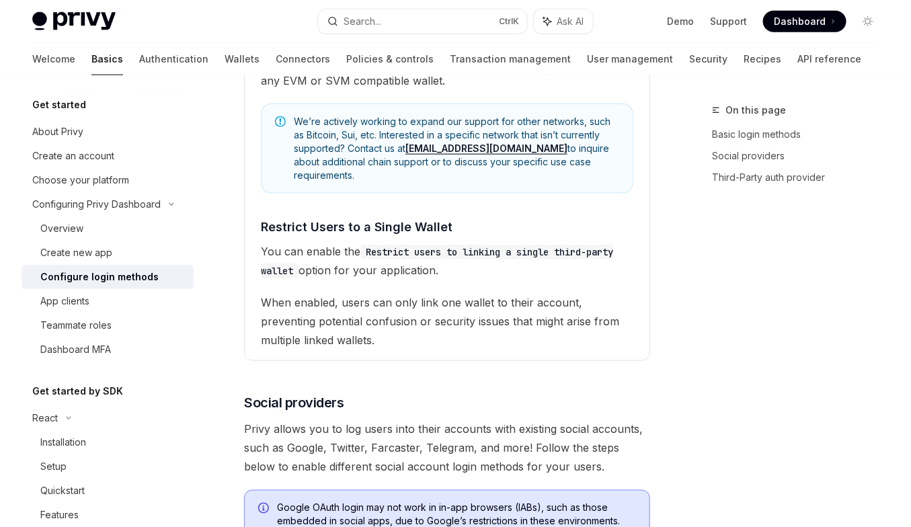
click at [381, 245] on span "You can enable the Restrict users to linking a single third-party wallet option…" at bounding box center [447, 261] width 373 height 38
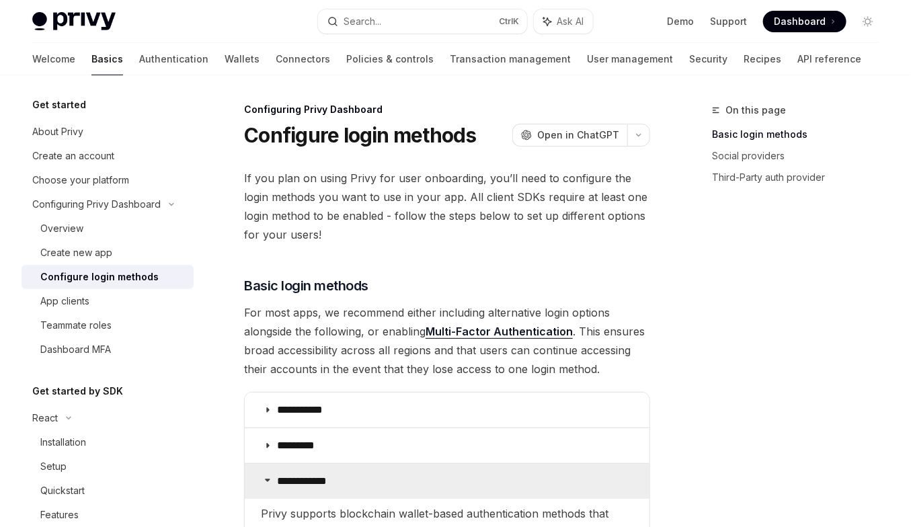
scroll to position [0, 0]
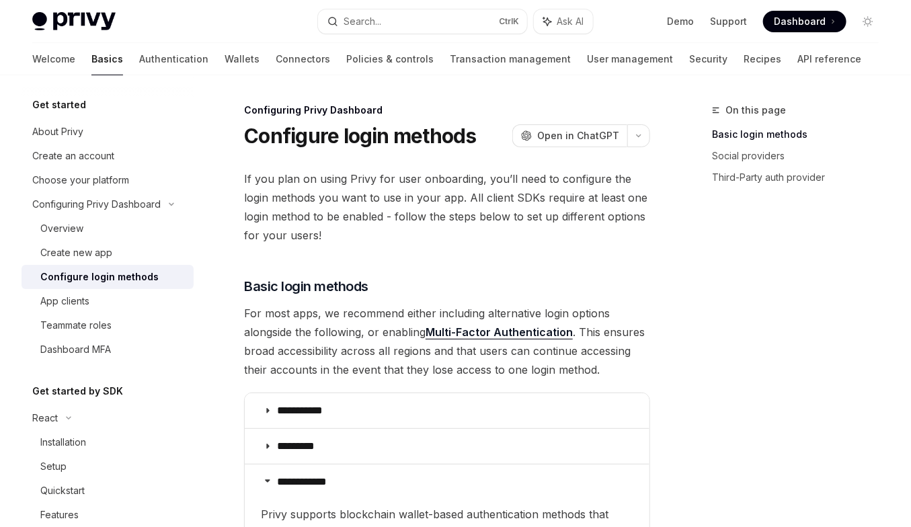
click at [358, 319] on span "For most apps, we recommend either including alternative login options alongsid…" at bounding box center [447, 341] width 406 height 75
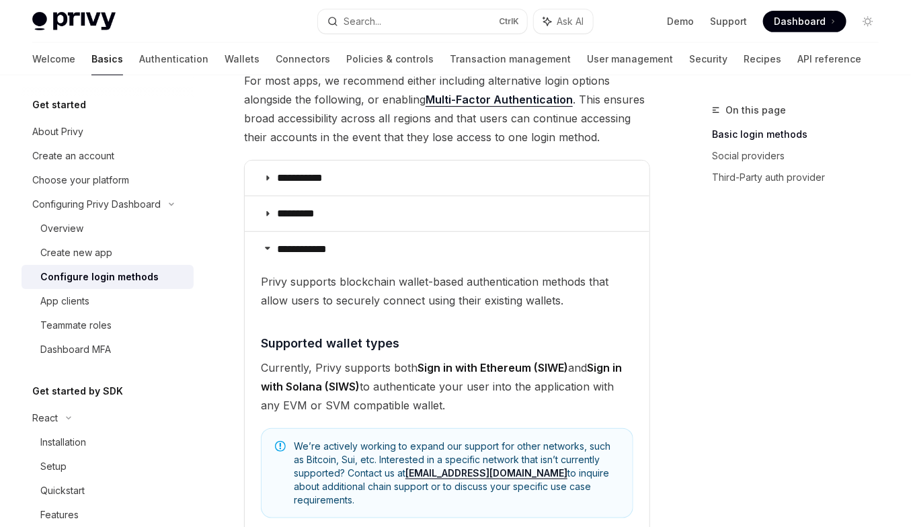
click at [379, 327] on children "Privy supports blockchain wallet-based authentication methods that allow users …" at bounding box center [447, 473] width 373 height 402
click at [379, 321] on children "Privy supports blockchain wallet-based authentication methods that allow users …" at bounding box center [447, 473] width 373 height 402
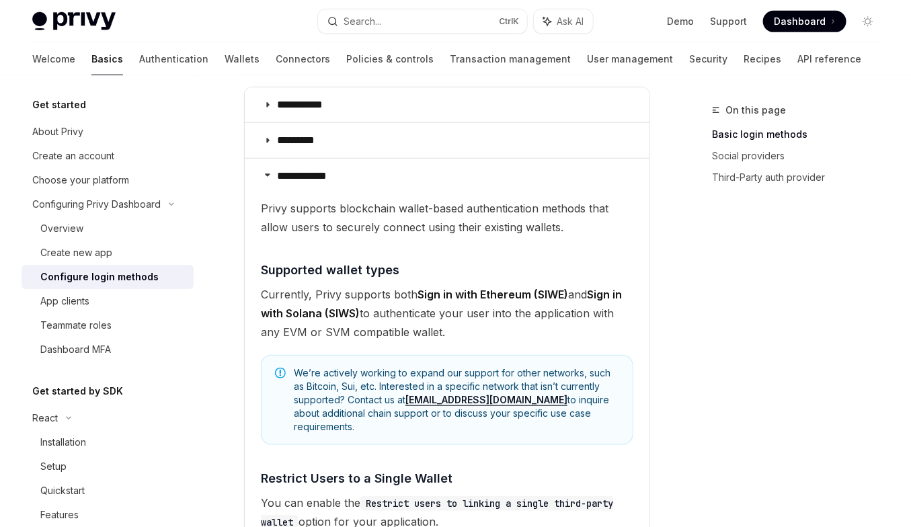
scroll to position [311, 0]
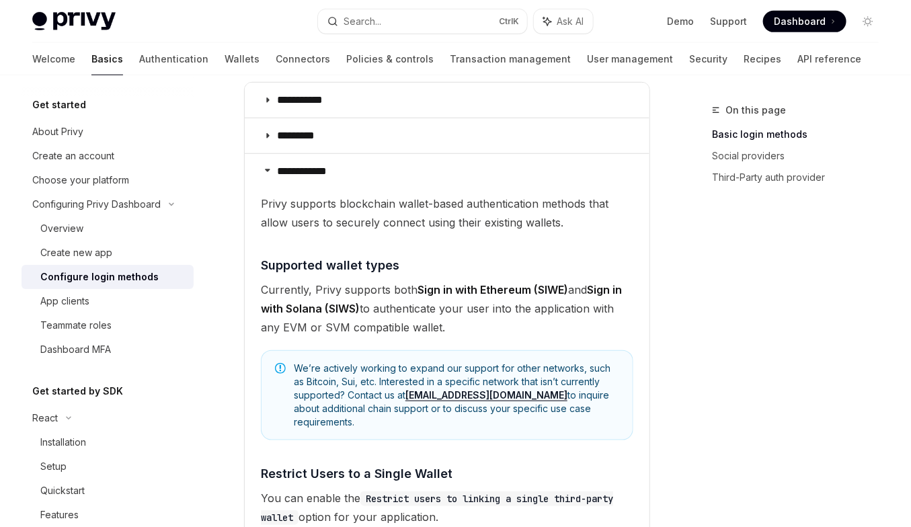
click at [379, 321] on span "Currently, Privy supports both Sign in with Ethereum (SIWE) and Sign in with So…" at bounding box center [447, 308] width 373 height 56
click at [280, 29] on div "Privy Docs home page" at bounding box center [169, 21] width 275 height 19
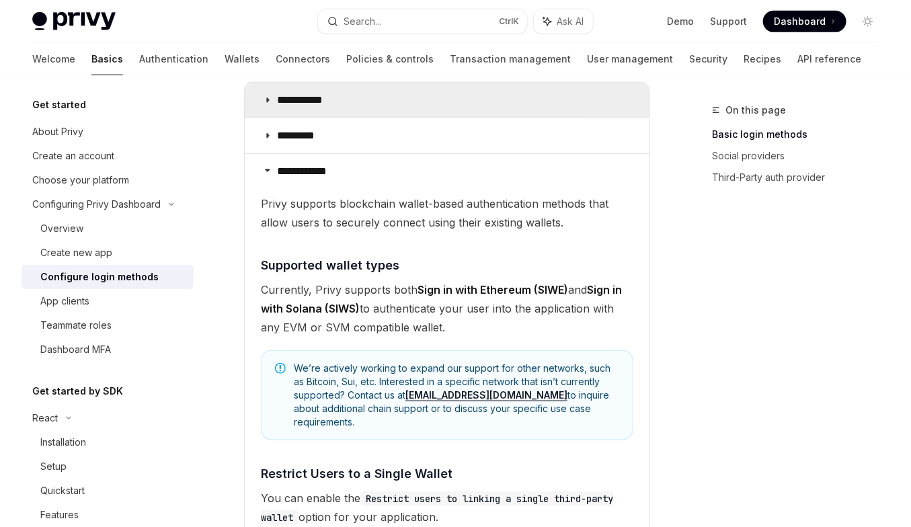
scroll to position [0, 0]
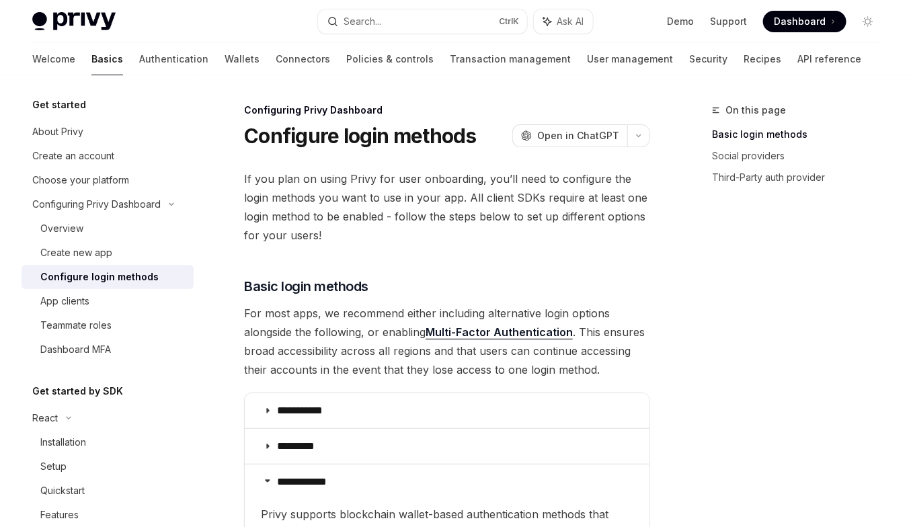
click at [342, 187] on span "If you plan on using Privy for user onboarding, you’ll need to configure the lo…" at bounding box center [447, 206] width 406 height 75
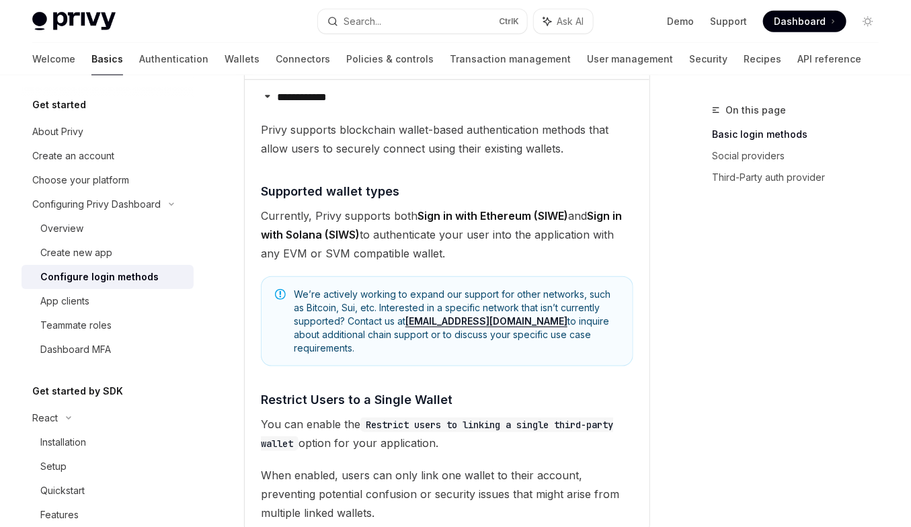
scroll to position [389, 0]
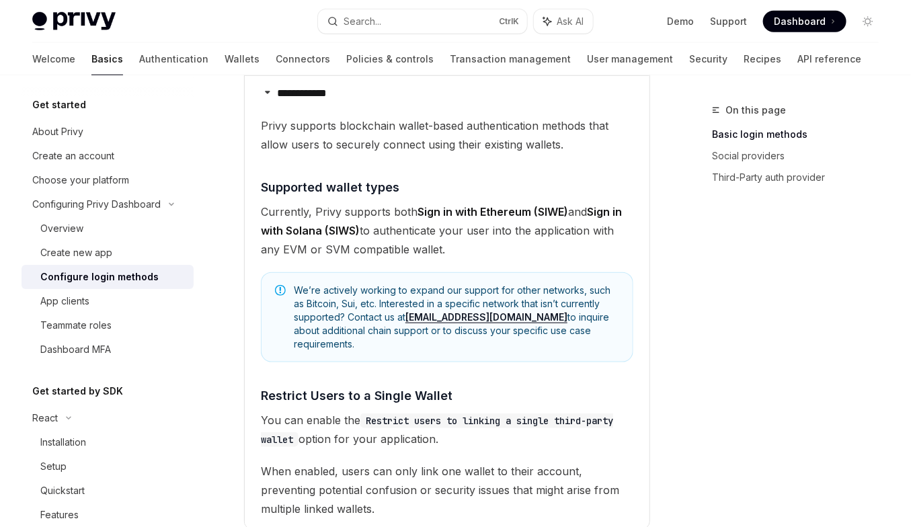
click at [299, 271] on children "Privy supports blockchain wallet-based authentication methods that allow users …" at bounding box center [447, 317] width 373 height 402
click at [315, 232] on strong "Sign in with Solana (SIWS)" at bounding box center [441, 221] width 361 height 32
click at [332, 246] on span "Currently, Privy supports both Sign in with Ethereum (SIWE) and Sign in with So…" at bounding box center [447, 230] width 373 height 56
click at [356, 246] on span "Currently, Privy supports both Sign in with Ethereum (SIWE) and Sign in with So…" at bounding box center [447, 230] width 373 height 56
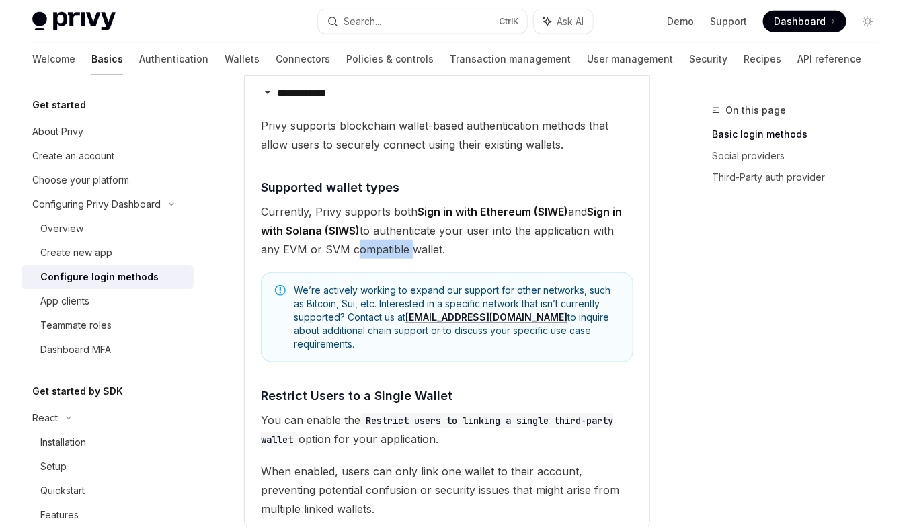
scroll to position [699, 0]
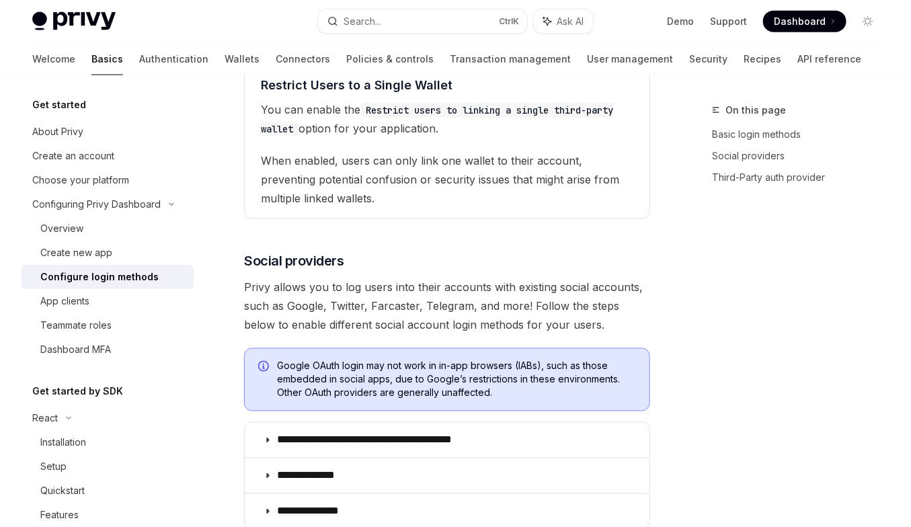
click at [356, 251] on h3 "​ Social providers" at bounding box center [447, 260] width 406 height 19
click at [353, 219] on div "**********" at bounding box center [447, 148] width 406 height 1357
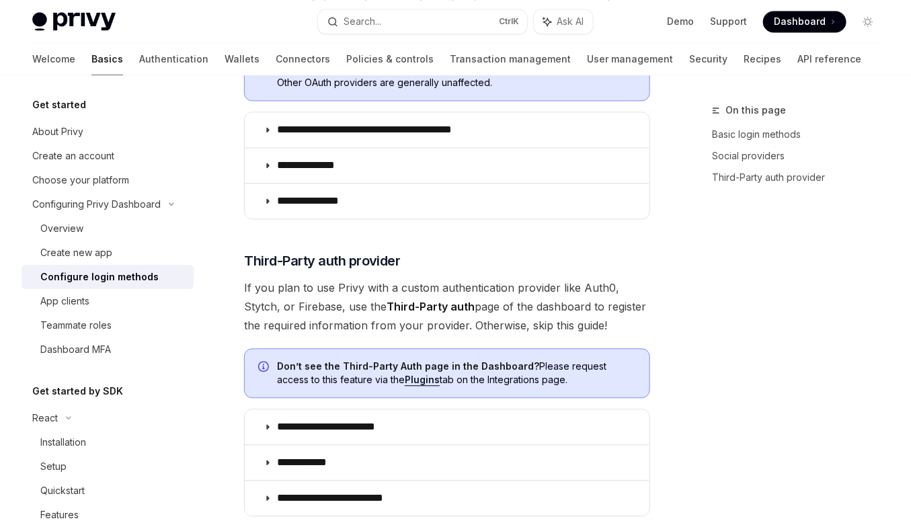
click at [327, 305] on span "If you plan to use Privy with a custom authentication provider like Auth0, Styt…" at bounding box center [447, 306] width 406 height 56
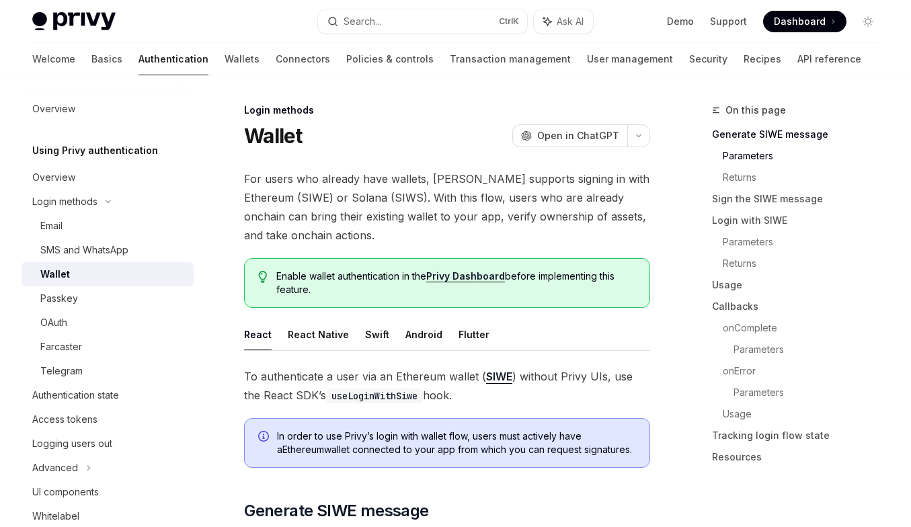
scroll to position [499, 0]
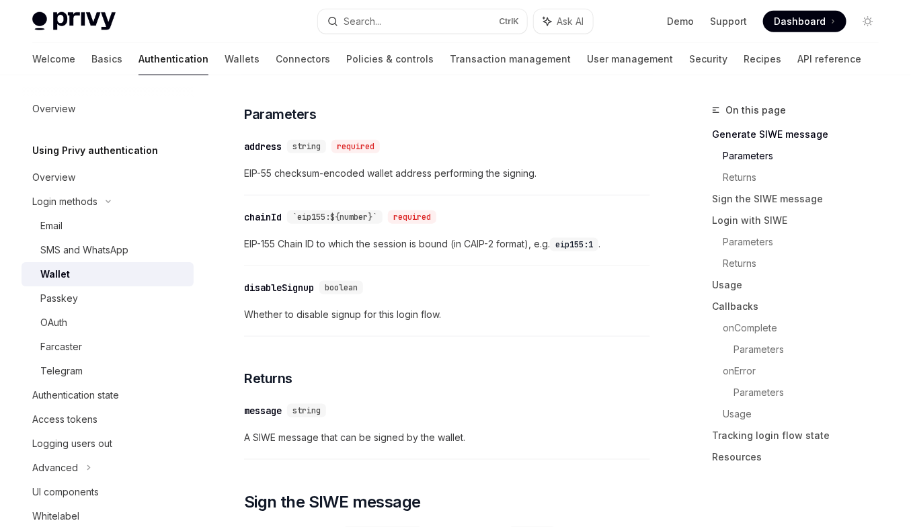
click at [341, 187] on div "​ address string required EIP-55 checksum-encoded wallet address performing the…" at bounding box center [447, 164] width 406 height 64
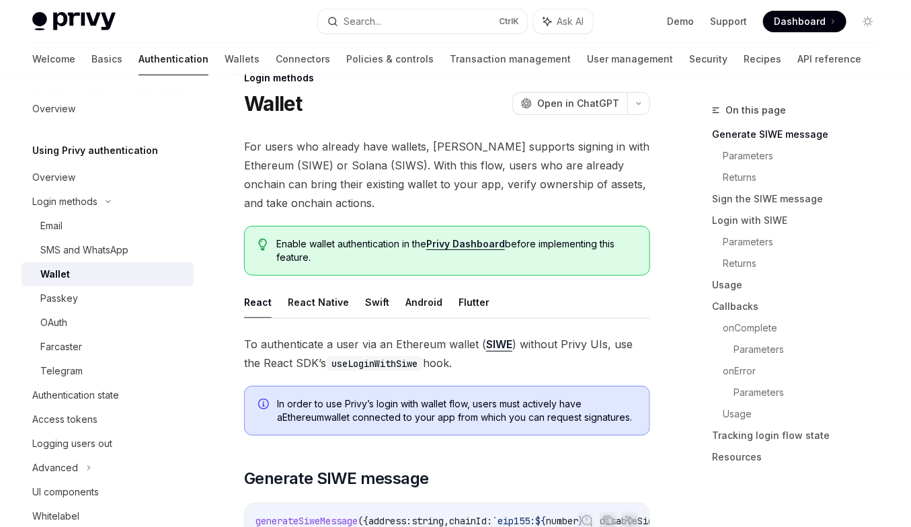
scroll to position [0, 0]
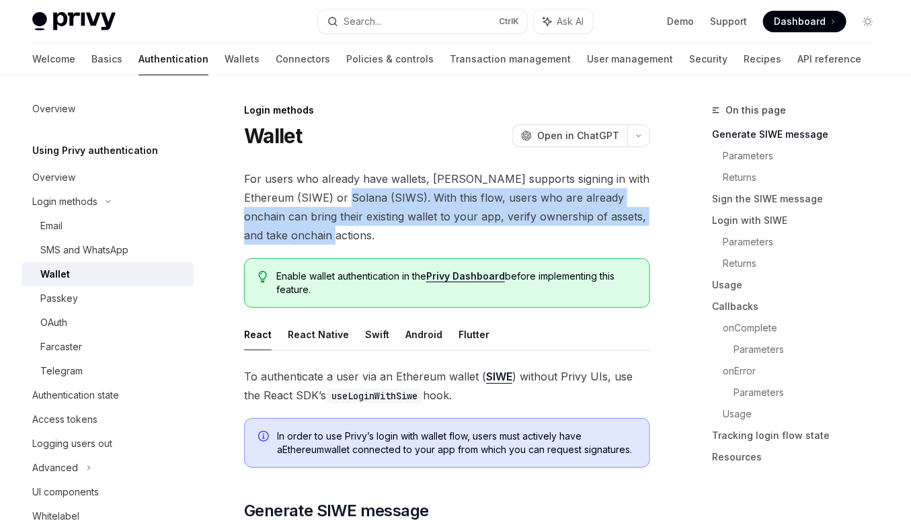
drag, startPoint x: 354, startPoint y: 233, endPoint x: 338, endPoint y: 206, distance: 30.4
click at [338, 206] on span "For users who already have wallets, Privy supports signing in with Ethereum (SI…" at bounding box center [447, 206] width 406 height 75
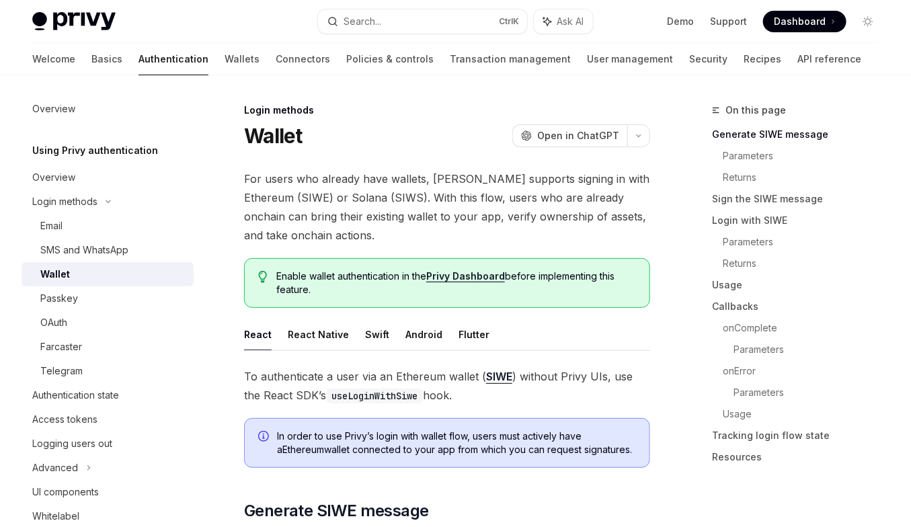
click at [338, 206] on span "For users who already have wallets, Privy supports signing in with Ethereum (SI…" at bounding box center [447, 206] width 406 height 75
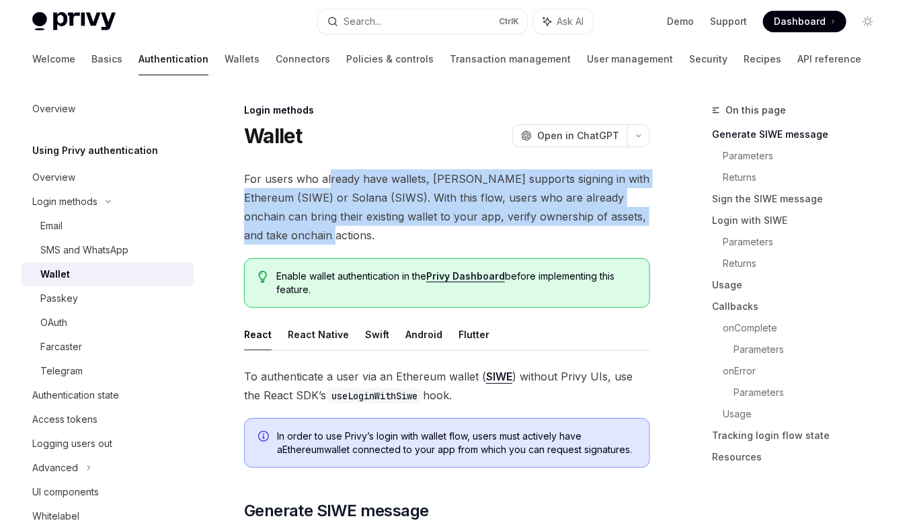
drag, startPoint x: 364, startPoint y: 231, endPoint x: 327, endPoint y: 172, distance: 69.4
click at [327, 172] on span "For users who already have wallets, Privy supports signing in with Ethereum (SI…" at bounding box center [447, 206] width 406 height 75
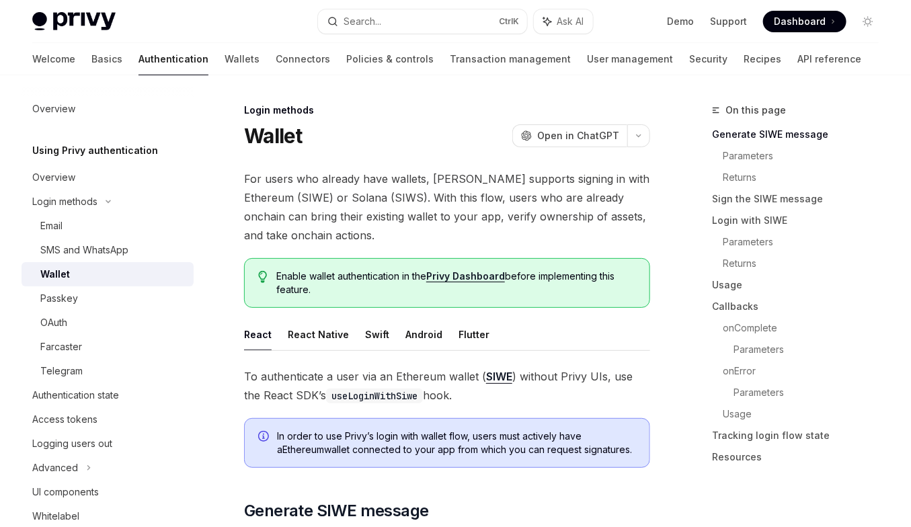
click at [327, 172] on span "For users who already have wallets, Privy supports signing in with Ethereum (SI…" at bounding box center [447, 206] width 406 height 75
click at [352, 215] on span "For users who already have wallets, Privy supports signing in with Ethereum (SI…" at bounding box center [447, 206] width 406 height 75
click at [367, 223] on span "For users who already have wallets, Privy supports signing in with Ethereum (SI…" at bounding box center [447, 206] width 406 height 75
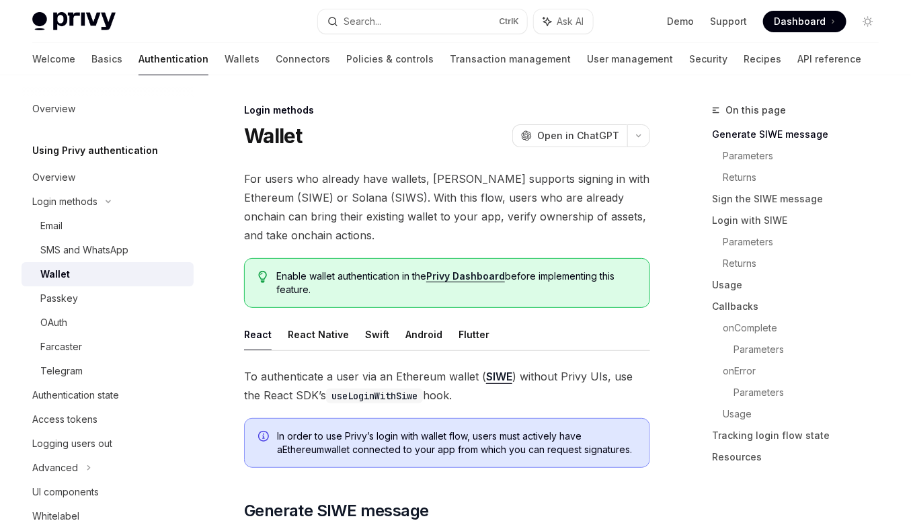
click at [367, 223] on span "For users who already have wallets, Privy supports signing in with Ethereum (SI…" at bounding box center [447, 206] width 406 height 75
click at [359, 394] on code "useLoginWithSiwe" at bounding box center [374, 396] width 97 height 15
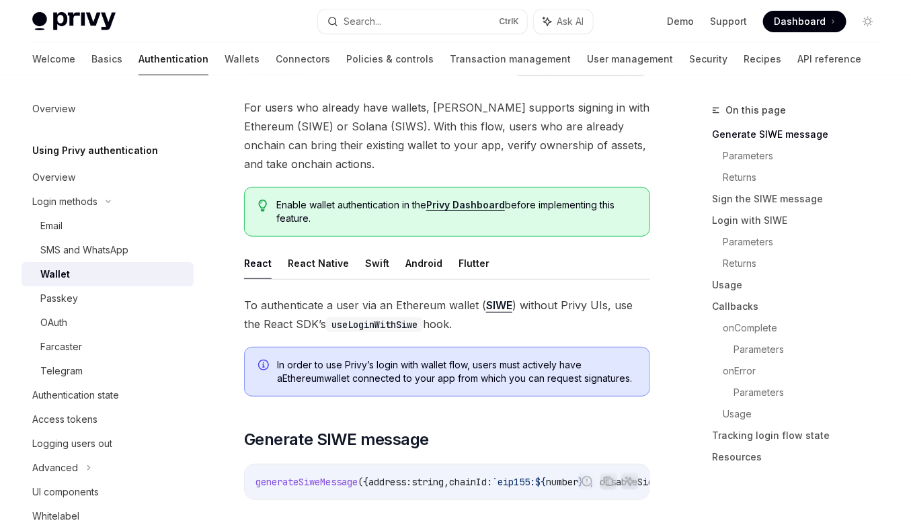
scroll to position [77, 0]
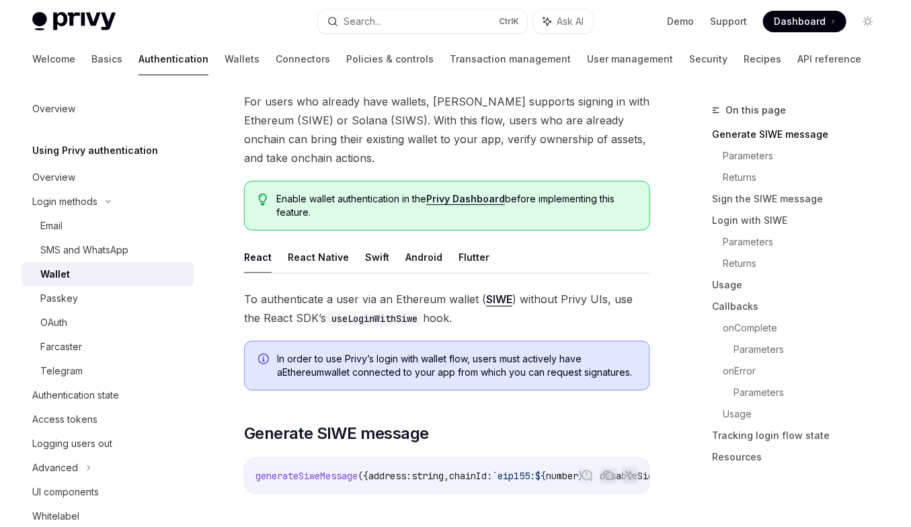
drag, startPoint x: 443, startPoint y: 377, endPoint x: 423, endPoint y: 354, distance: 30.5
click at [423, 354] on div "In order to use Privy’s login with wallet flow, users must actively have a Ethe…" at bounding box center [447, 366] width 406 height 50
click at [423, 354] on span "In order to use Privy’s login with wallet flow, users must actively have a Ethe…" at bounding box center [456, 365] width 359 height 27
drag, startPoint x: 436, startPoint y: 385, endPoint x: 422, endPoint y: 362, distance: 27.2
click at [422, 362] on div "In order to use Privy’s login with wallet flow, users must actively have a Ethe…" at bounding box center [447, 366] width 406 height 50
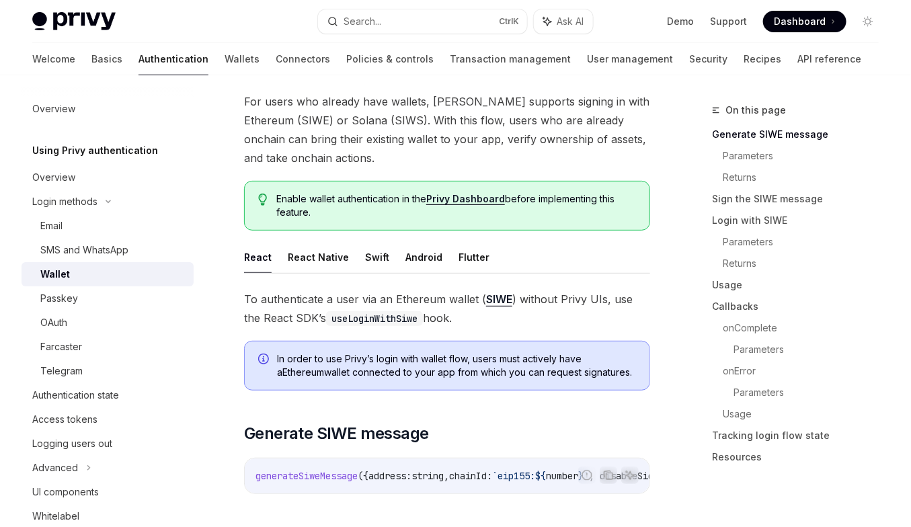
click at [422, 362] on span "In order to use Privy’s login with wallet flow, users must actively have a Ethe…" at bounding box center [456, 365] width 359 height 27
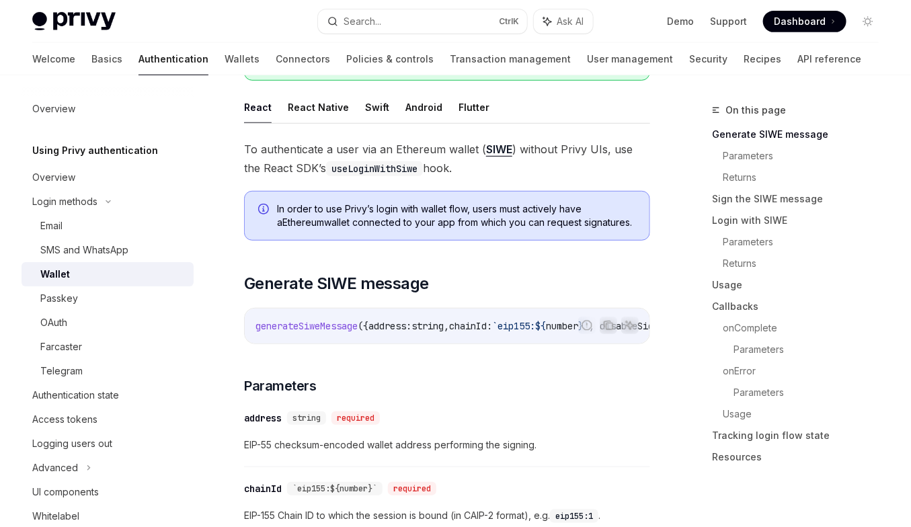
scroll to position [233, 0]
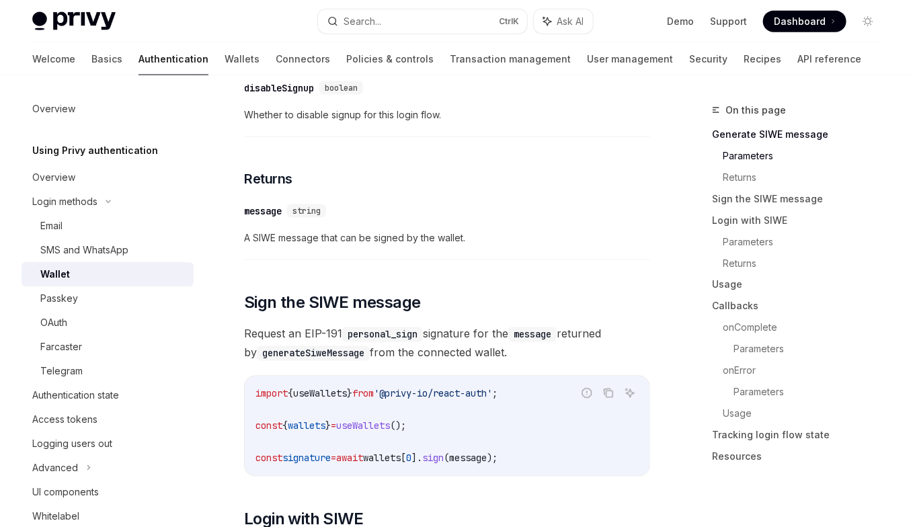
click at [425, 358] on span "Request an EIP-191 personal_sign signature for the message returned by generate…" at bounding box center [447, 344] width 406 height 38
click at [426, 352] on span "Request an EIP-191 personal_sign signature for the message returned by generate…" at bounding box center [447, 344] width 406 height 38
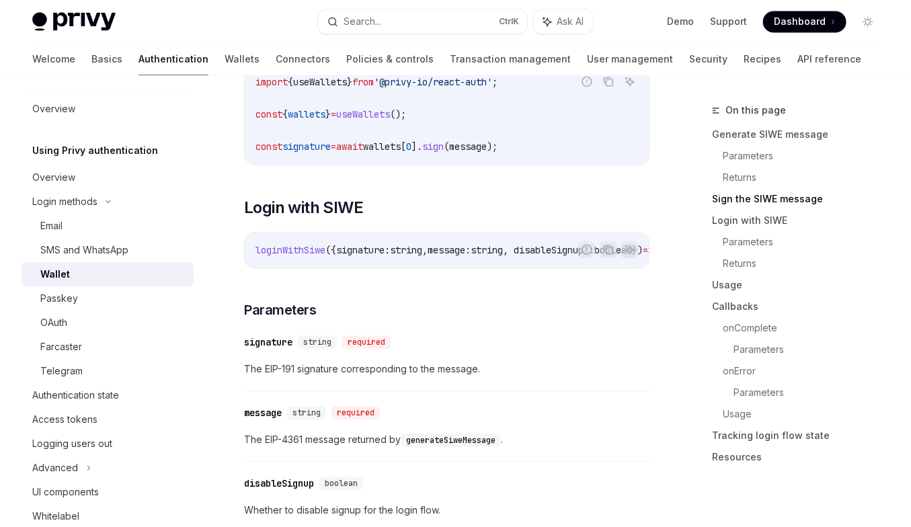
scroll to position [1087, 0]
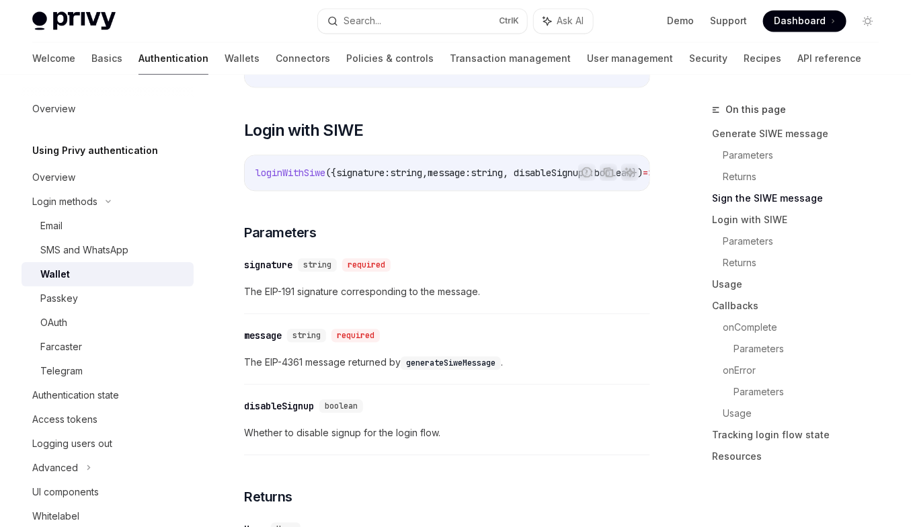
click at [426, 357] on code "generateSiweMessage" at bounding box center [451, 363] width 100 height 13
click at [479, 169] on span ", disableSignup?" at bounding box center [485, 173] width 86 height 12
click at [479, 169] on span ", disableSignup?" at bounding box center [440, 173] width 86 height 12
click at [478, 171] on span ", disableSignup?" at bounding box center [440, 173] width 86 height 12
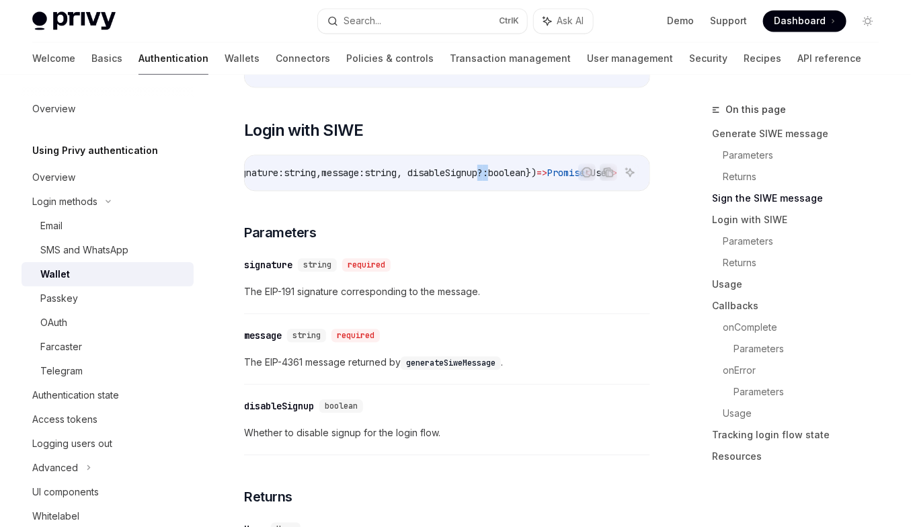
scroll to position [0, 173]
click at [488, 171] on span "boolean" at bounding box center [507, 173] width 38 height 12
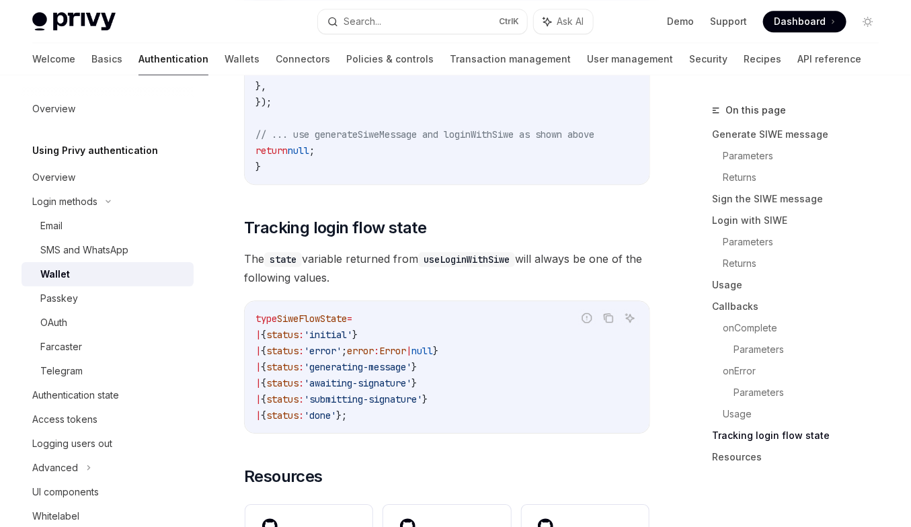
scroll to position [3582, 0]
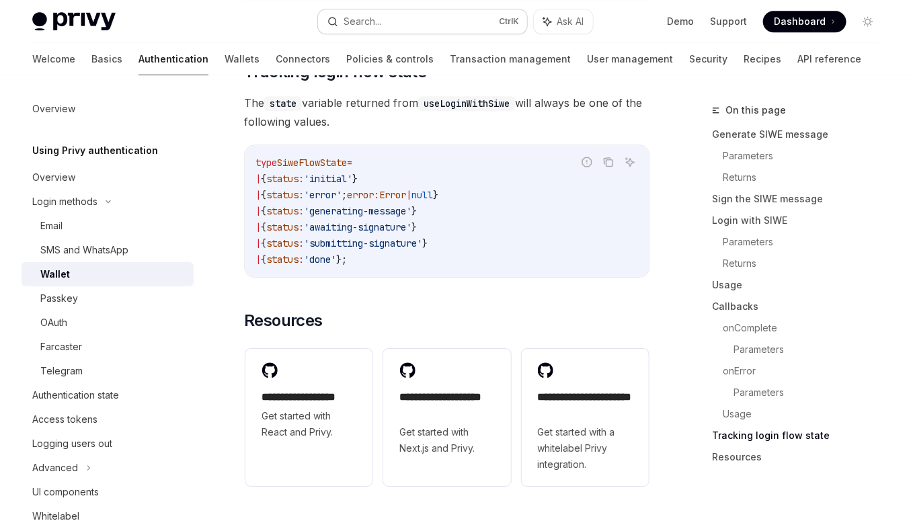
scroll to position [3427, 0]
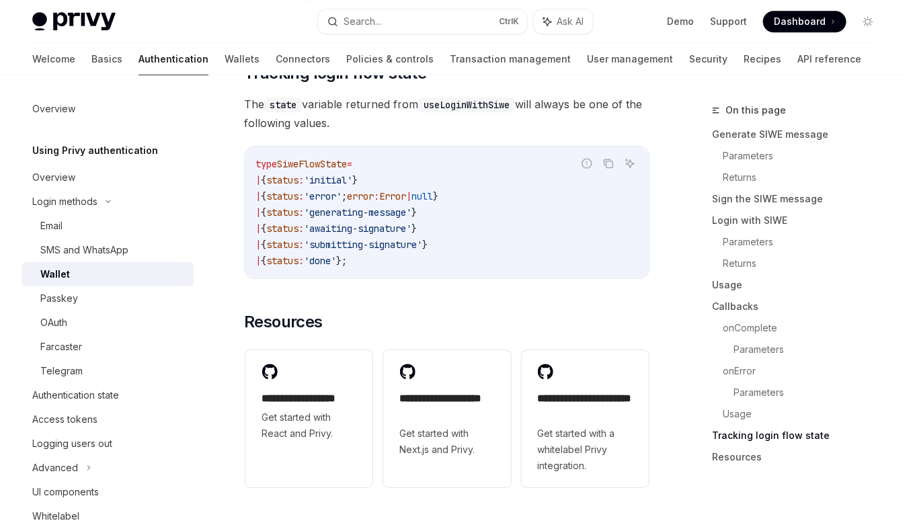
click at [412, 120] on span "The state variable returned from useLoginWithSiwe will always be one of the fol…" at bounding box center [447, 114] width 406 height 38
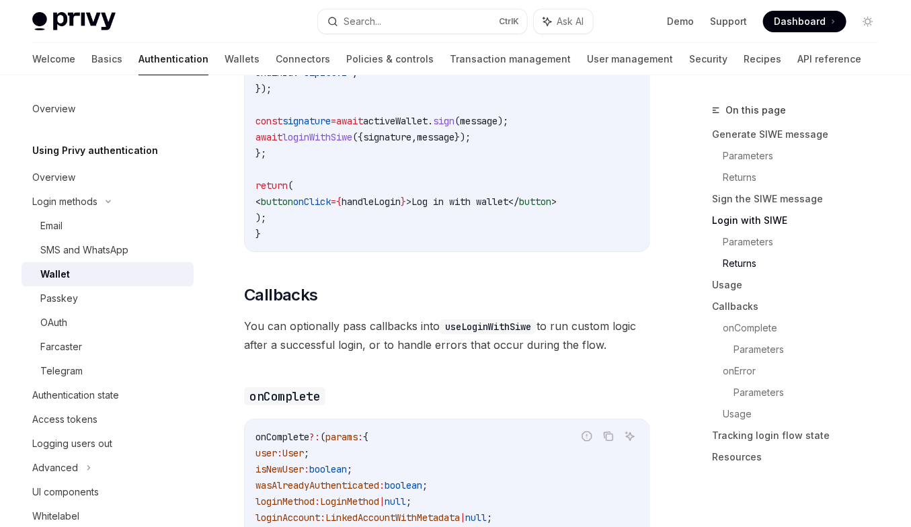
scroll to position [785, 0]
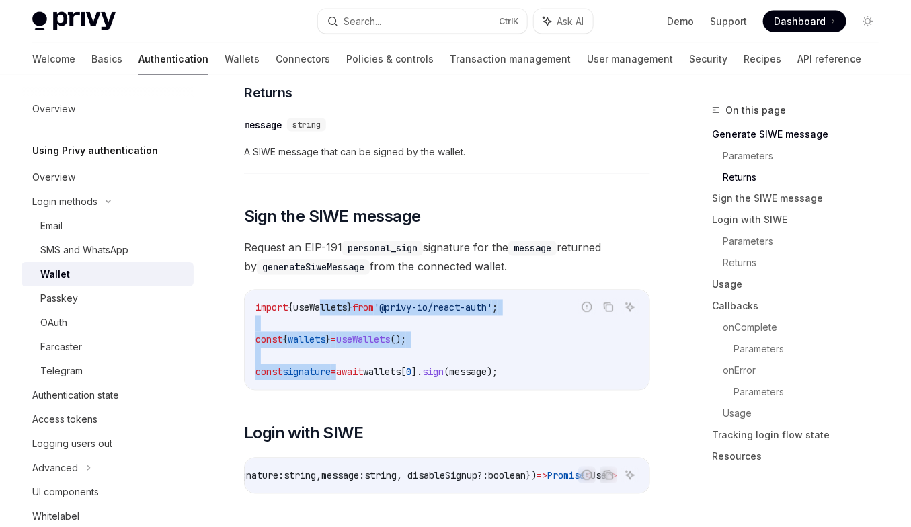
drag, startPoint x: 347, startPoint y: 366, endPoint x: 336, endPoint y: 304, distance: 63.5
click at [336, 304] on code "import { useWallets } from '@privy-io/react-auth' ; const { wallets } = useWall…" at bounding box center [447, 340] width 383 height 81
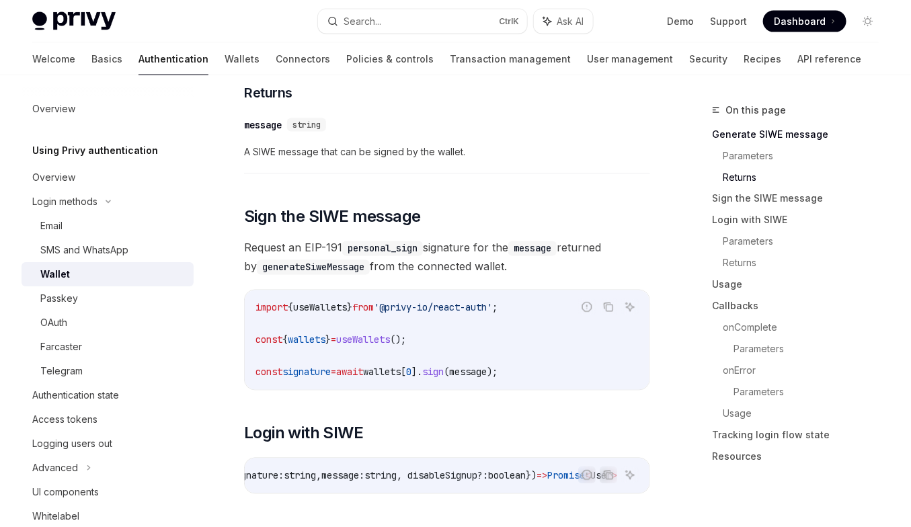
click at [336, 304] on span "useWallets" at bounding box center [320, 308] width 54 height 12
